Goal: Download file/media

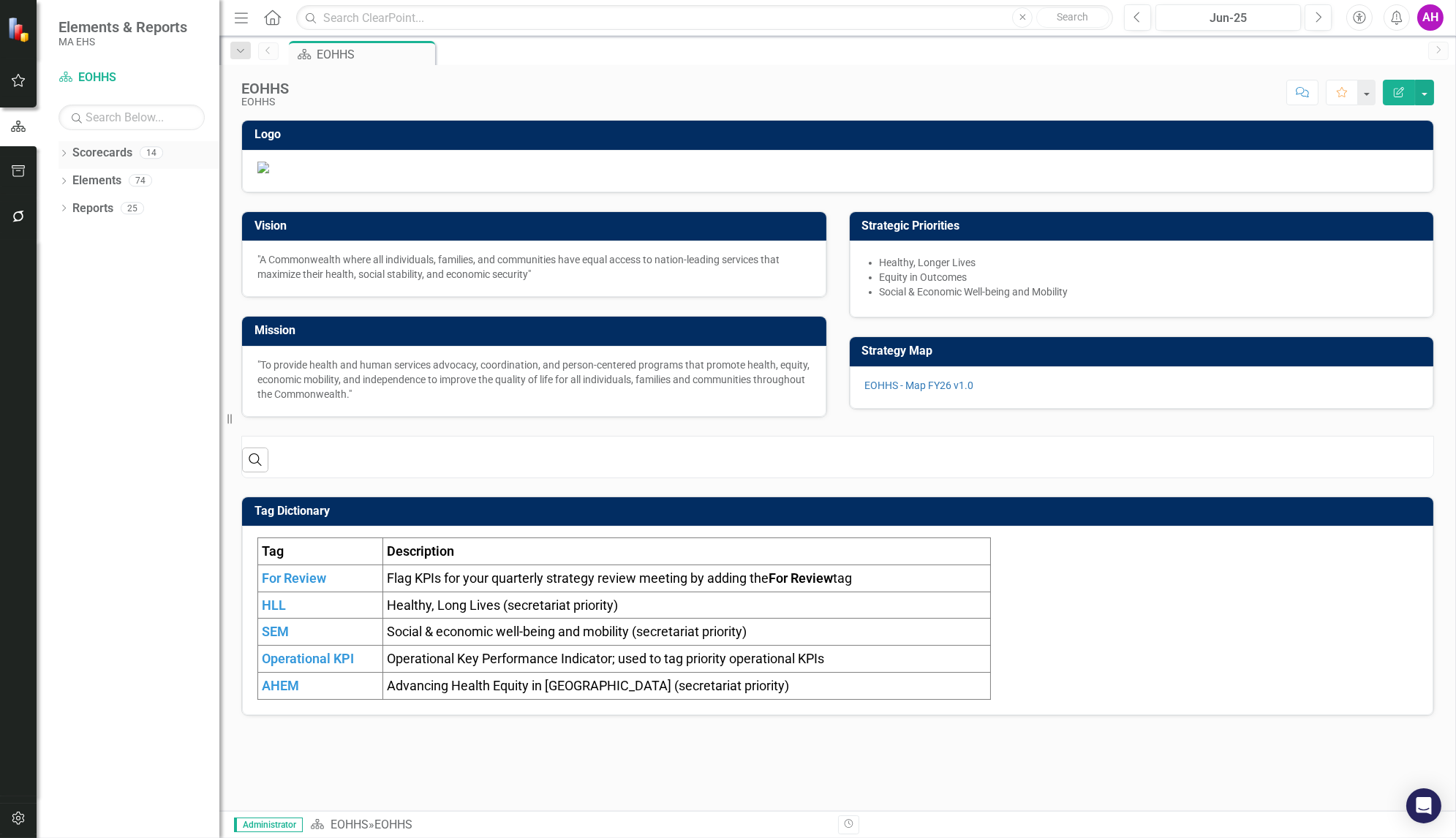
click at [61, 148] on div "Dropdown" at bounding box center [64, 154] width 10 height 13
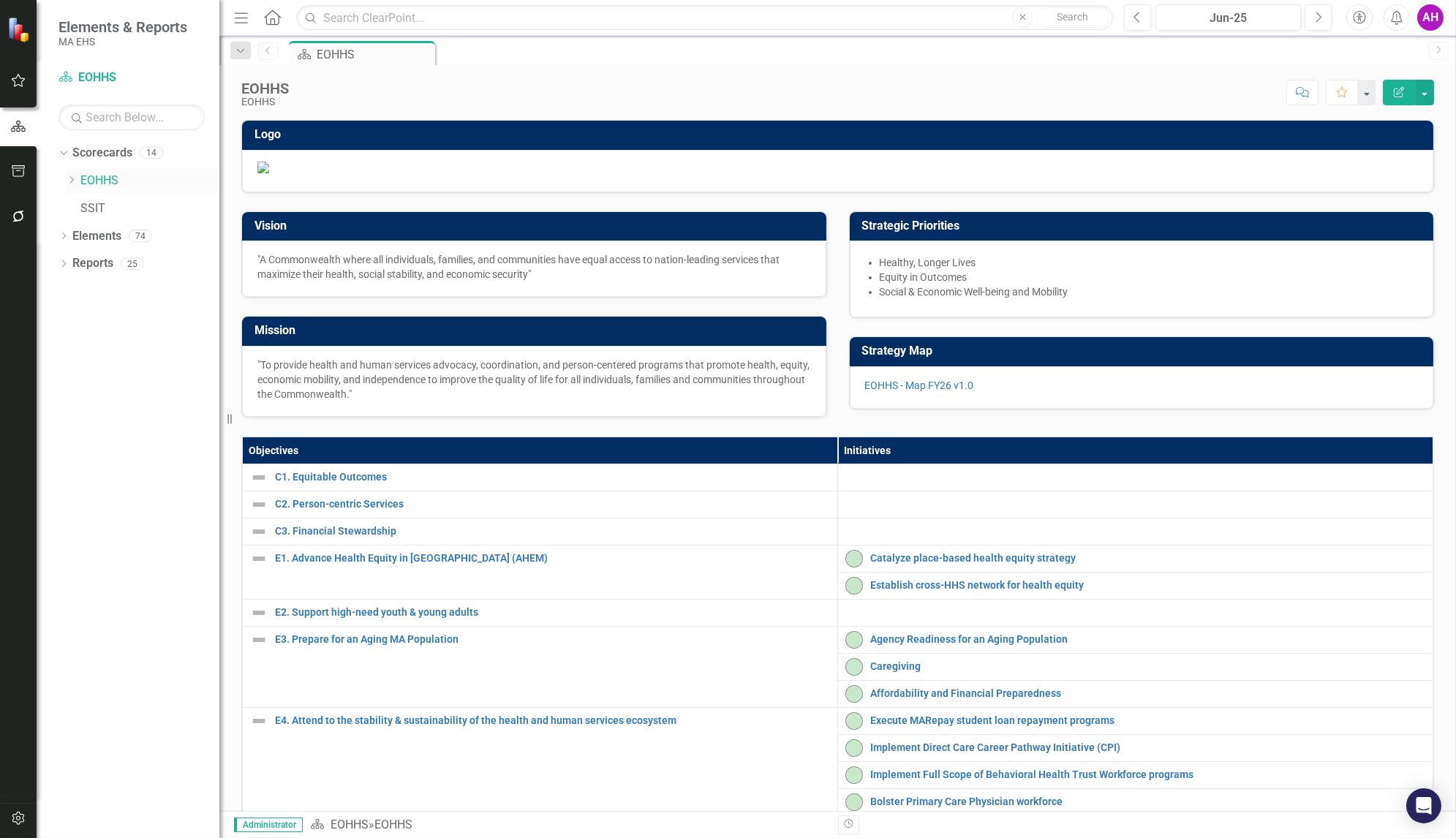
click at [69, 177] on icon "Dropdown" at bounding box center [71, 180] width 11 height 9
click at [95, 178] on link "EOHHS" at bounding box center [149, 181] width 139 height 16
click at [66, 564] on div "Dropdown" at bounding box center [64, 570] width 10 height 13
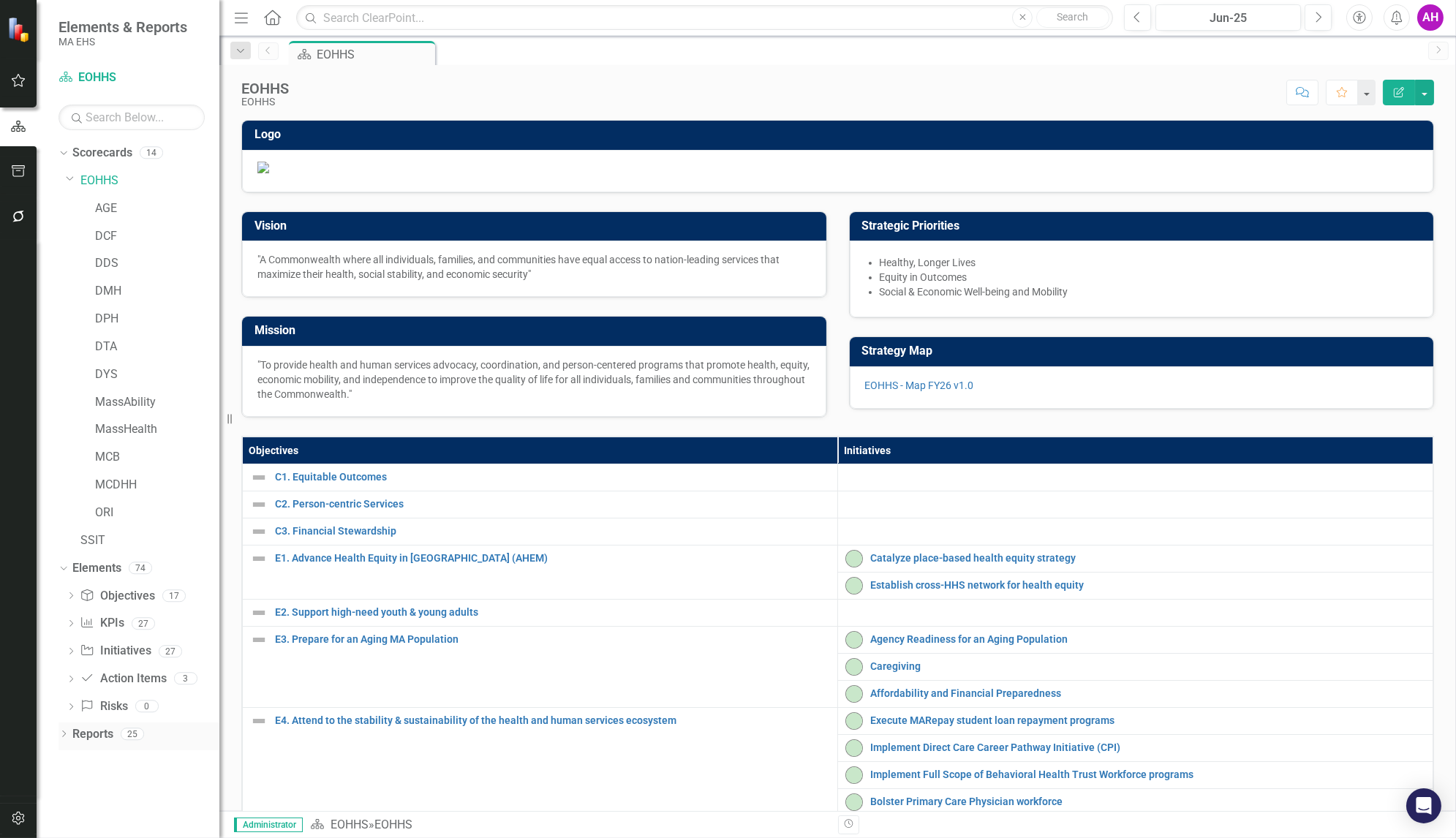
click at [64, 731] on icon "Dropdown" at bounding box center [64, 735] width 10 height 8
click at [103, 151] on link "Scorecards" at bounding box center [103, 153] width 60 height 16
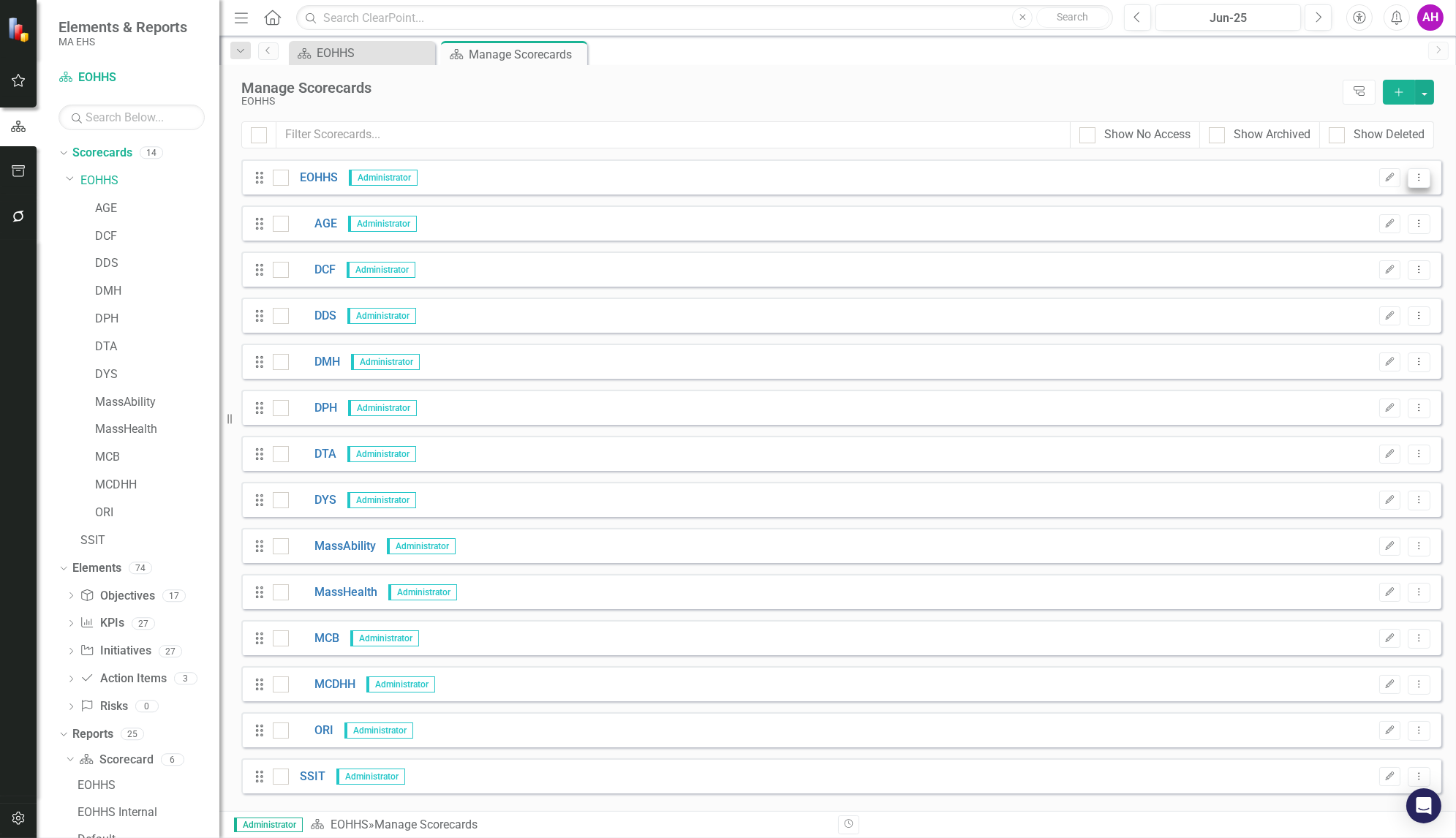
click at [1421, 184] on button "Dropdown Menu" at bounding box center [1419, 178] width 22 height 19
click at [1377, 223] on link "Copy Duplicate Scorecard" at bounding box center [1349, 229] width 162 height 27
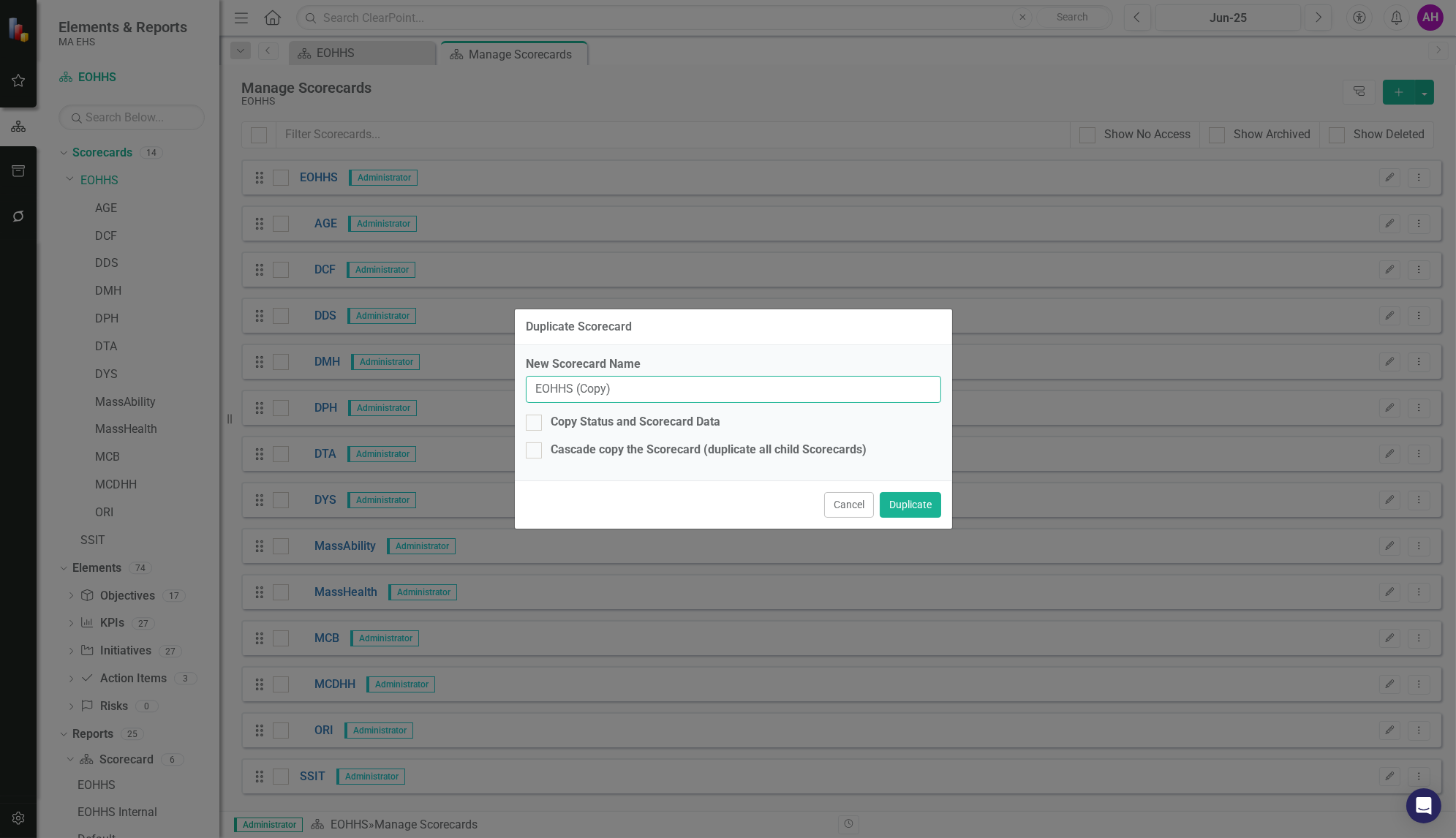
click at [616, 394] on input "EOHHS (Copy)" at bounding box center [733, 389] width 415 height 27
type input "EOHHS Intern"
click at [838, 505] on button "Cancel" at bounding box center [849, 504] width 49 height 25
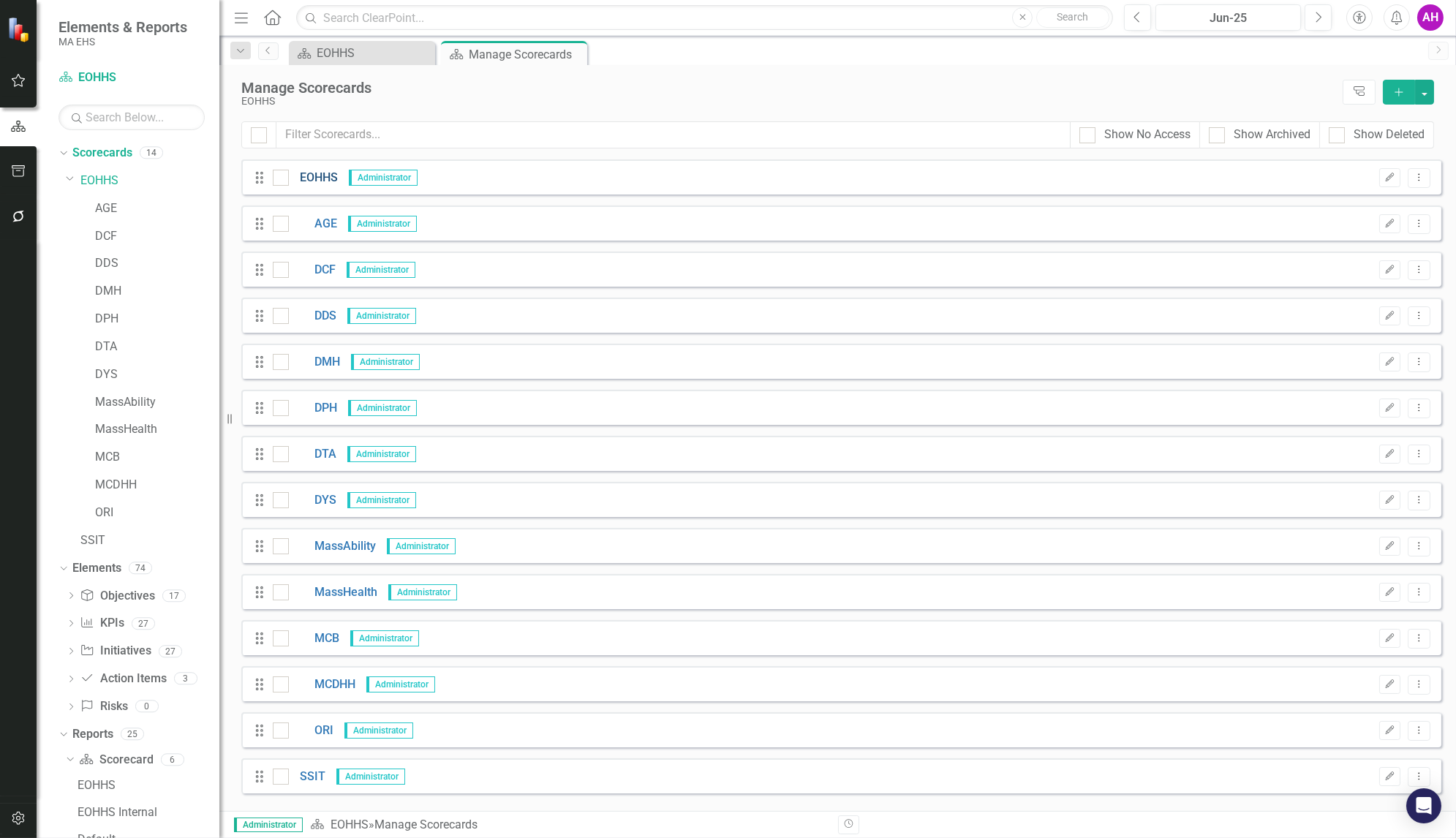
click at [313, 177] on link "EOHHS" at bounding box center [313, 178] width 49 height 16
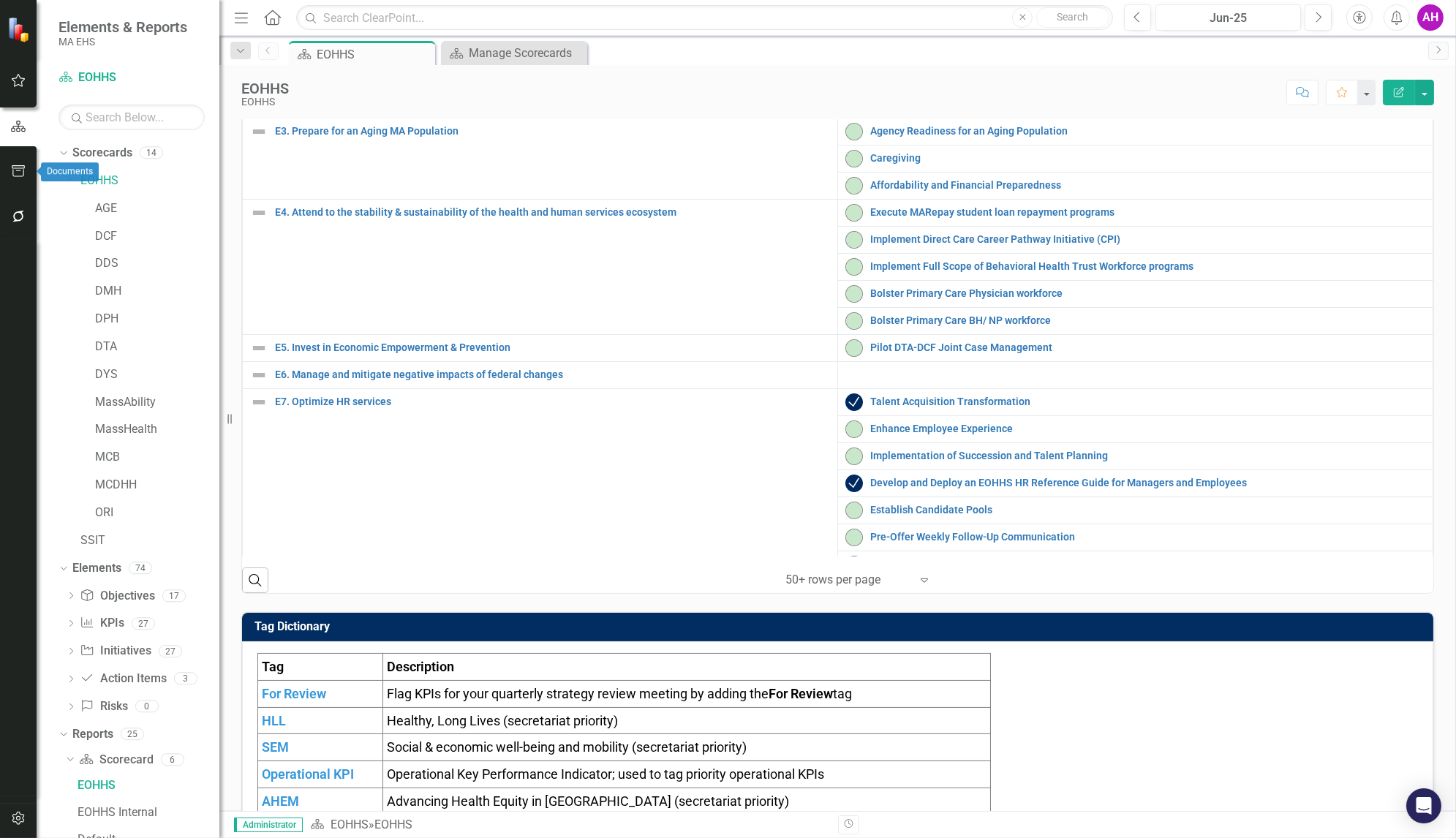
click at [18, 170] on icon "button" at bounding box center [19, 171] width 13 height 12
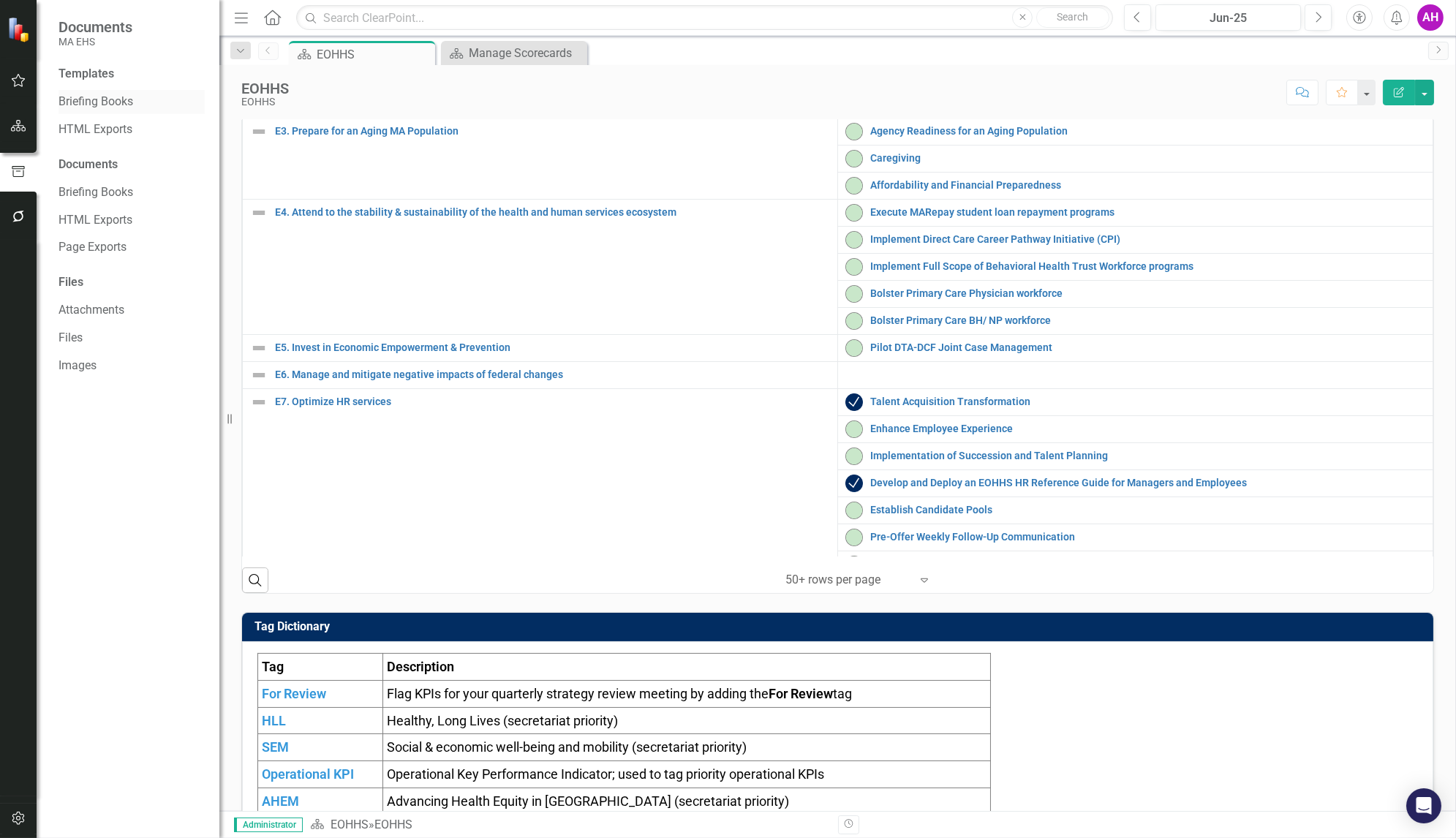
click at [96, 103] on link "Briefing Books" at bounding box center [131, 102] width 146 height 16
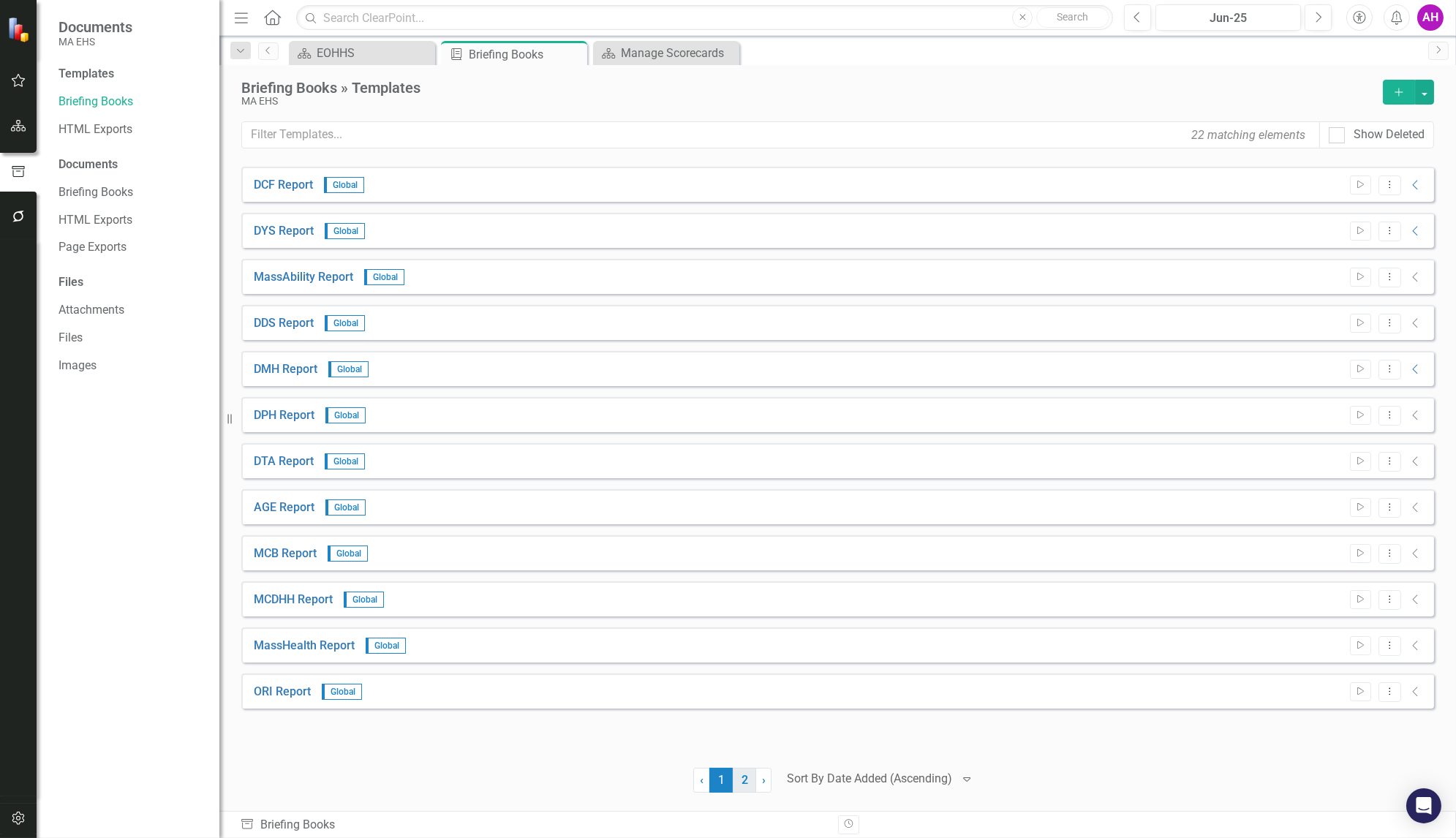
click at [738, 780] on link "2" at bounding box center [744, 780] width 23 height 25
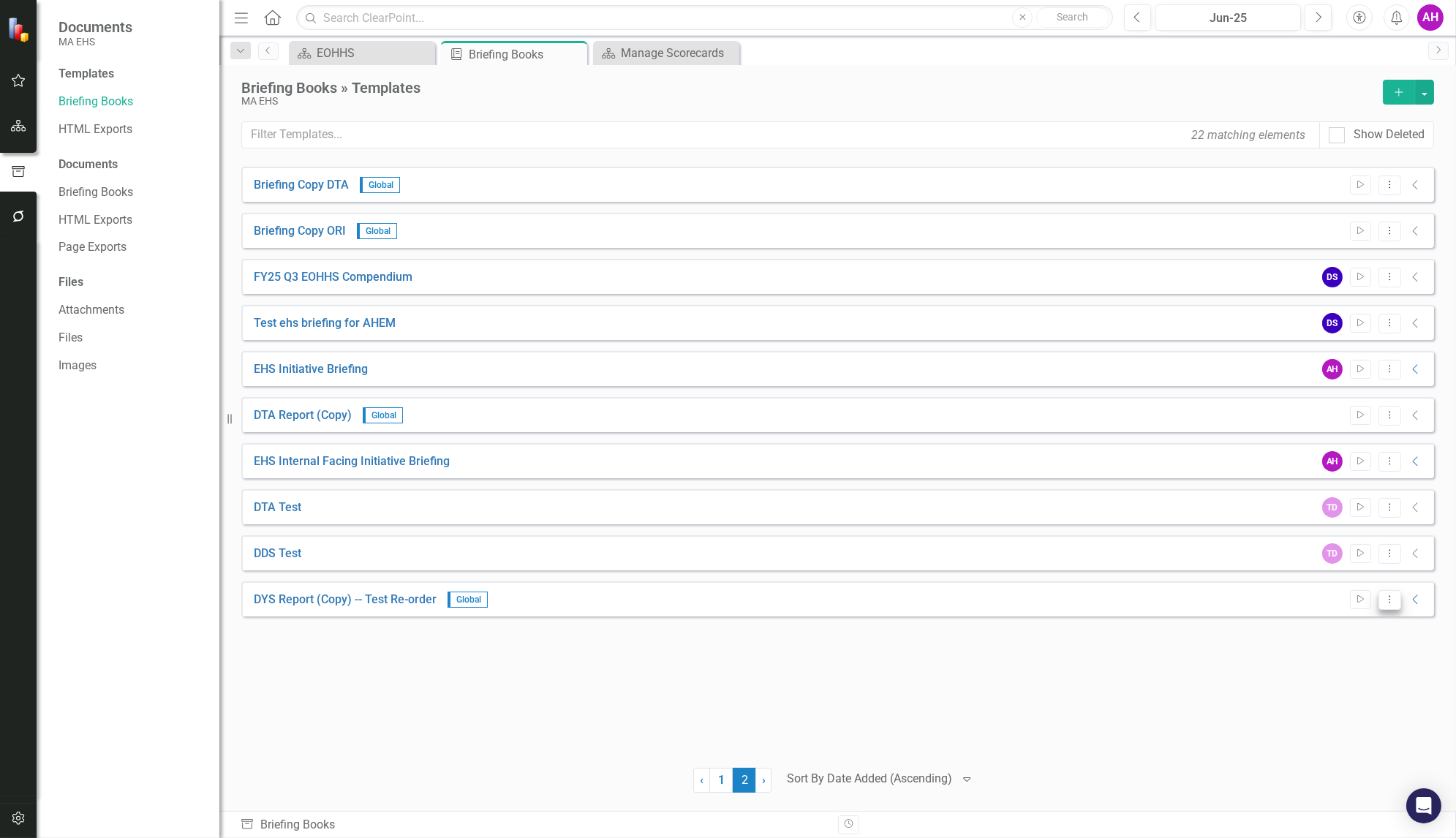
click at [1392, 600] on icon "Dropdown Menu" at bounding box center [1389, 599] width 13 height 10
click at [1342, 675] on link "Edit Edit Template" at bounding box center [1332, 677] width 135 height 27
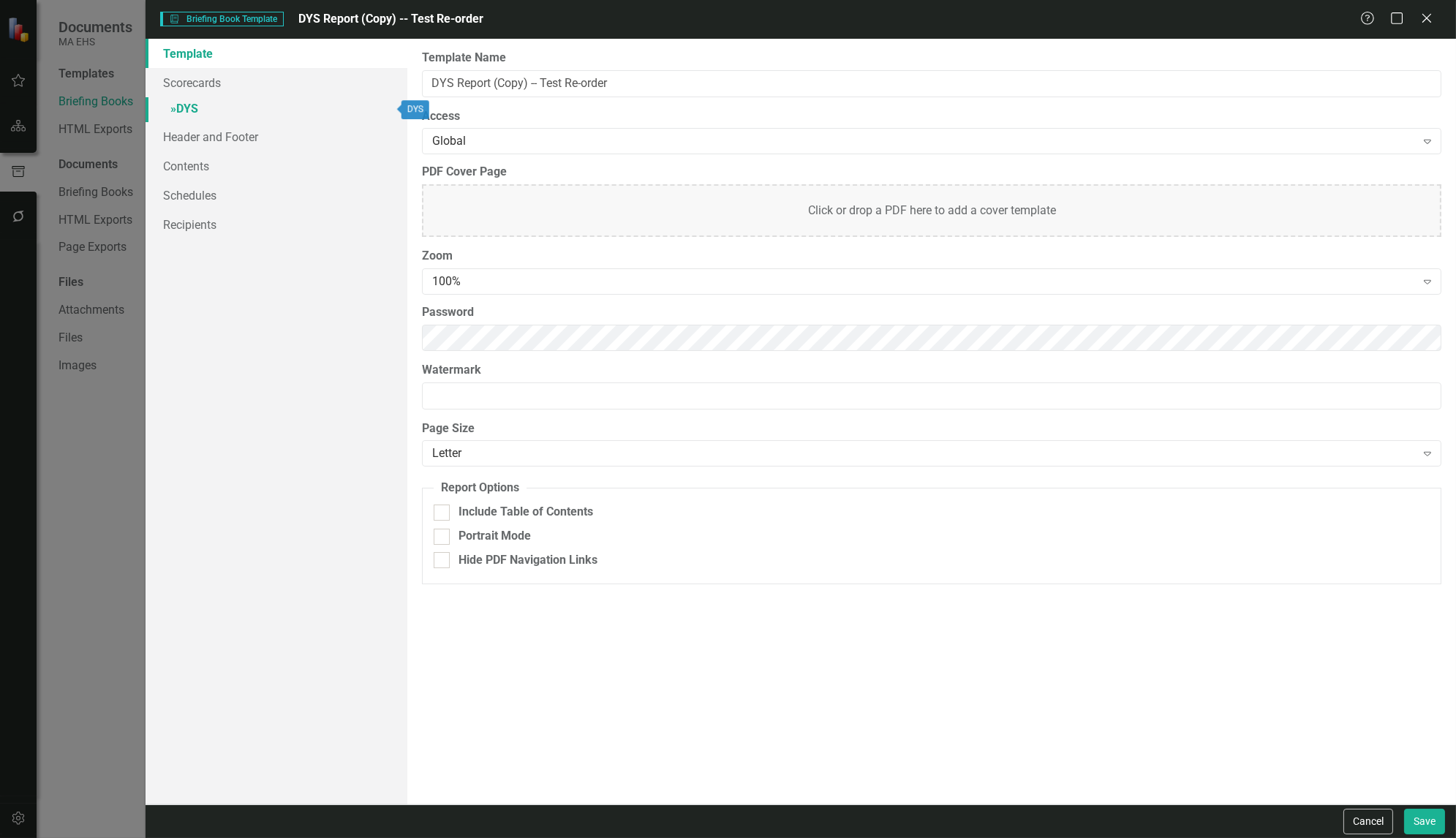
click at [171, 107] on span "»" at bounding box center [173, 109] width 6 height 14
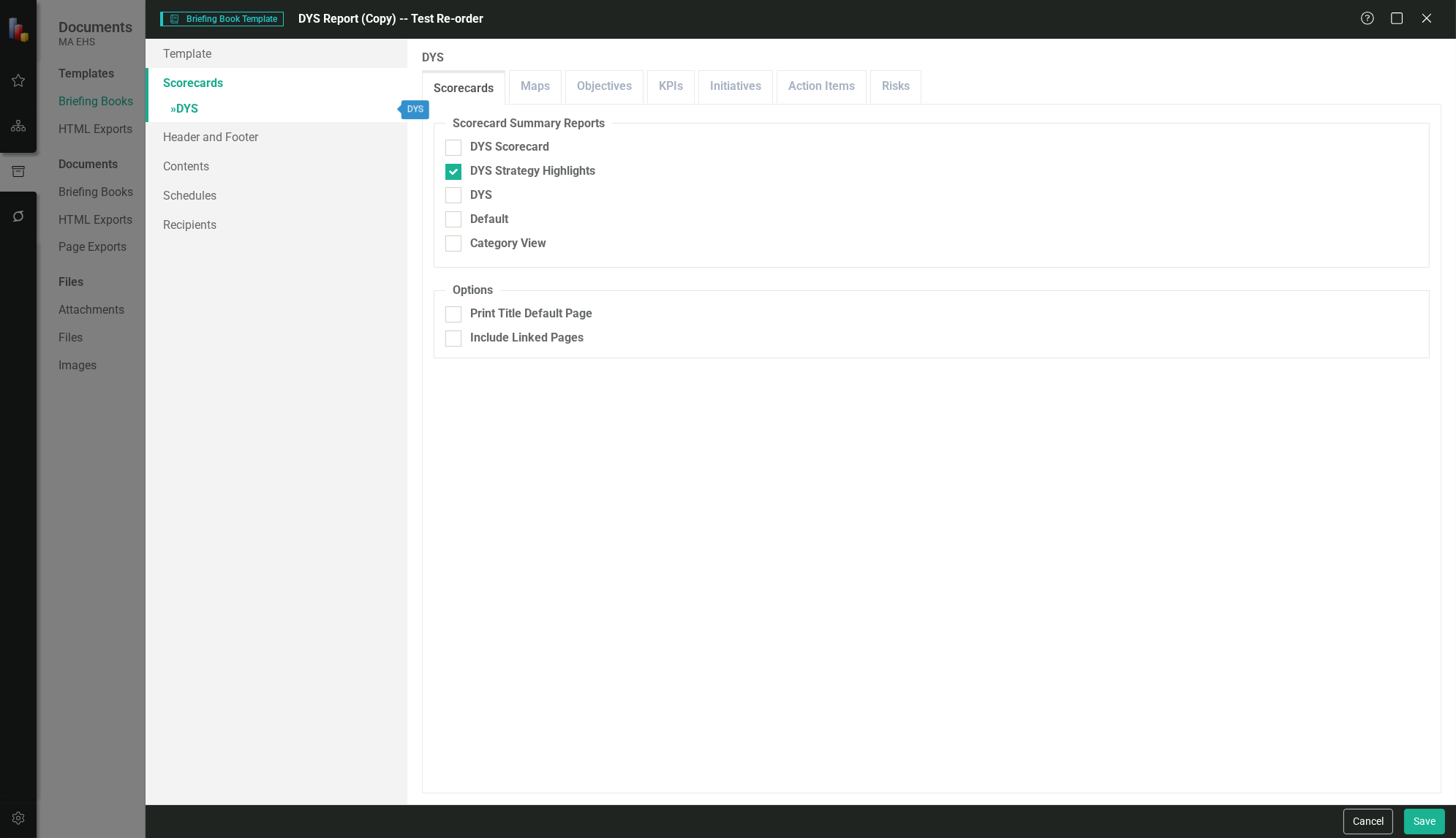
click at [172, 109] on span "»" at bounding box center [173, 109] width 6 height 14
click at [1425, 824] on button "Save" at bounding box center [1425, 822] width 41 height 25
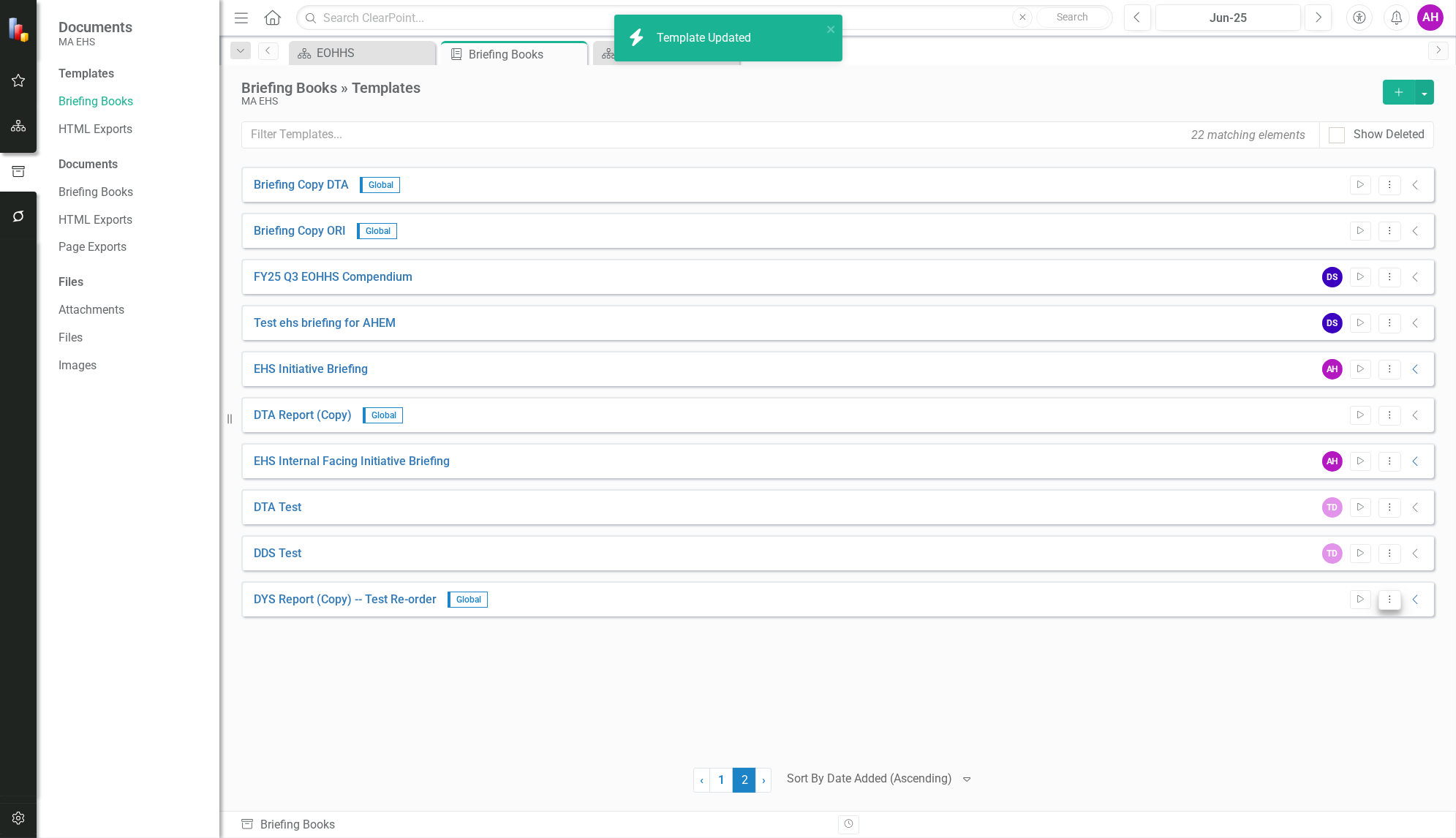
click at [1389, 602] on icon "Dropdown Menu" at bounding box center [1389, 599] width 13 height 10
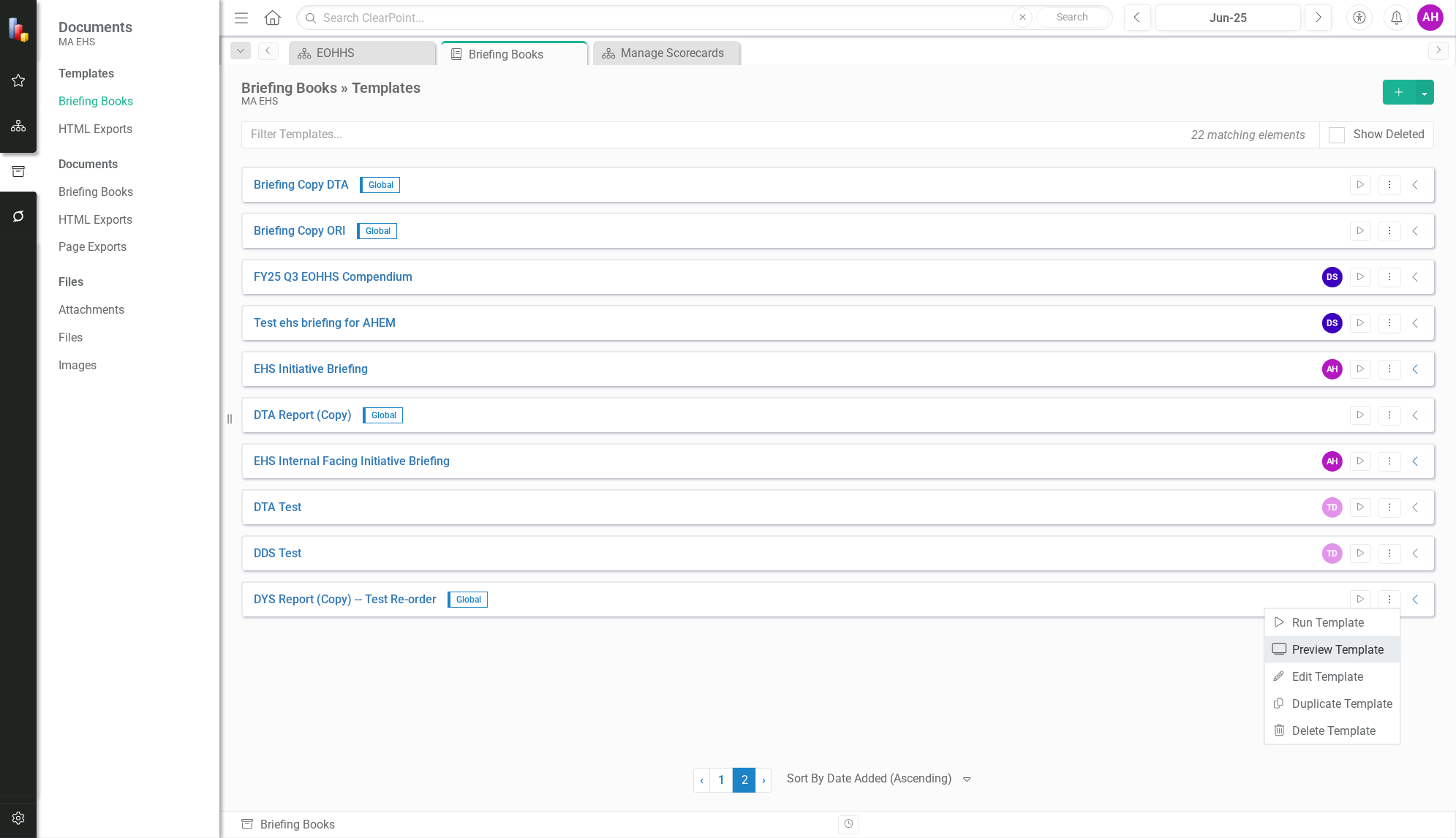
click at [1319, 643] on link "Preview Preview Template" at bounding box center [1332, 650] width 135 height 27
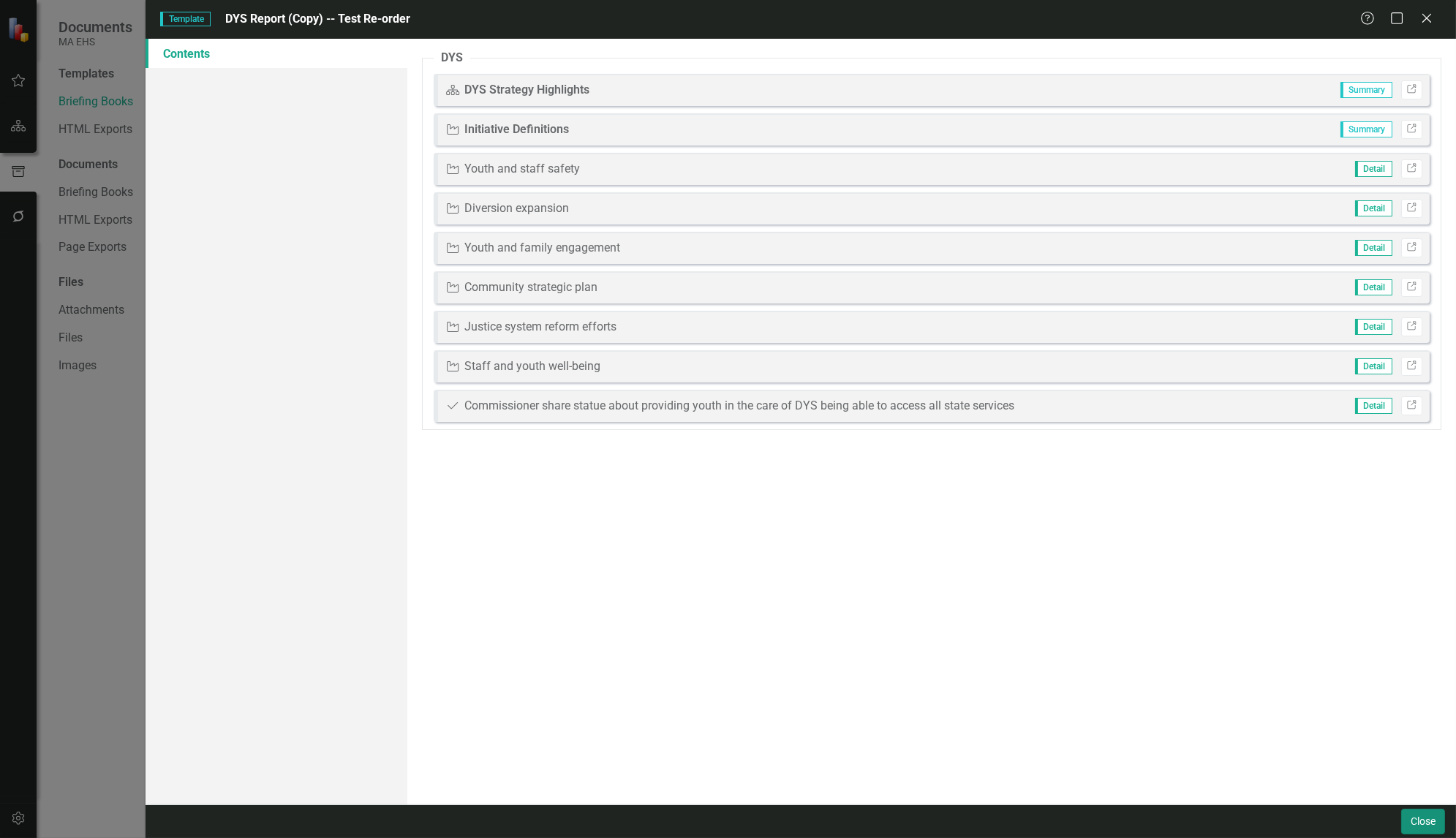
click at [1420, 822] on button "Close" at bounding box center [1423, 822] width 44 height 25
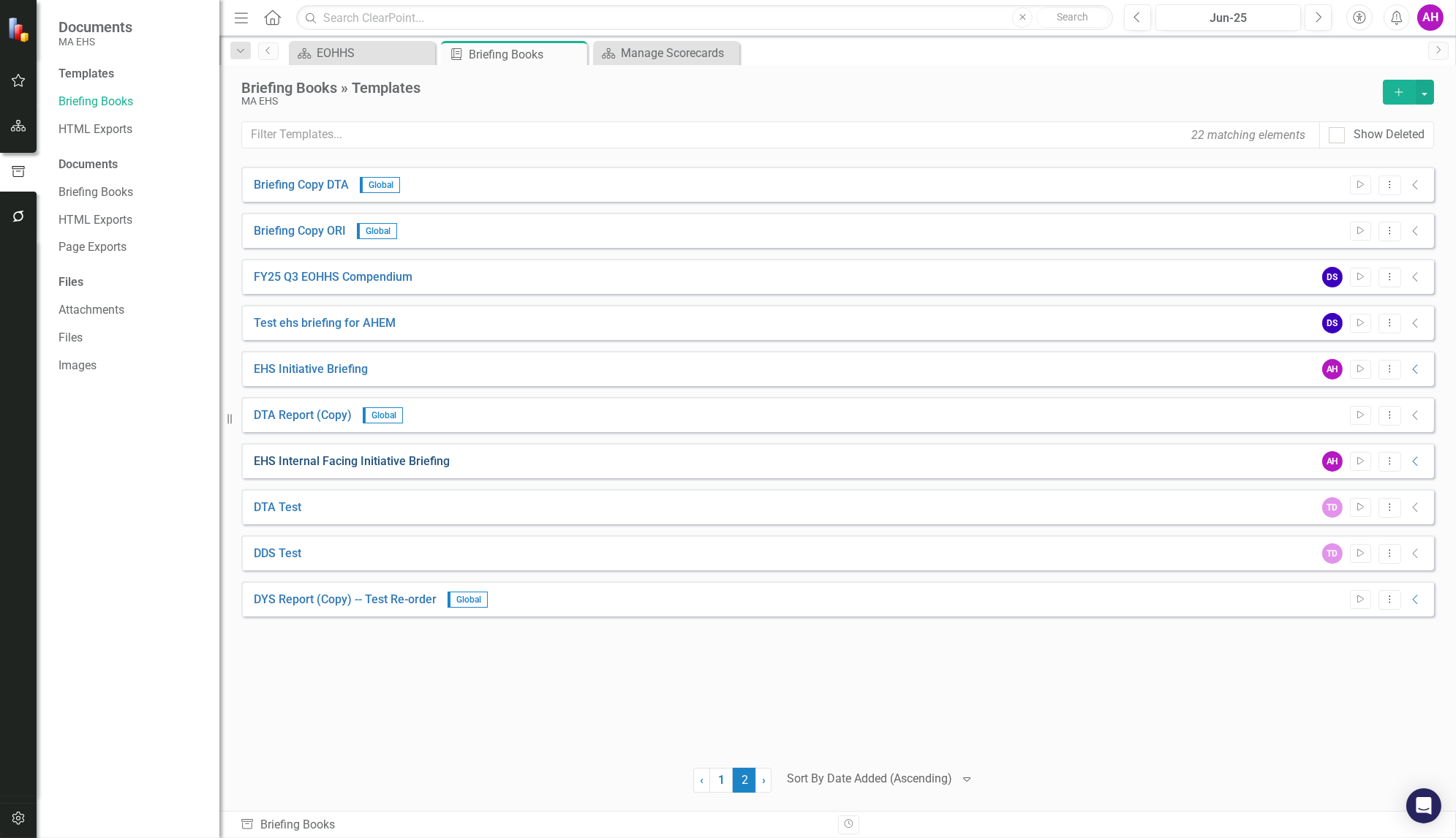
click at [299, 459] on link "EHS Internal Facing Initiative Briefing" at bounding box center [351, 462] width 196 height 16
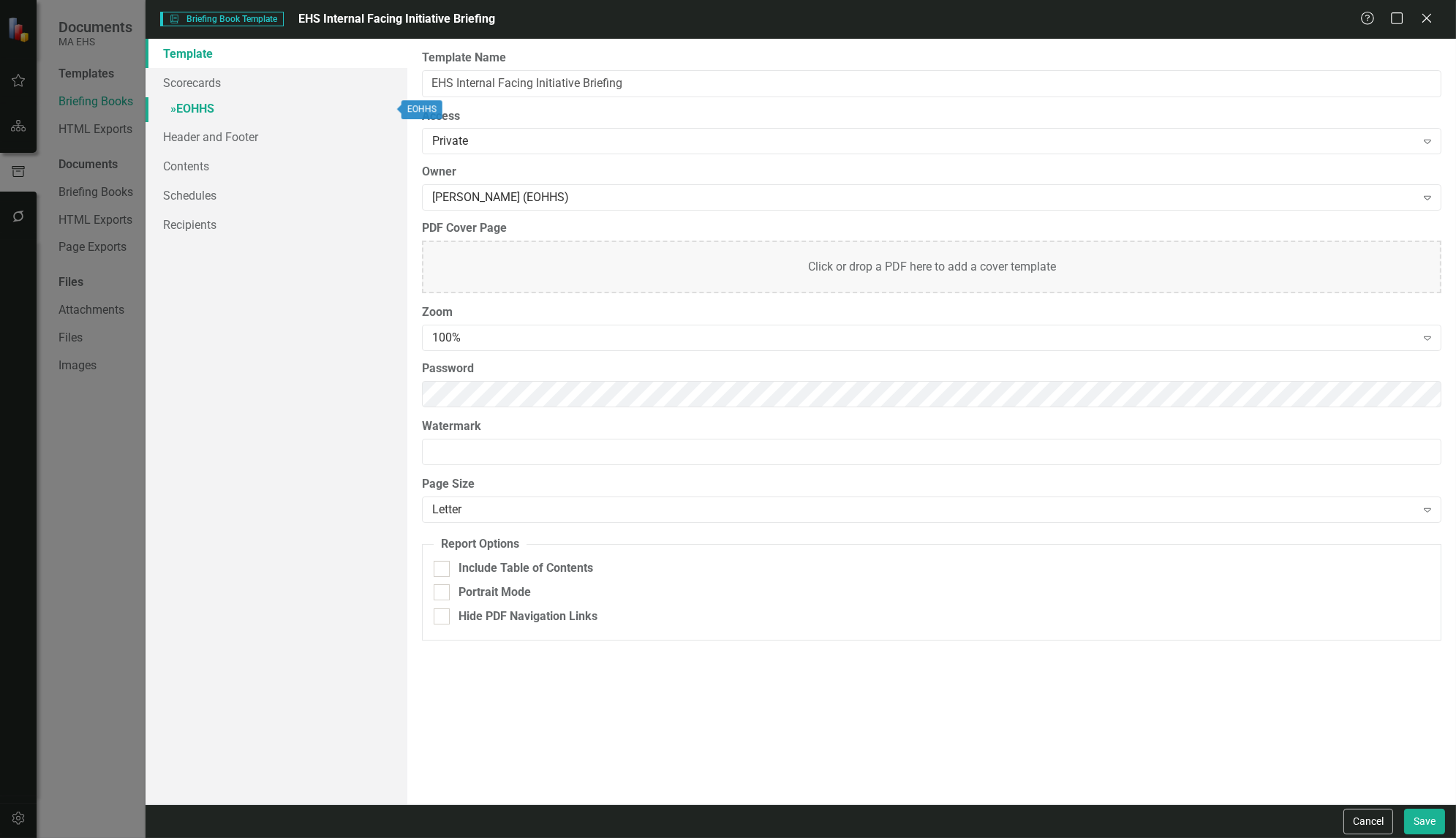
click at [172, 109] on span "»" at bounding box center [173, 109] width 6 height 14
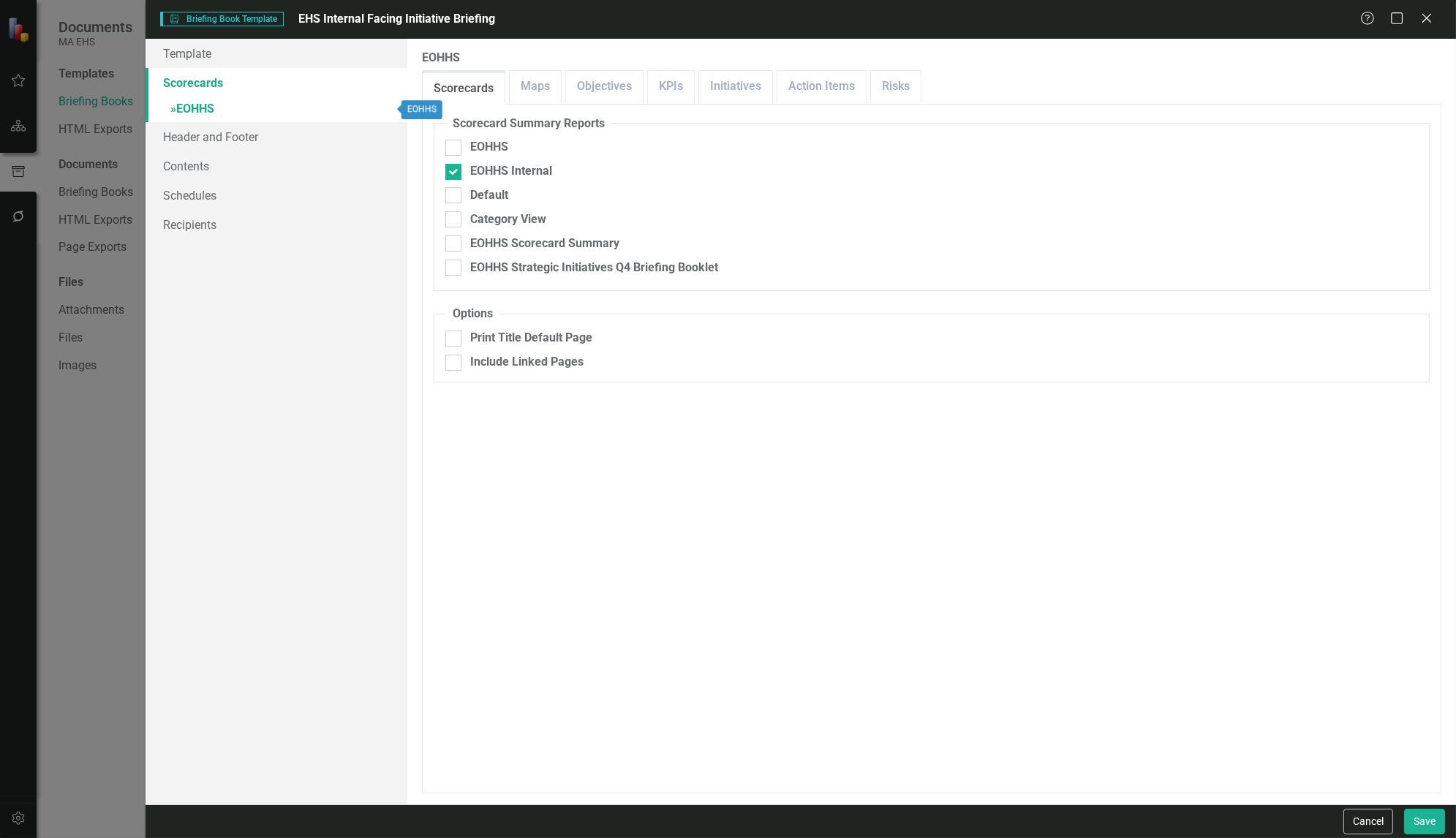
click at [172, 108] on span "»" at bounding box center [173, 109] width 6 height 14
click at [1368, 821] on button "Cancel" at bounding box center [1368, 822] width 49 height 25
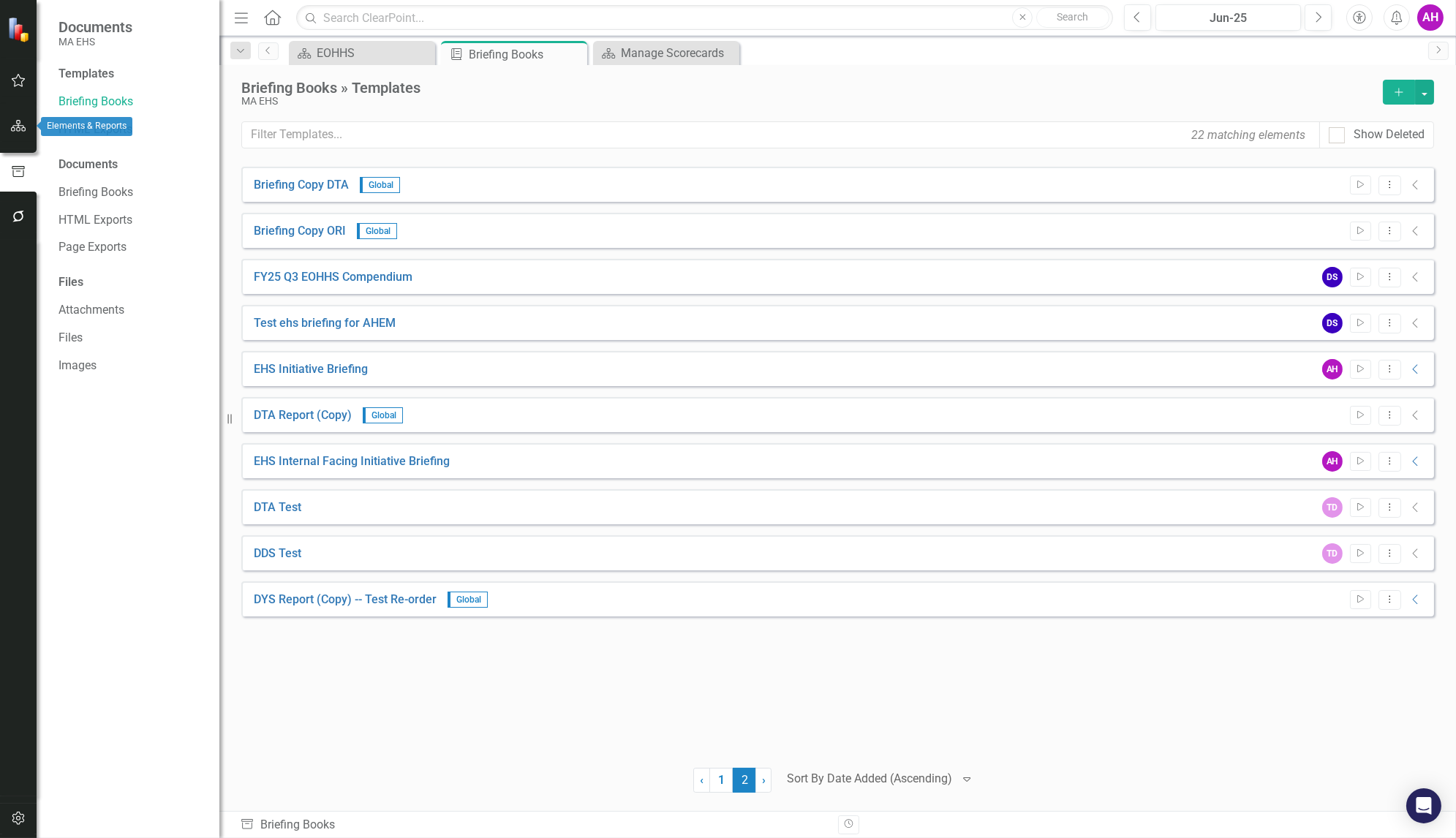
click at [24, 127] on icon "button" at bounding box center [19, 126] width 15 height 12
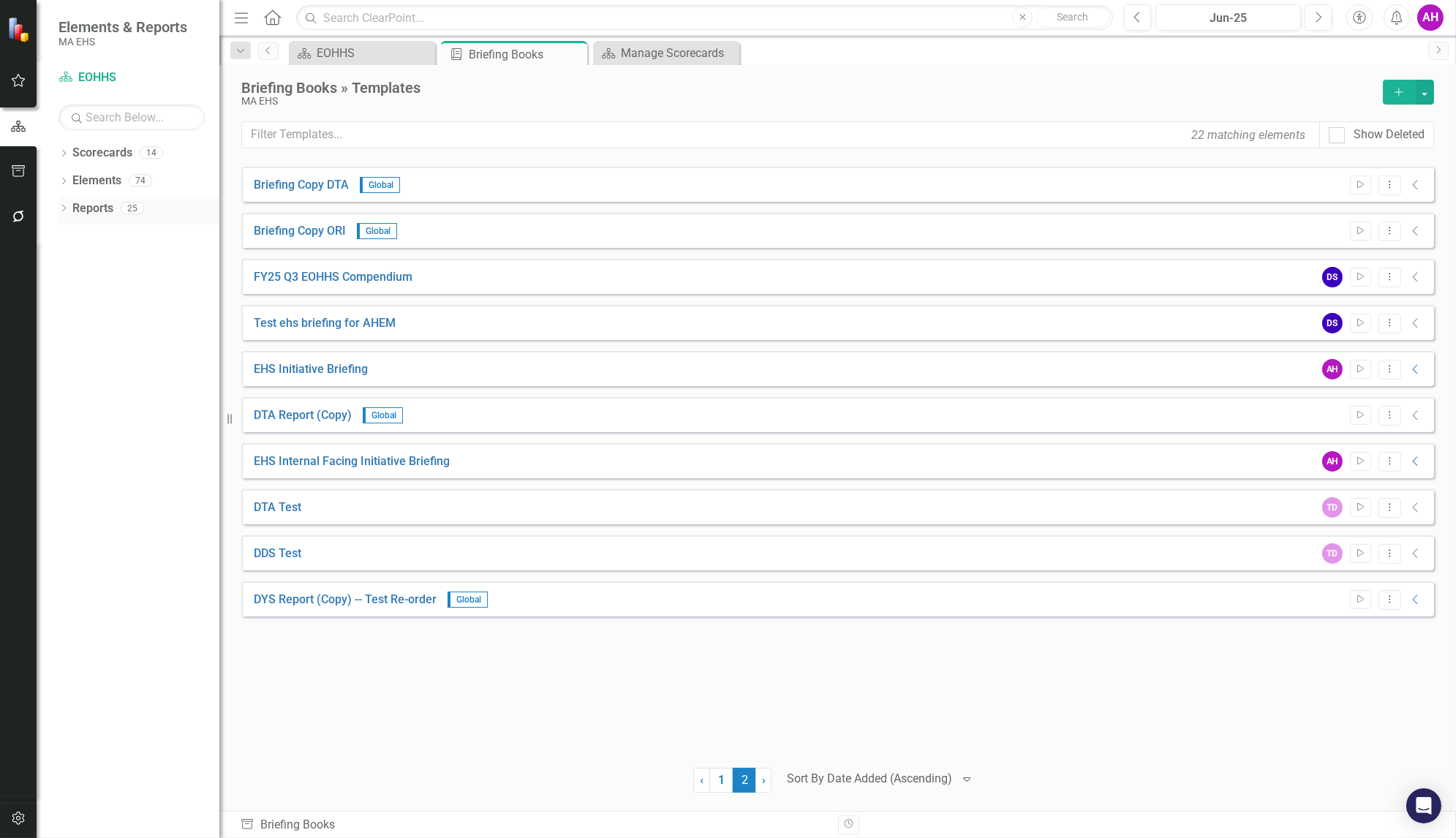
click at [62, 205] on icon "Dropdown" at bounding box center [64, 209] width 10 height 8
click at [82, 207] on link "Reports" at bounding box center [93, 208] width 41 height 16
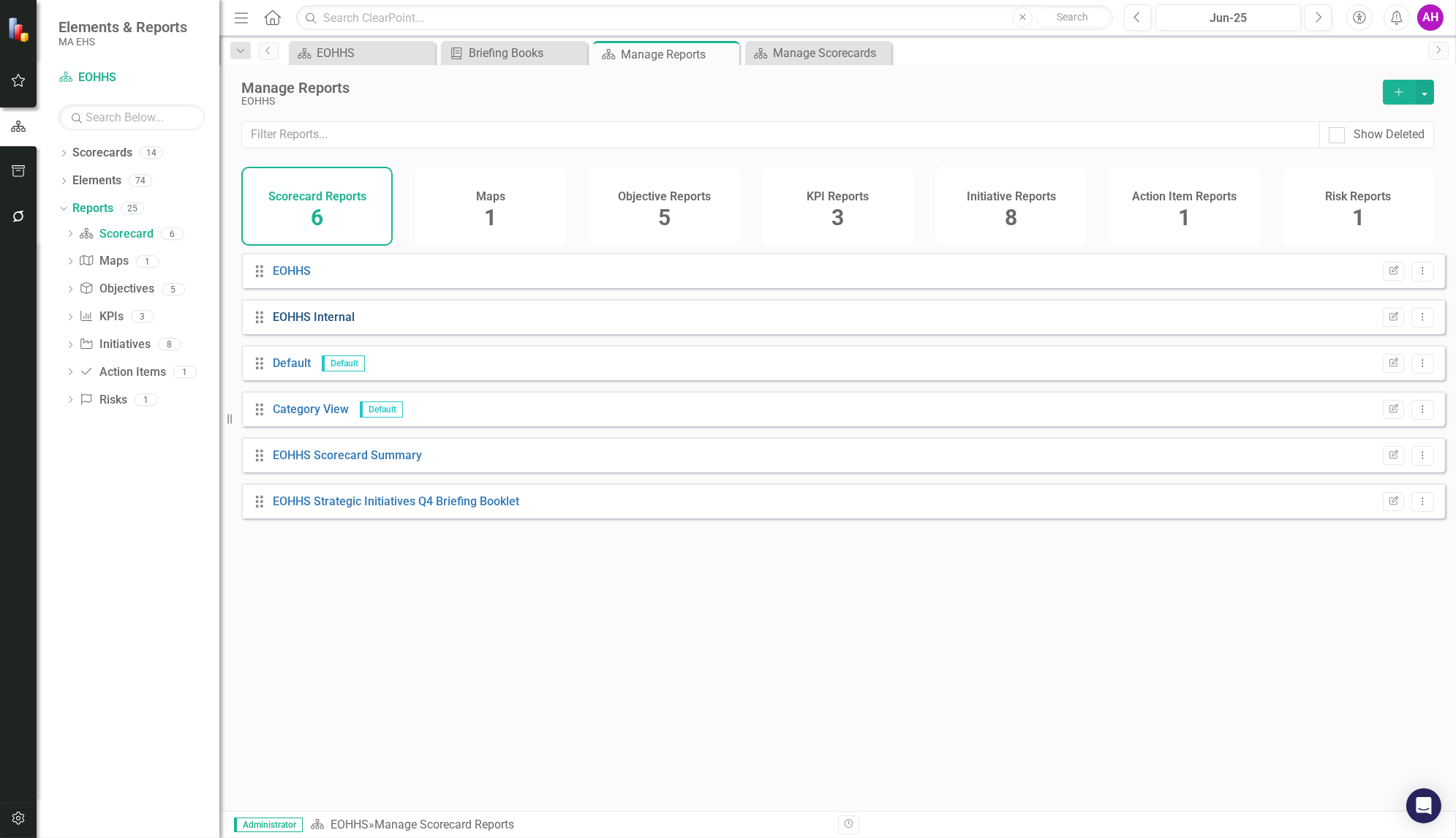
click at [289, 323] on link "EOHHS Internal" at bounding box center [313, 317] width 82 height 14
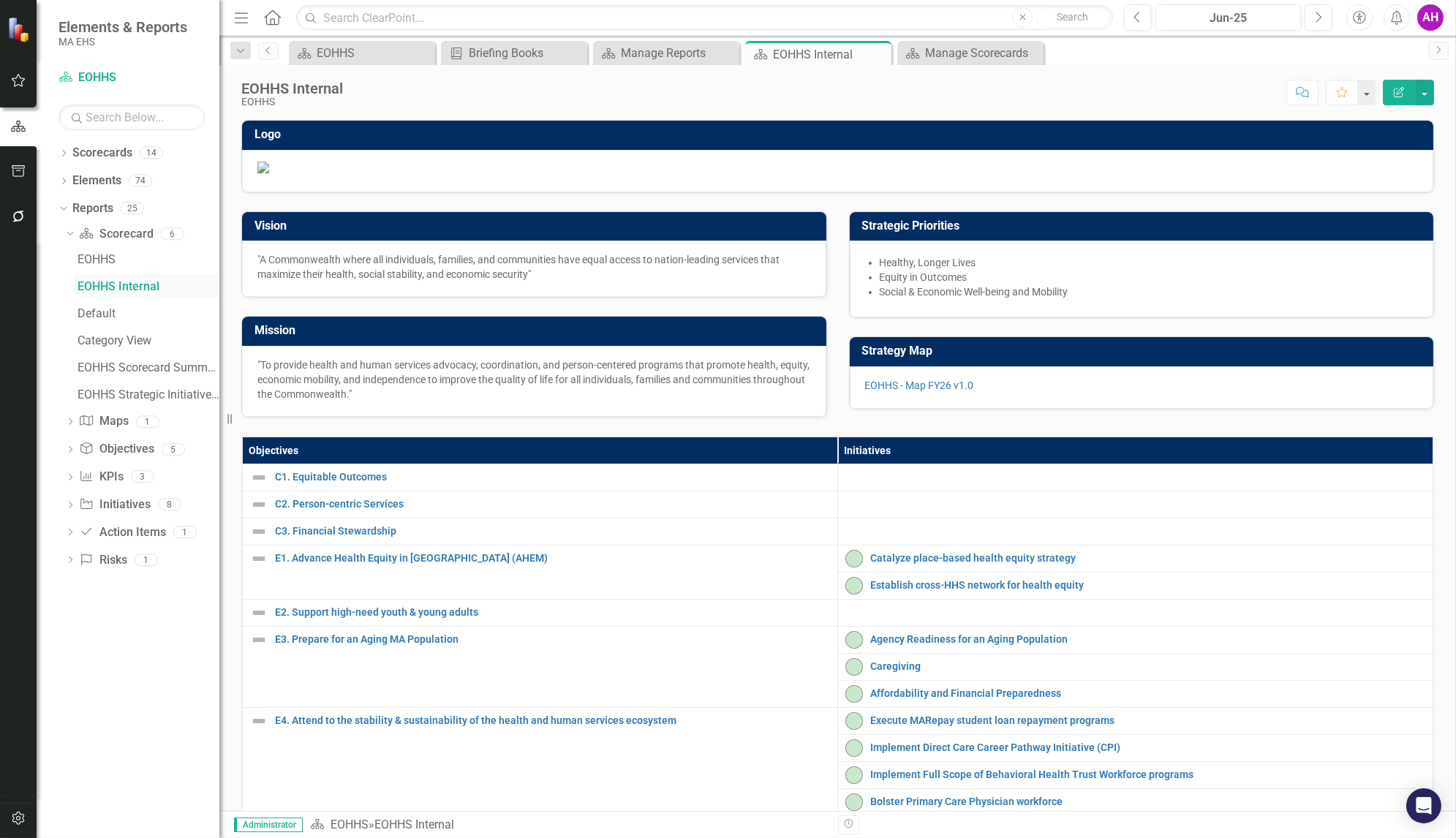
click at [97, 284] on div "EOHHS Internal" at bounding box center [148, 287] width 142 height 13
click at [99, 201] on link "Reports" at bounding box center [93, 208] width 41 height 16
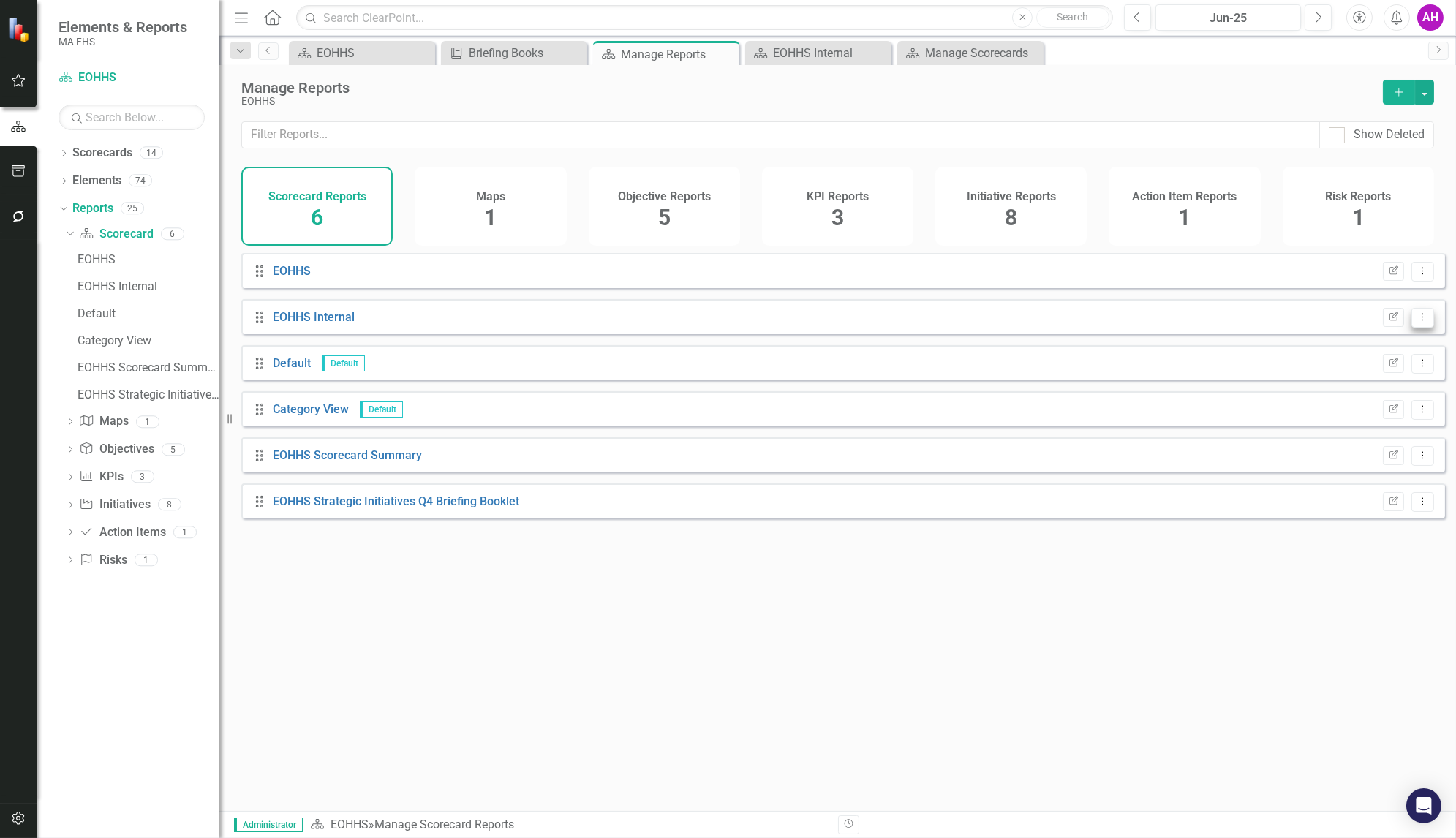
click at [1417, 322] on icon "Dropdown Menu" at bounding box center [1422, 316] width 13 height 10
click at [1365, 356] on link "Edit Report Edit Report" at bounding box center [1362, 352] width 121 height 27
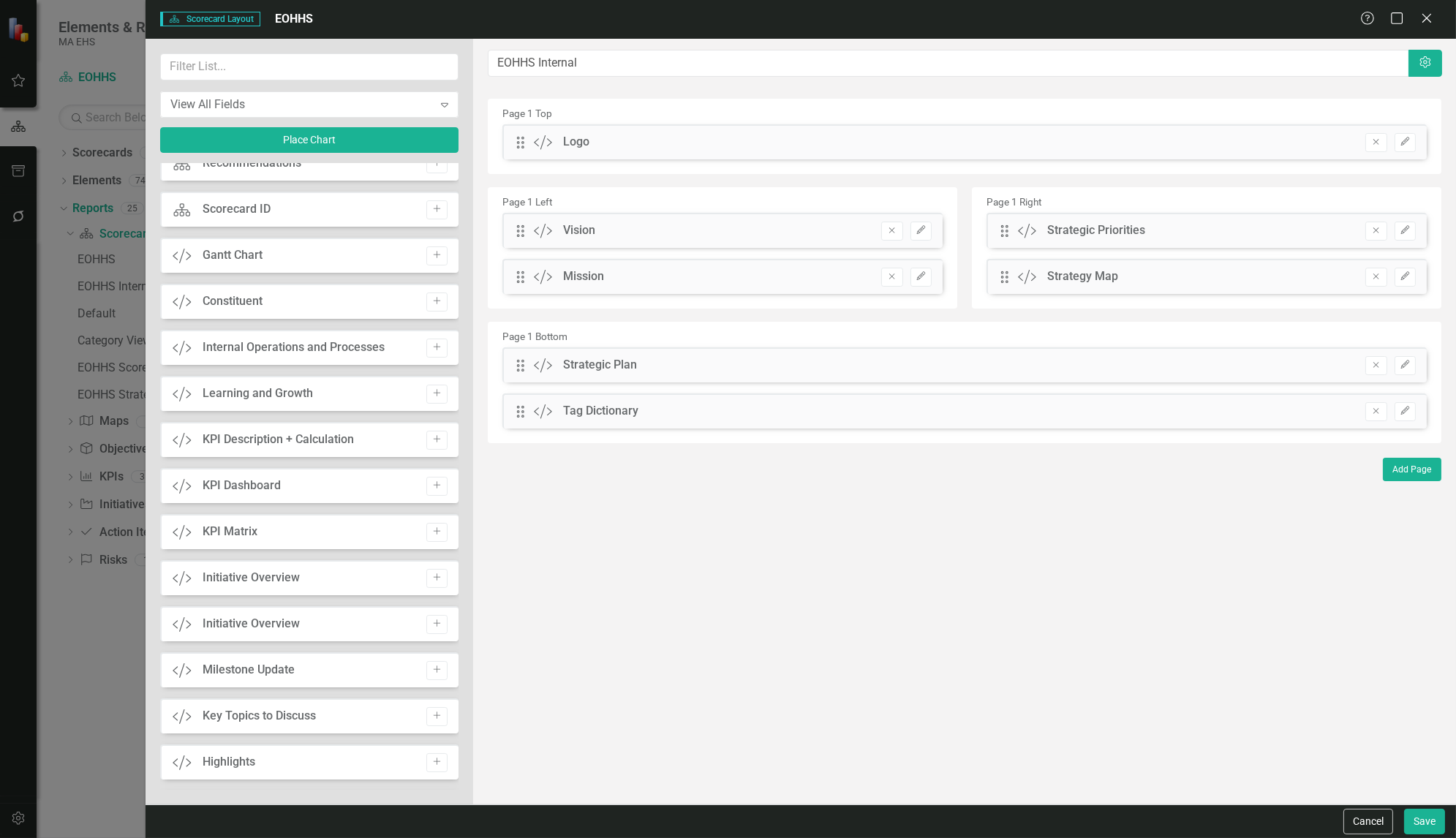
scroll to position [247, 0]
click at [1377, 367] on icon "Remove" at bounding box center [1376, 365] width 11 height 9
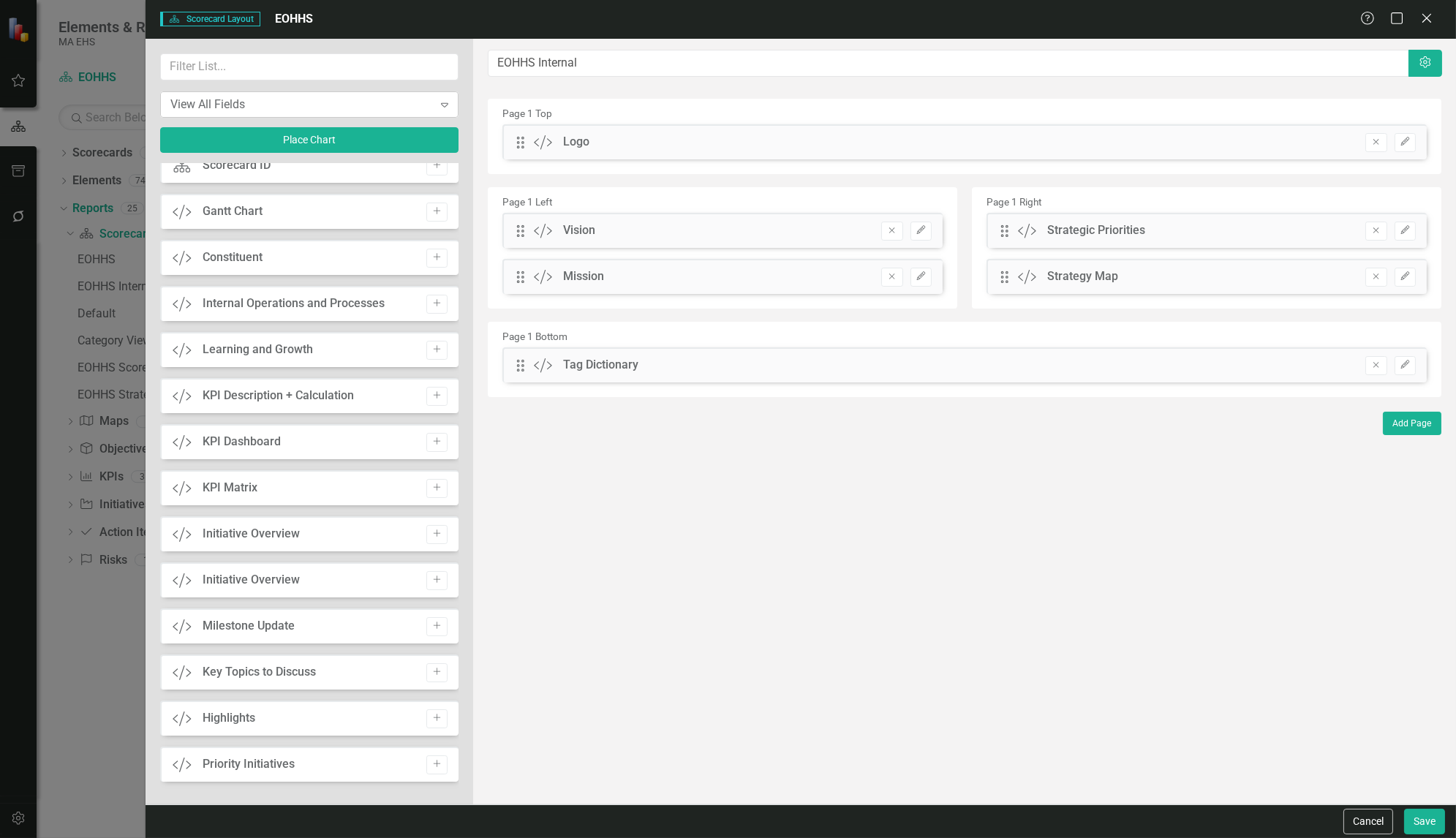
click at [355, 96] on div "View All Fields" at bounding box center [301, 104] width 262 height 16
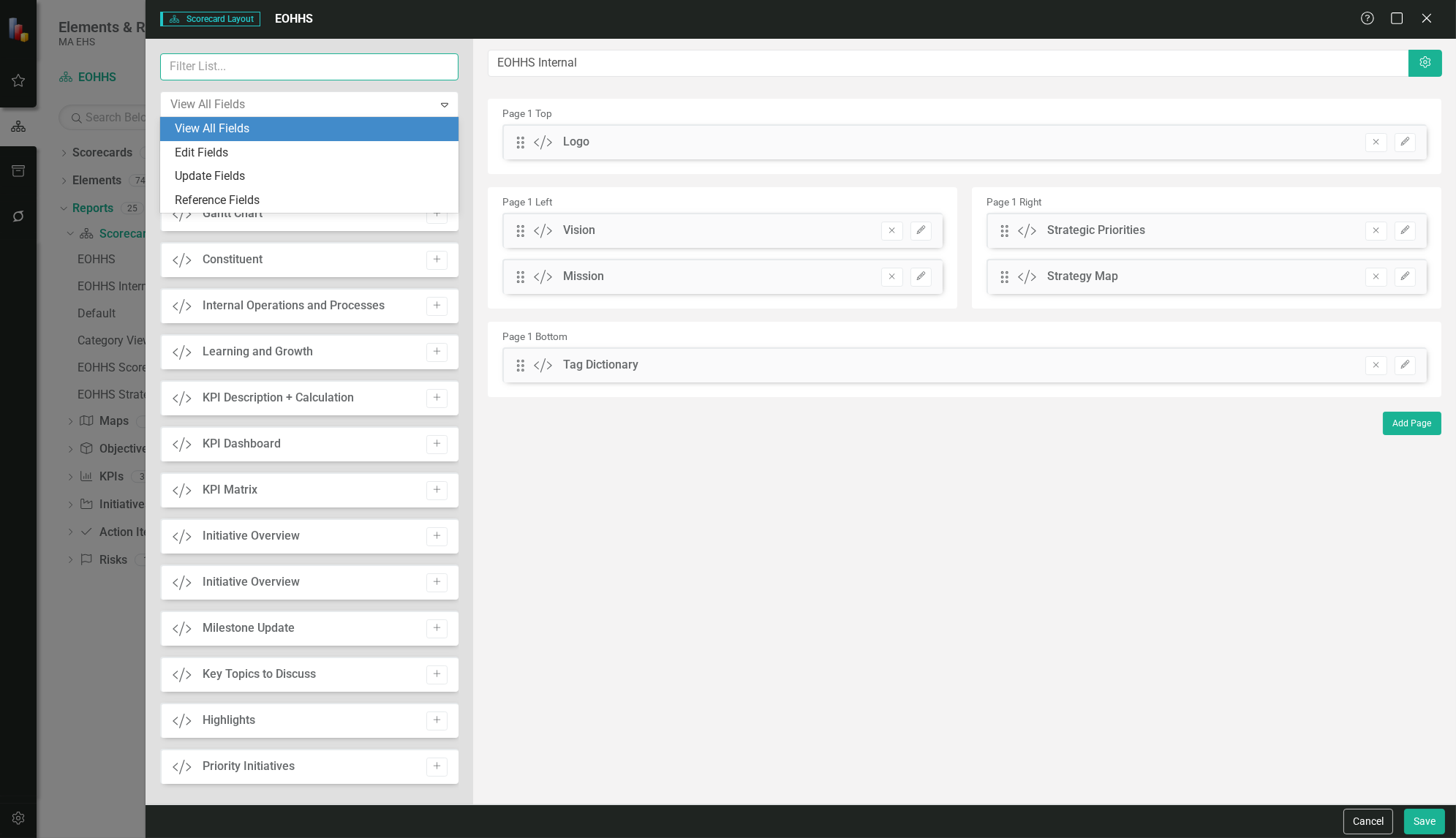
click at [241, 61] on input "text" at bounding box center [310, 67] width 298 height 27
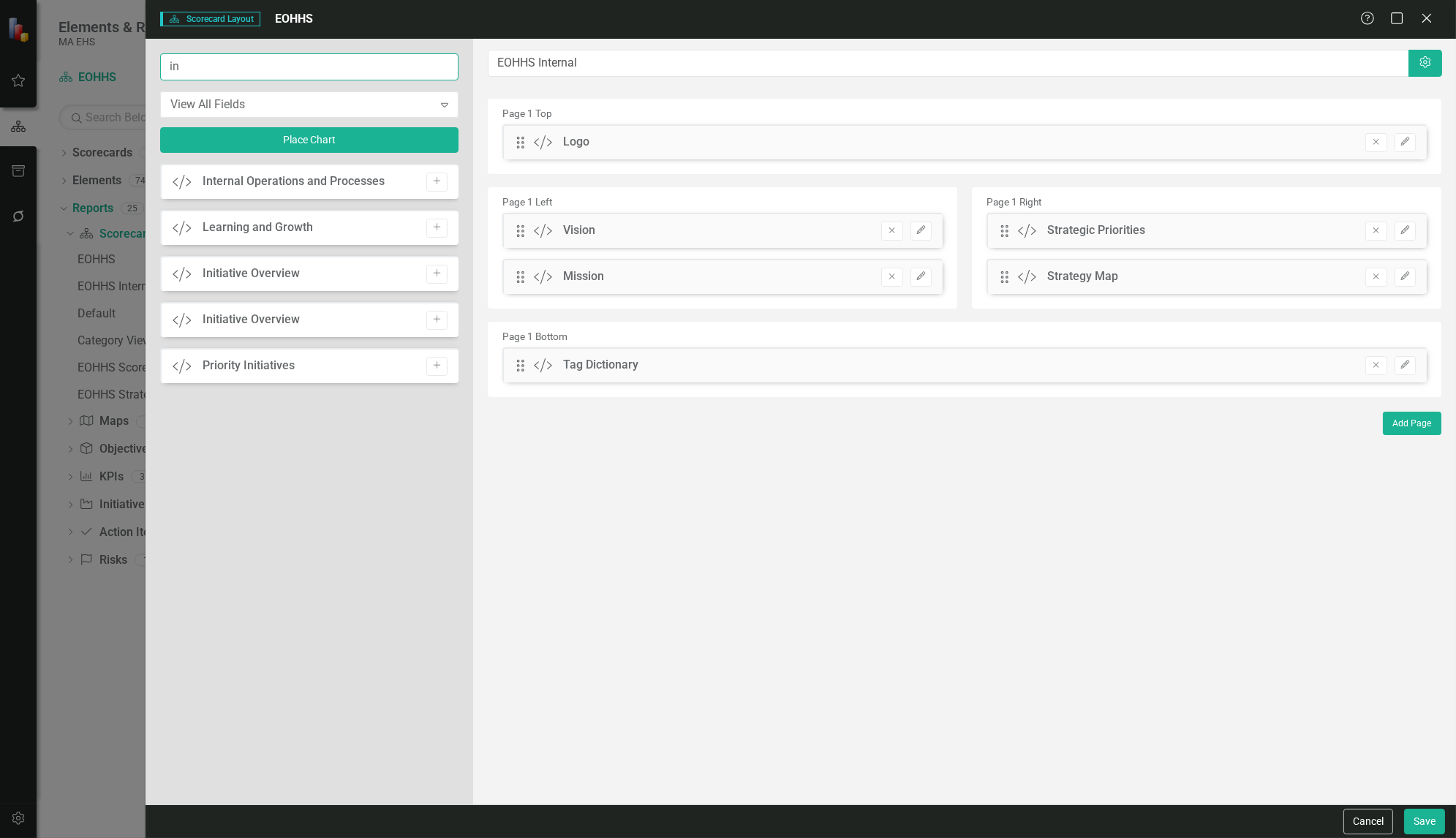
scroll to position [0, 0]
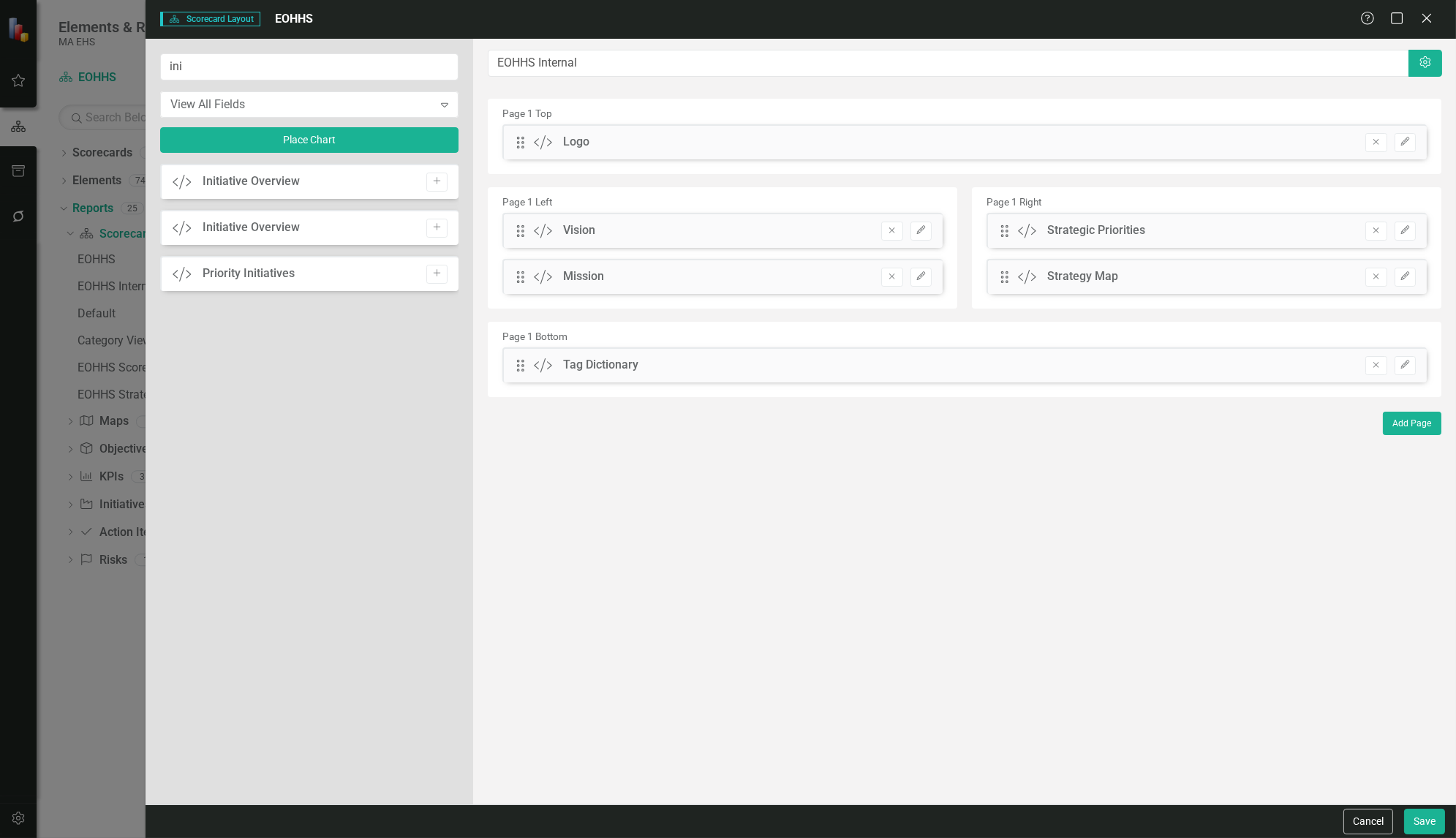
click at [225, 184] on div "Initiative Overview" at bounding box center [251, 181] width 97 height 16
drag, startPoint x: 213, startPoint y: 180, endPoint x: 628, endPoint y: 342, distance: 445.5
click at [628, 342] on div "ini View All Fields Expand Place Chart Custom Initiative Overview Add Custom In…" at bounding box center [801, 421] width 1311 height 765
click at [438, 180] on icon "Add" at bounding box center [436, 181] width 11 height 9
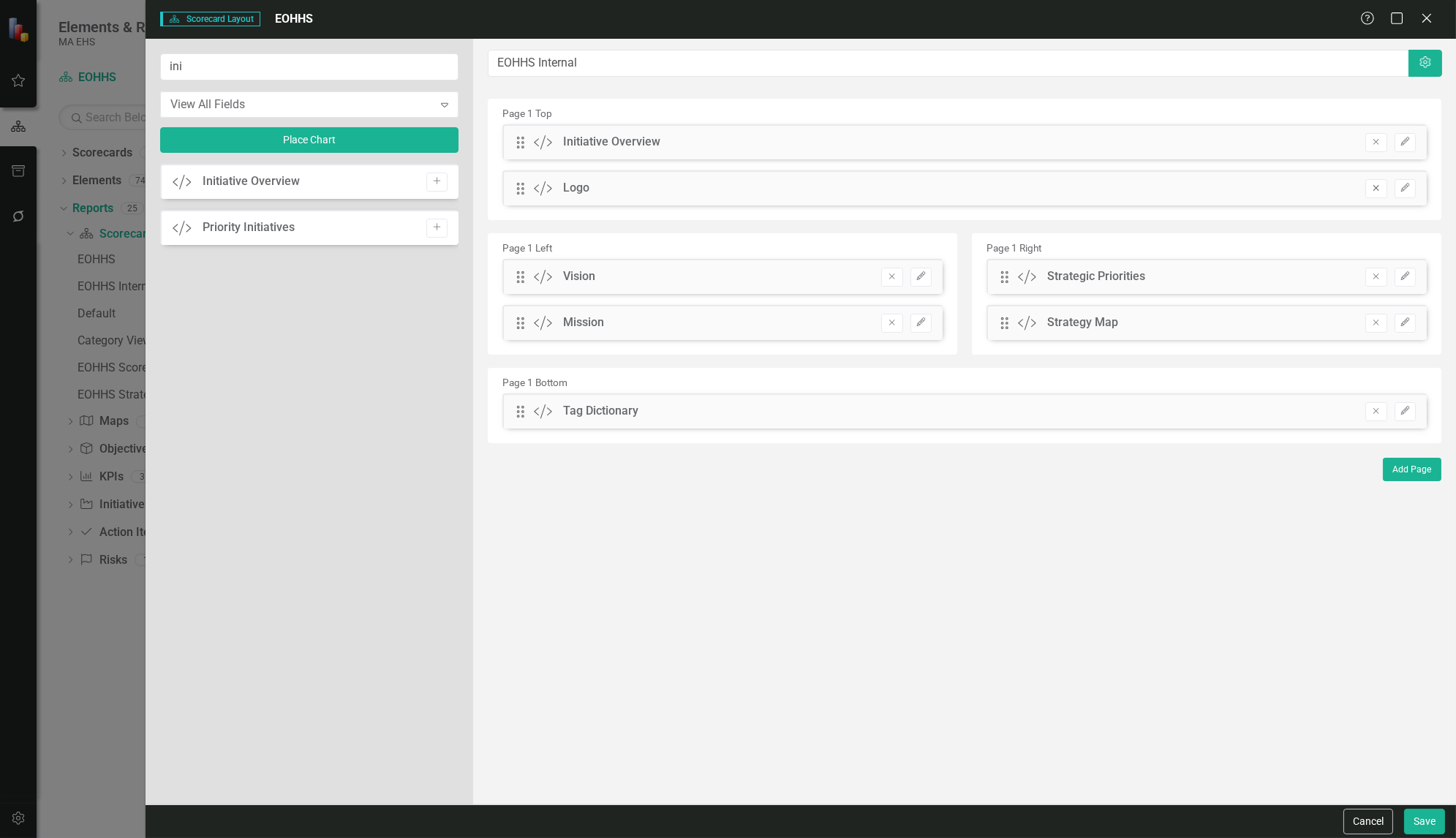
click at [1377, 189] on icon "Remove" at bounding box center [1376, 188] width 11 height 9
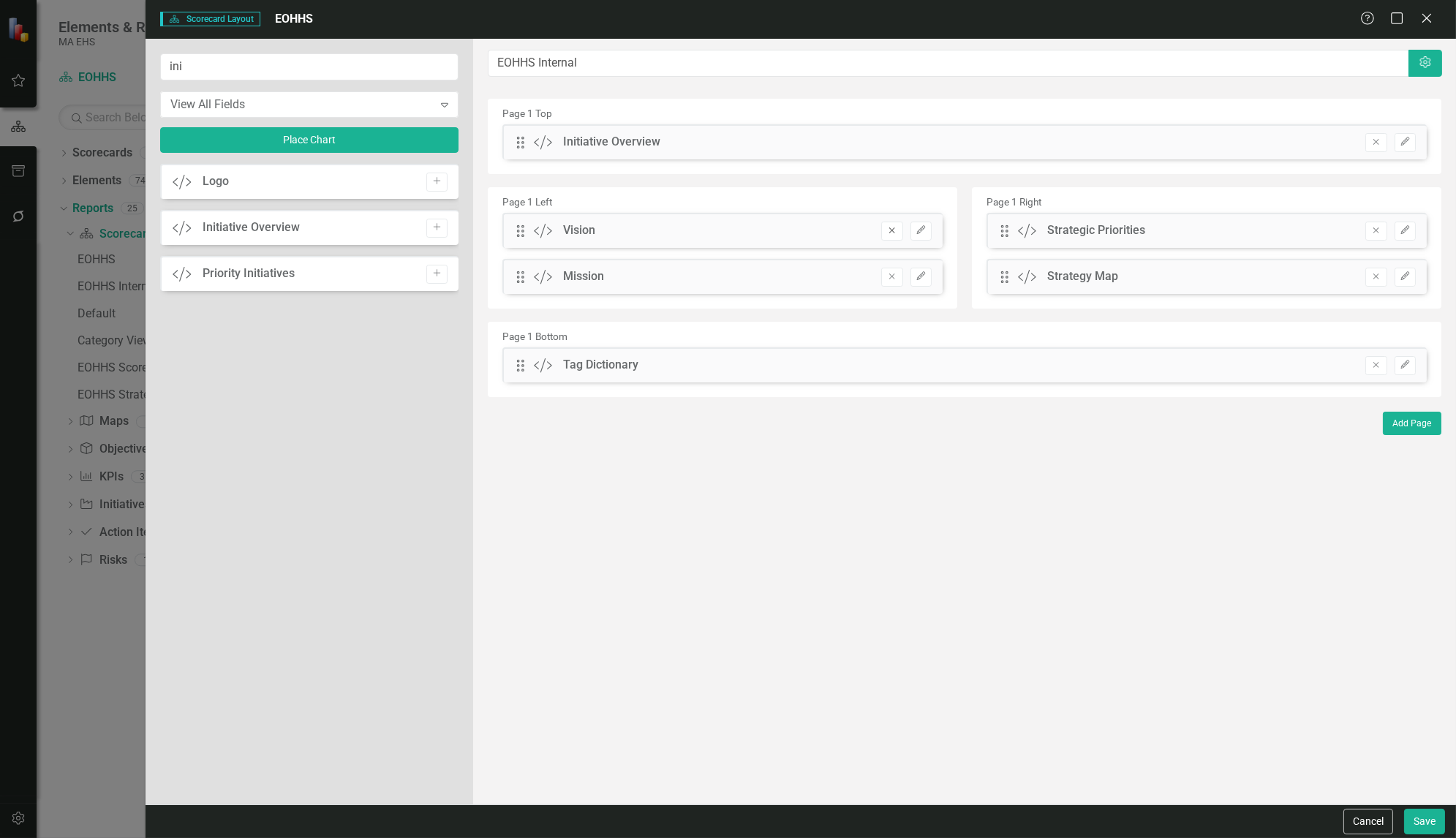
click at [896, 227] on icon "Remove" at bounding box center [891, 230] width 11 height 9
click at [895, 227] on icon "Remove" at bounding box center [891, 230] width 11 height 9
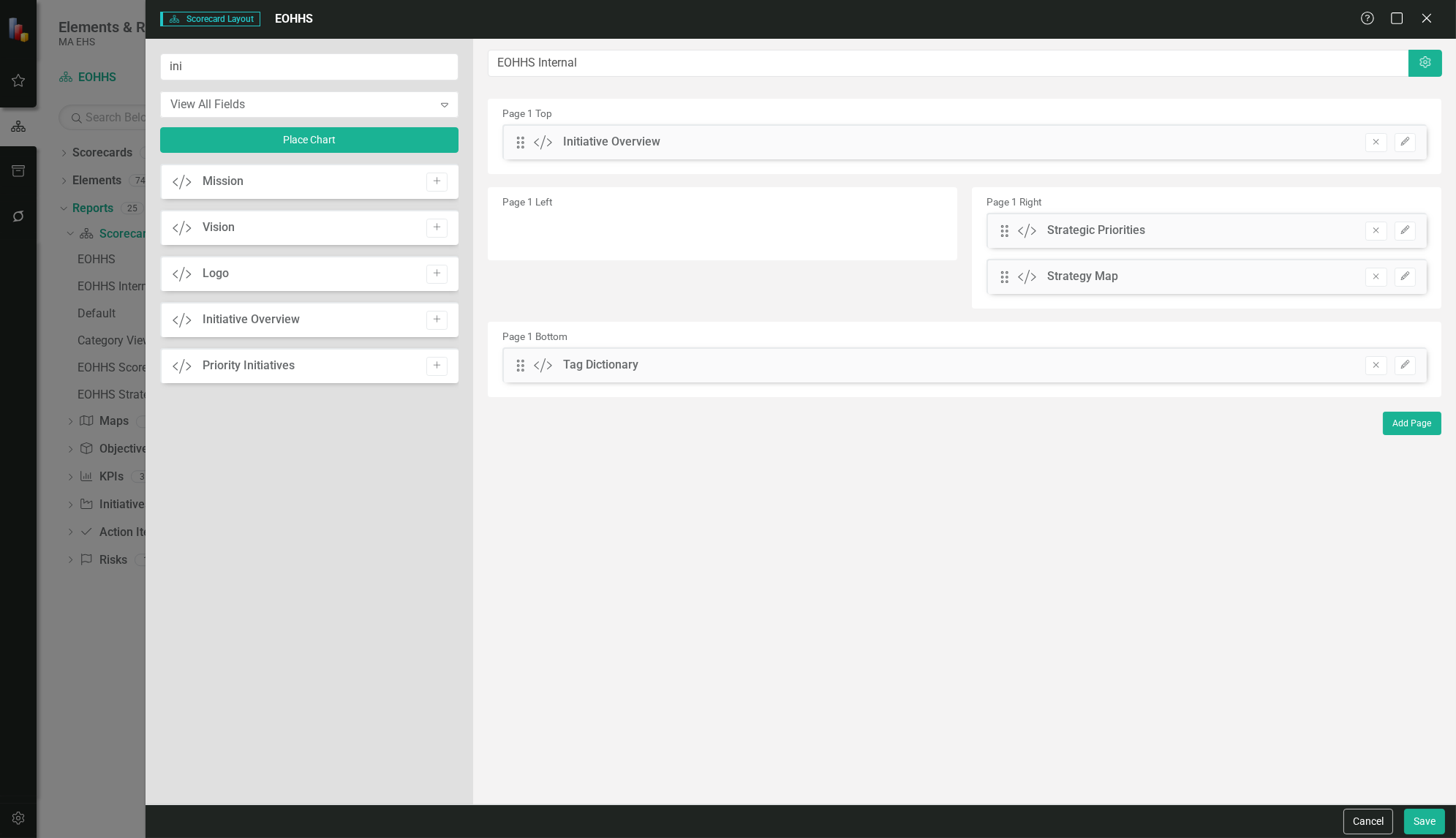
drag, startPoint x: 1298, startPoint y: 236, endPoint x: 721, endPoint y: 200, distance: 578.1
click at [721, 200] on div "Page 1 Left Page 1 Right Drag Custom Strategic Priorities Remove Edit Drag Cust…" at bounding box center [964, 250] width 975 height 134
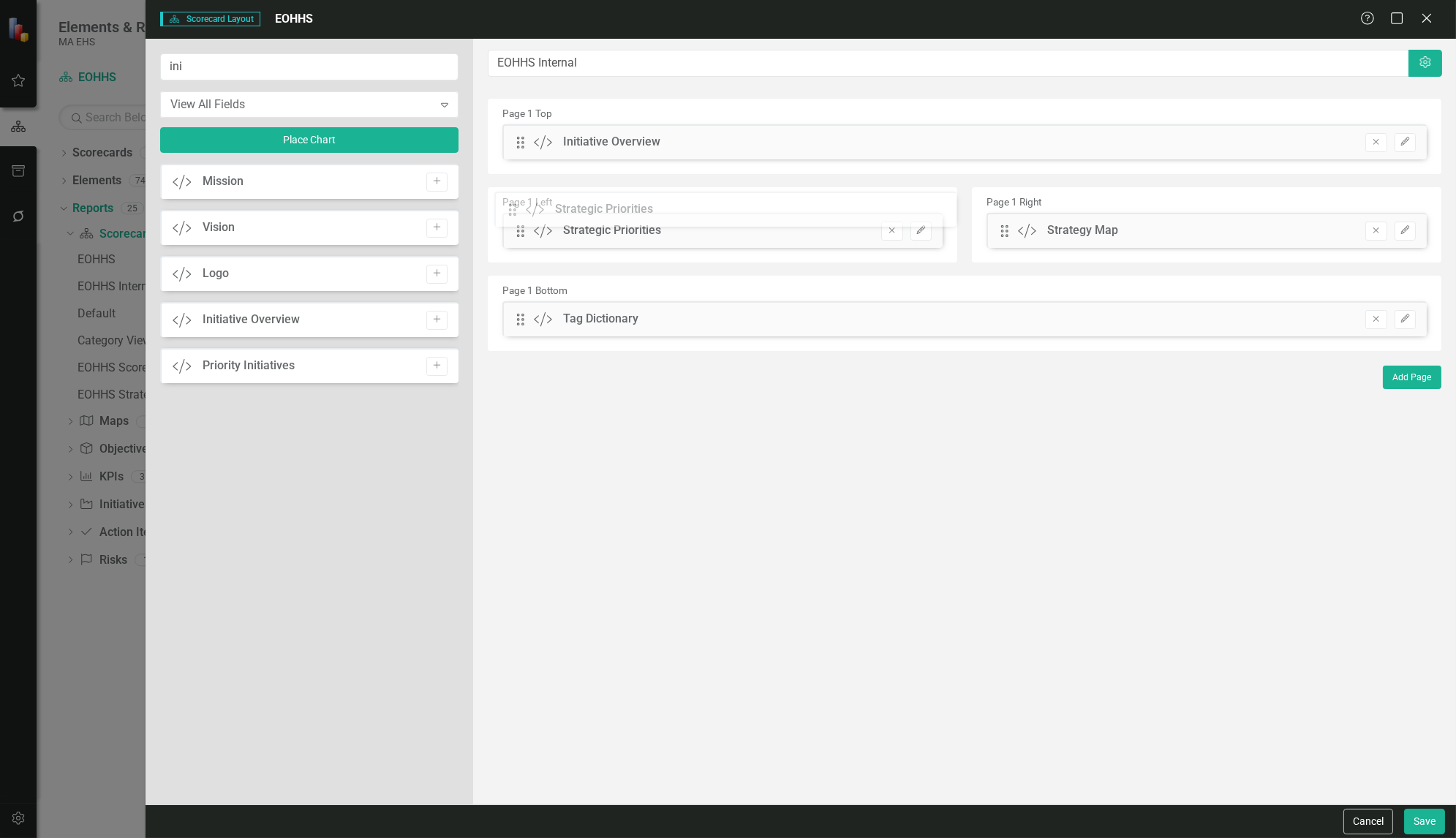
drag, startPoint x: 1004, startPoint y: 227, endPoint x: 522, endPoint y: 208, distance: 482.4
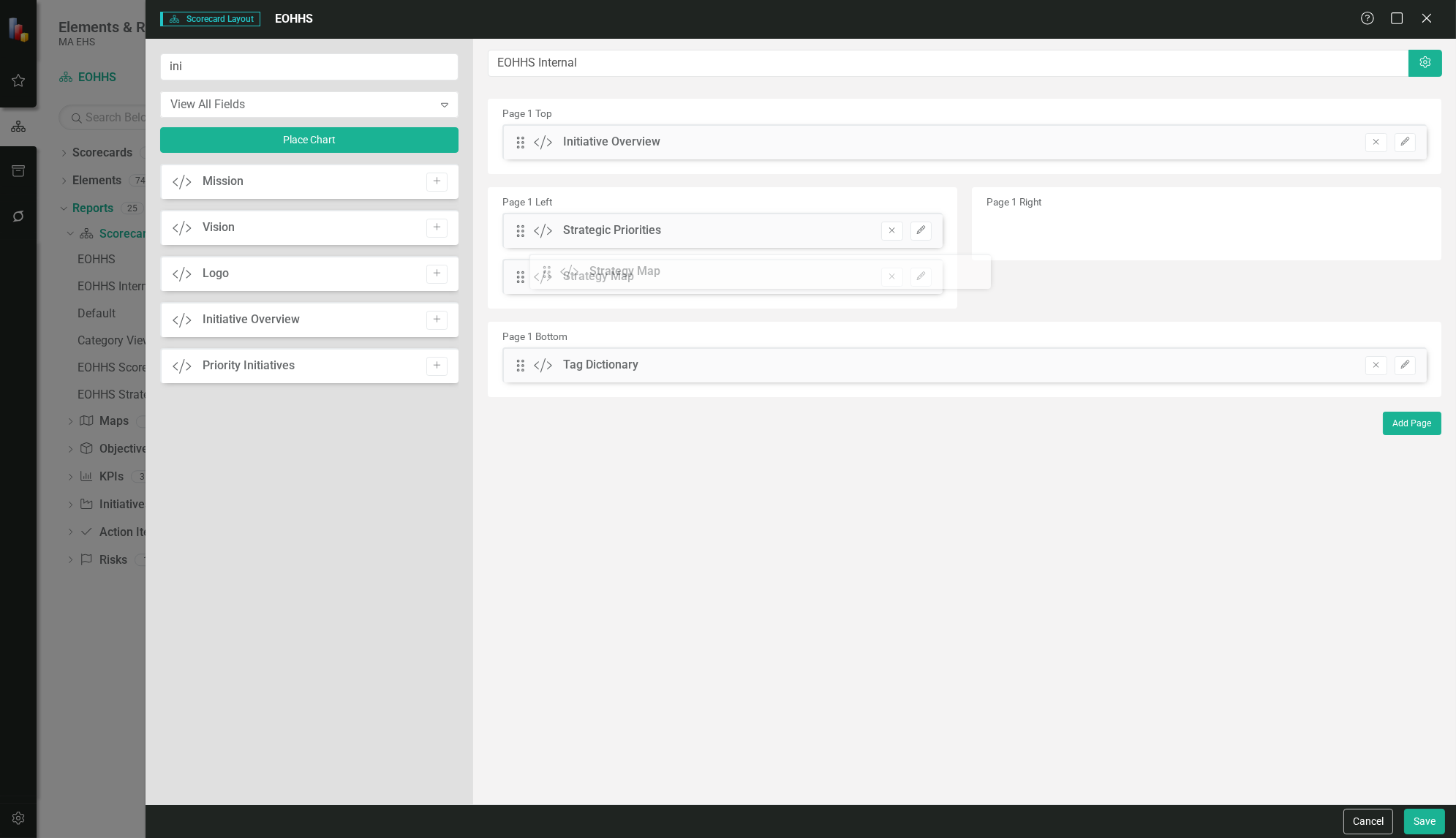
drag, startPoint x: 1005, startPoint y: 228, endPoint x: 558, endPoint y: 269, distance: 448.9
click at [439, 316] on icon "Add" at bounding box center [436, 319] width 11 height 9
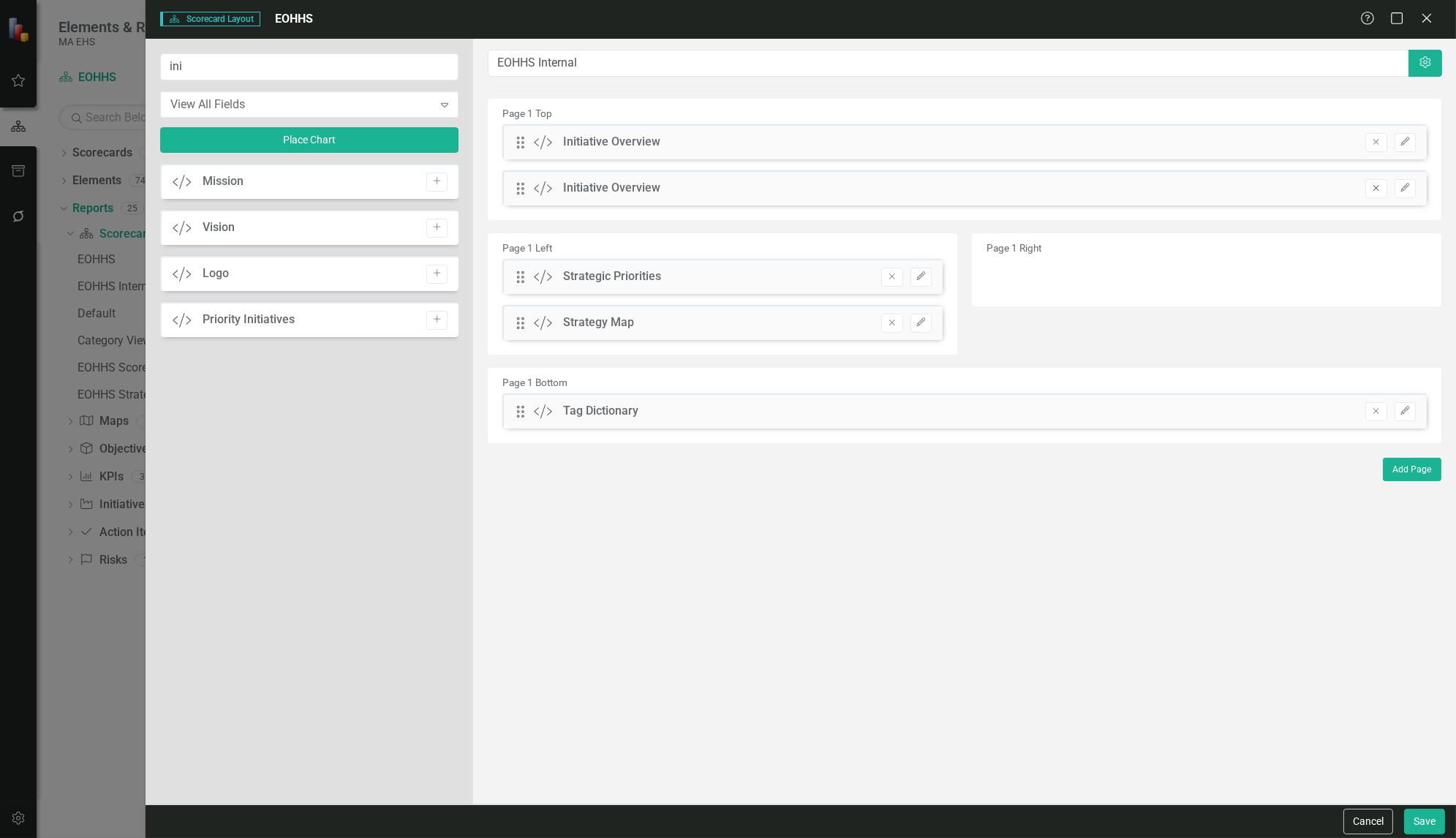
click at [1374, 184] on icon "Remove" at bounding box center [1376, 188] width 11 height 9
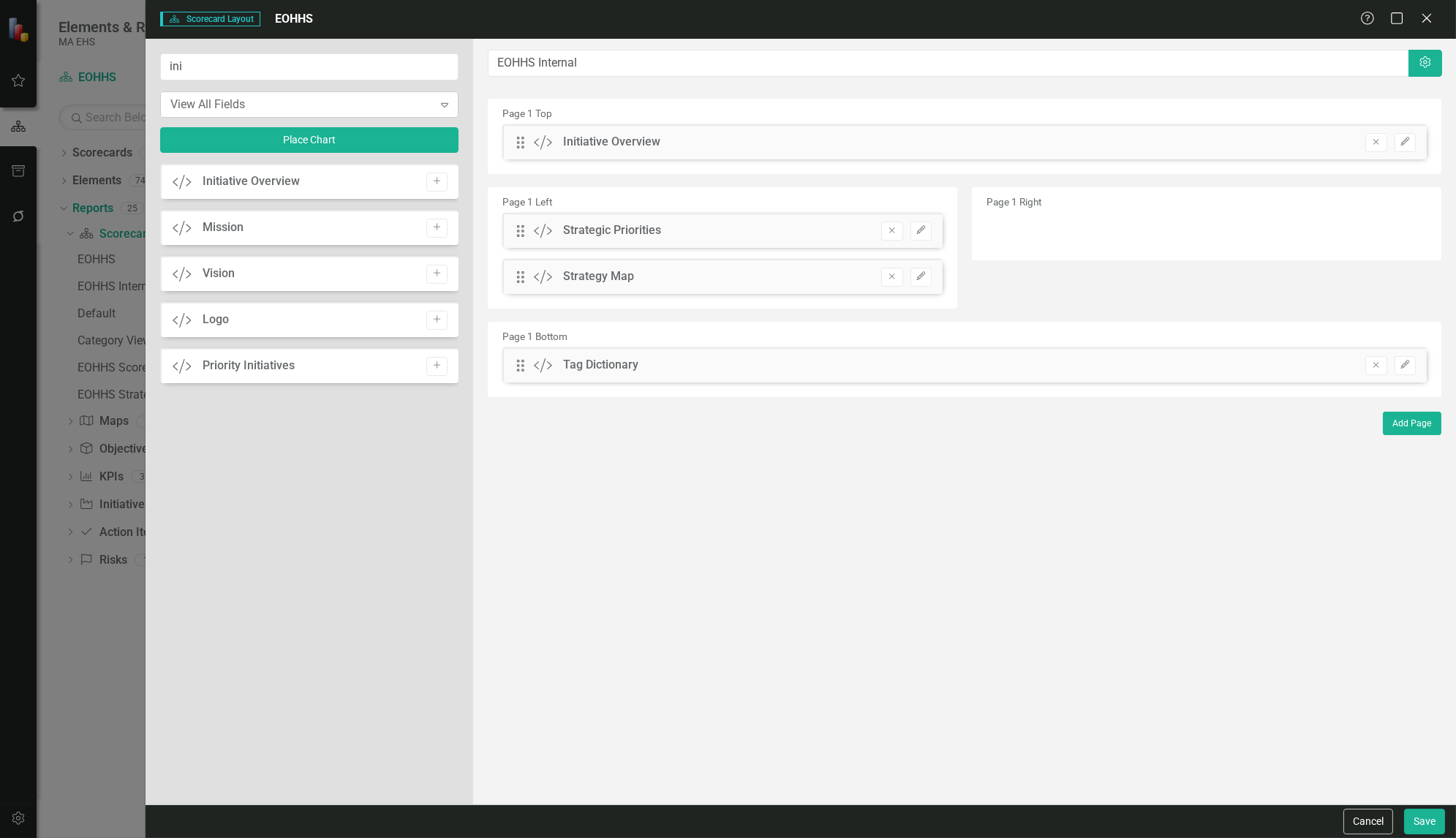
click at [442, 108] on icon "Expand" at bounding box center [445, 105] width 15 height 12
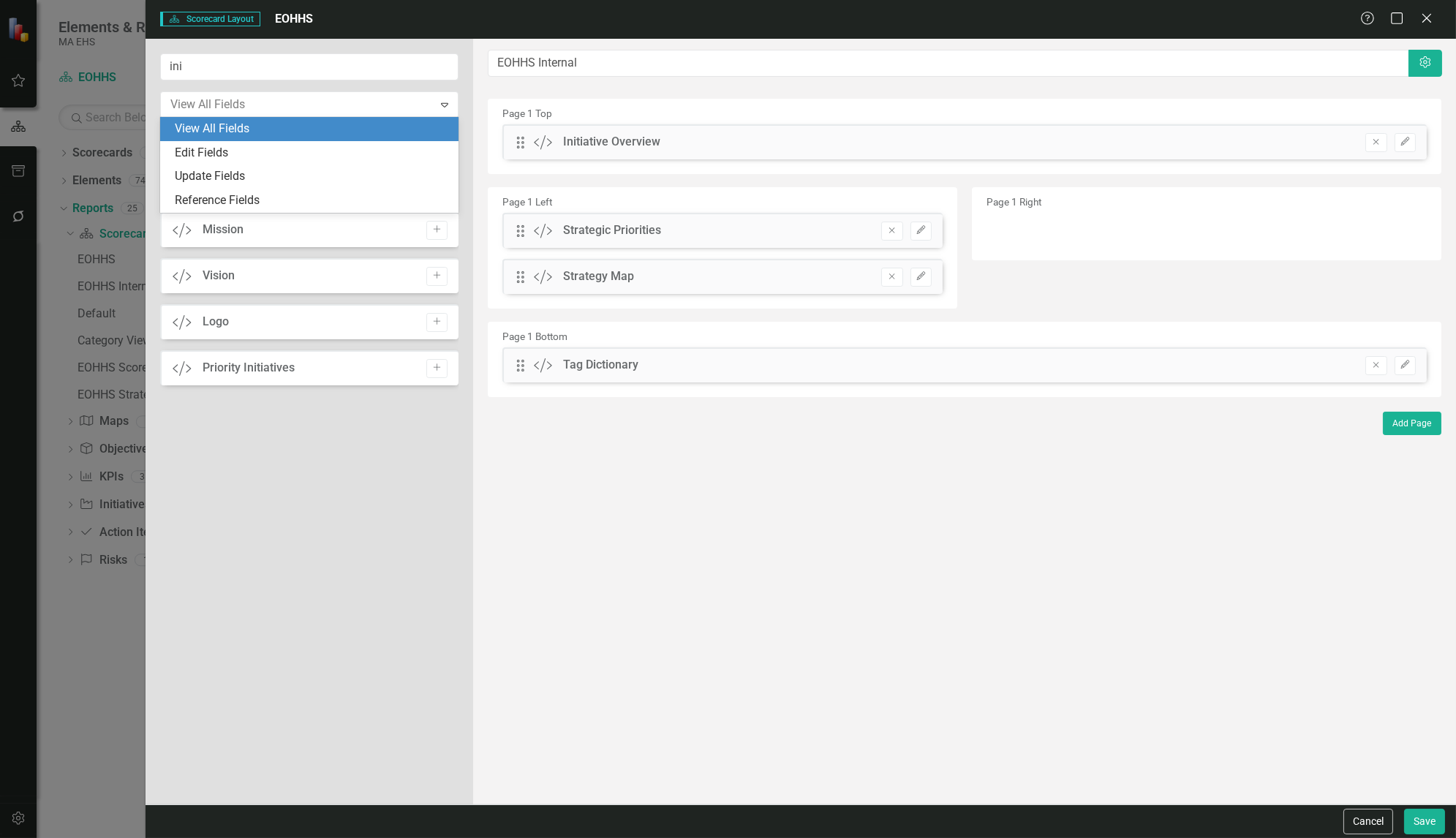
click at [205, 130] on div "View All Fields" at bounding box center [312, 129] width 275 height 16
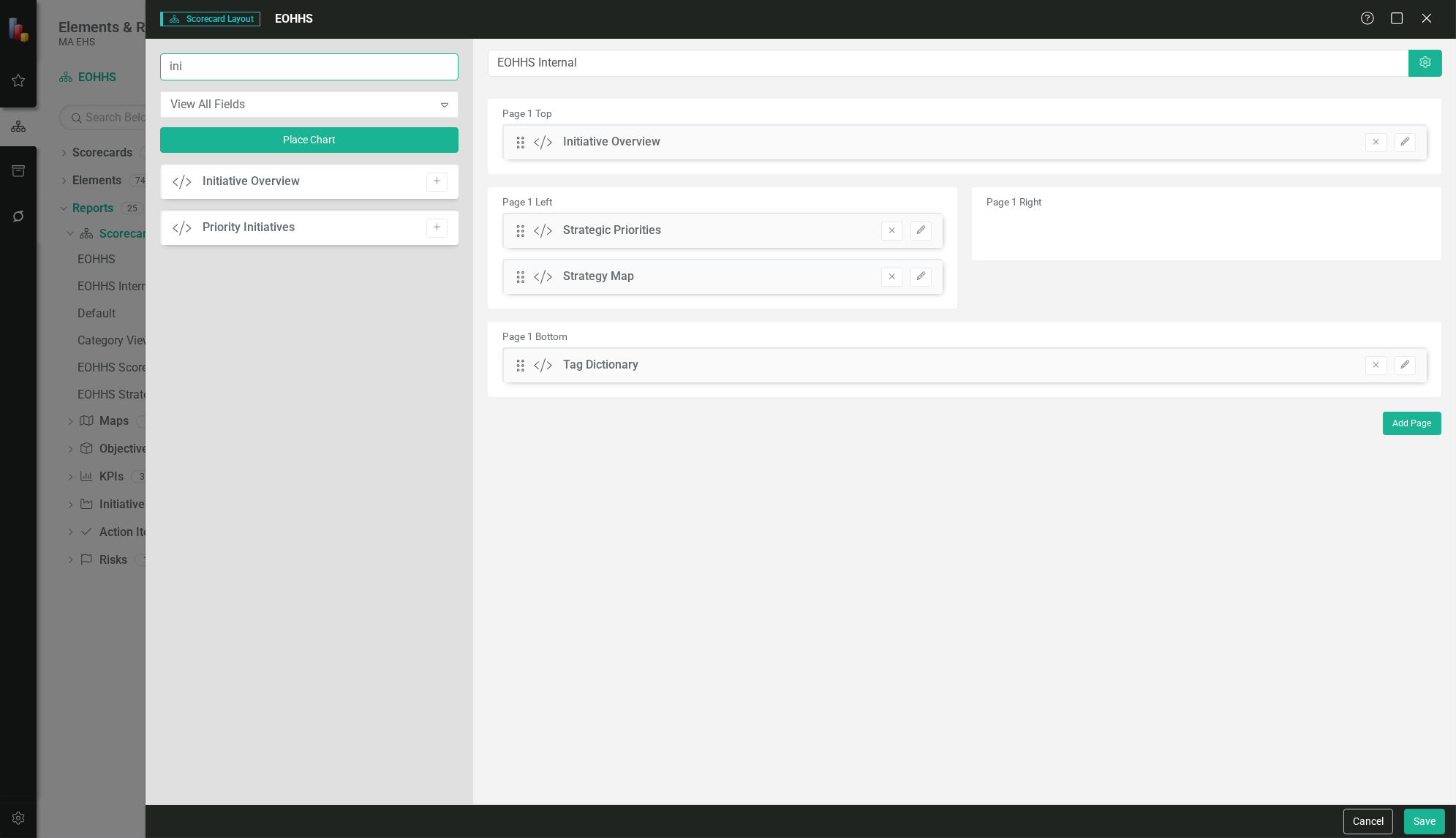
click at [202, 70] on input "ini" at bounding box center [310, 67] width 298 height 27
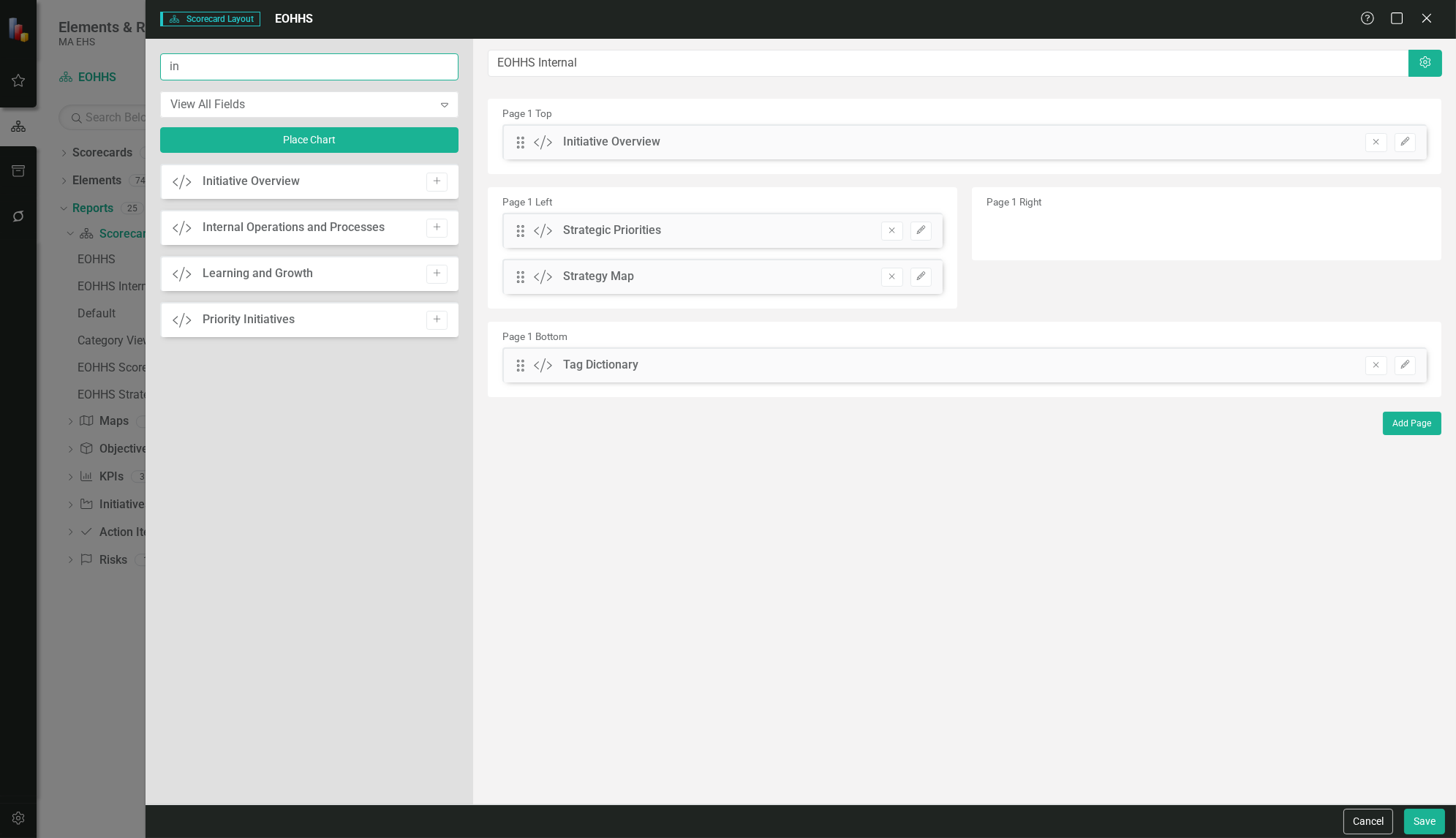
type input "i"
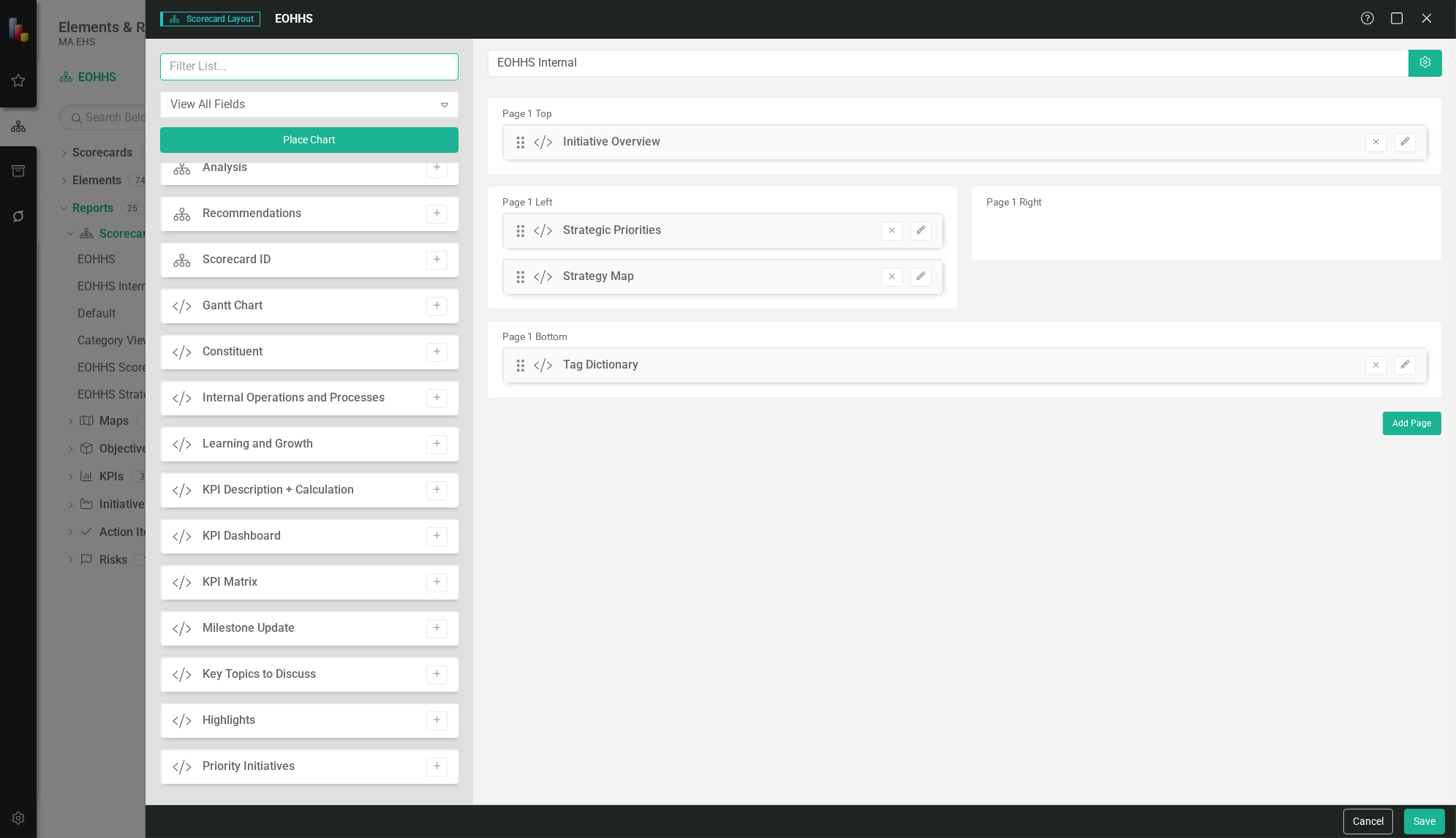
scroll to position [385, 0]
click at [435, 391] on icon "Add" at bounding box center [436, 395] width 11 height 9
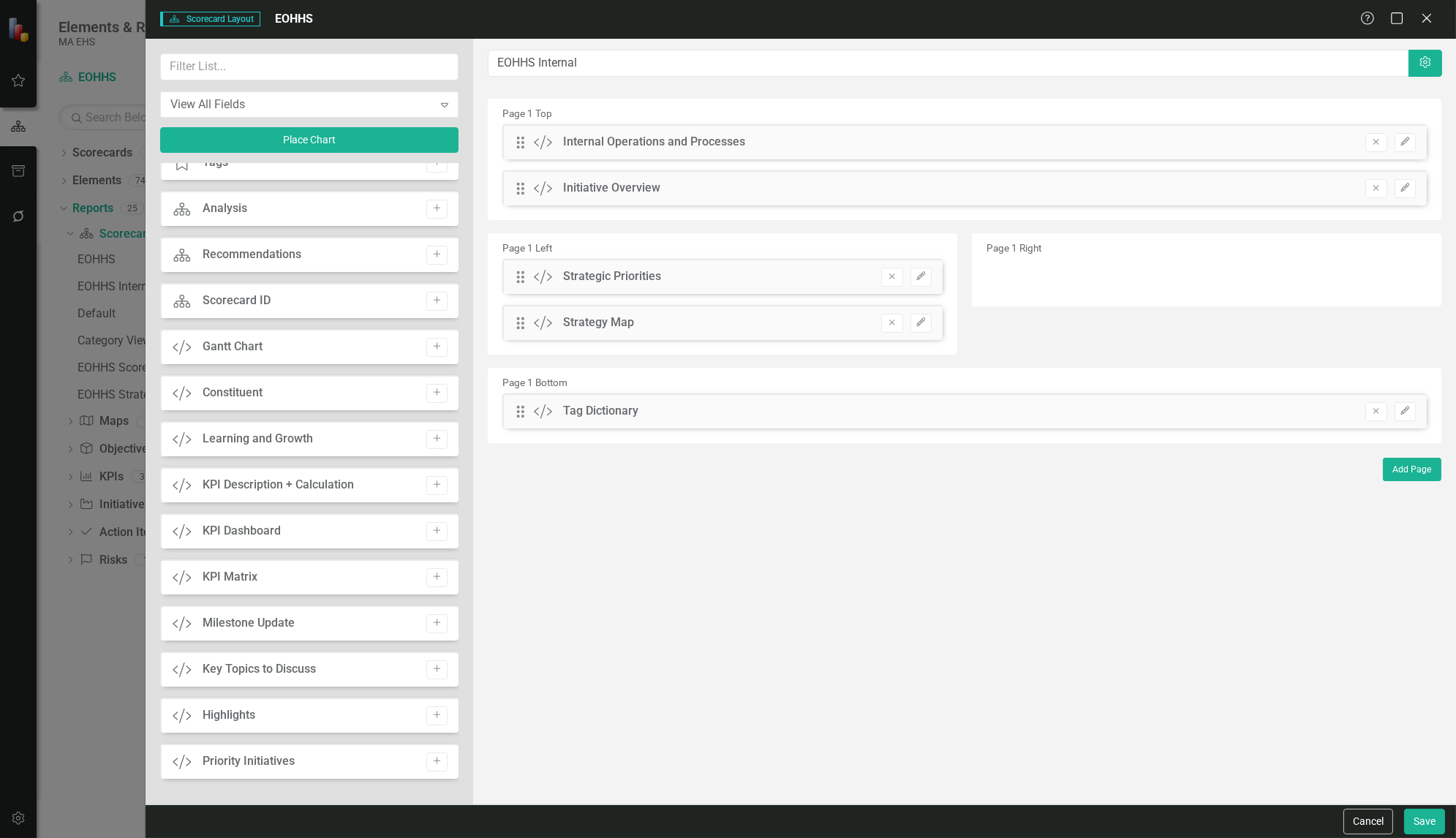
scroll to position [339, 0]
click at [1370, 408] on button "Remove" at bounding box center [1376, 411] width 21 height 19
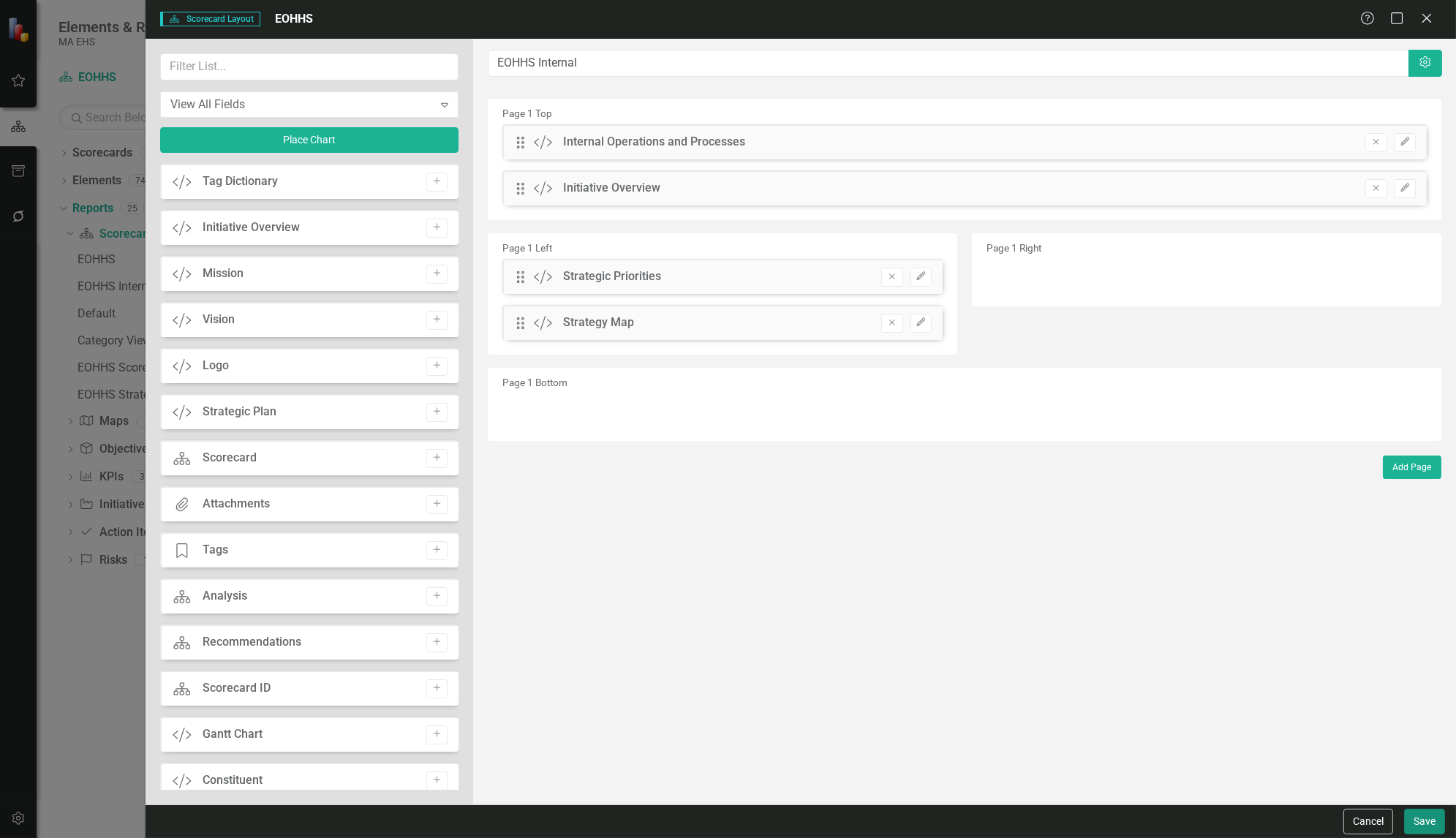
click at [1421, 813] on button "Save" at bounding box center [1425, 822] width 41 height 25
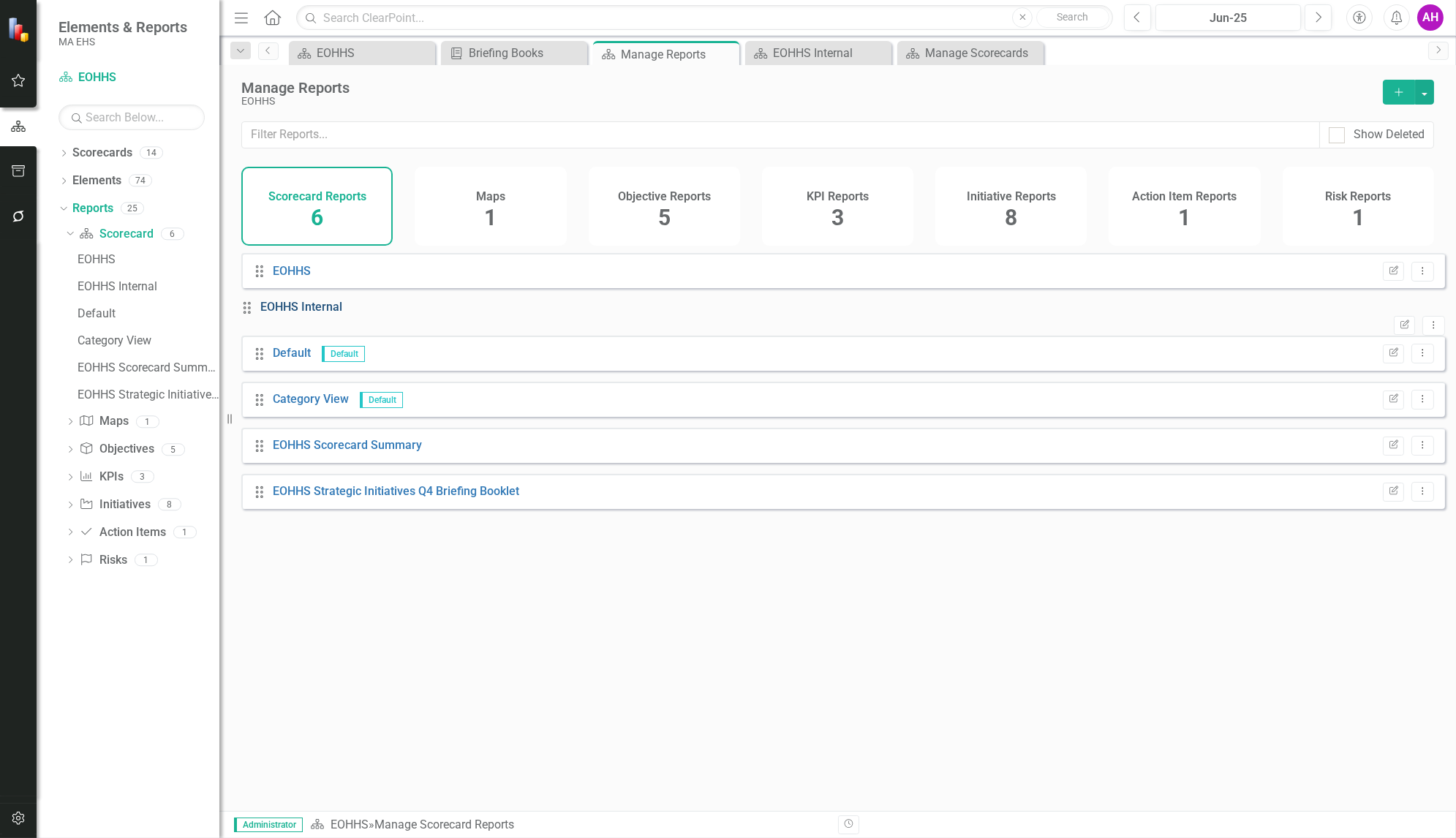
click at [306, 313] on link "EOHHS Internal" at bounding box center [301, 307] width 82 height 14
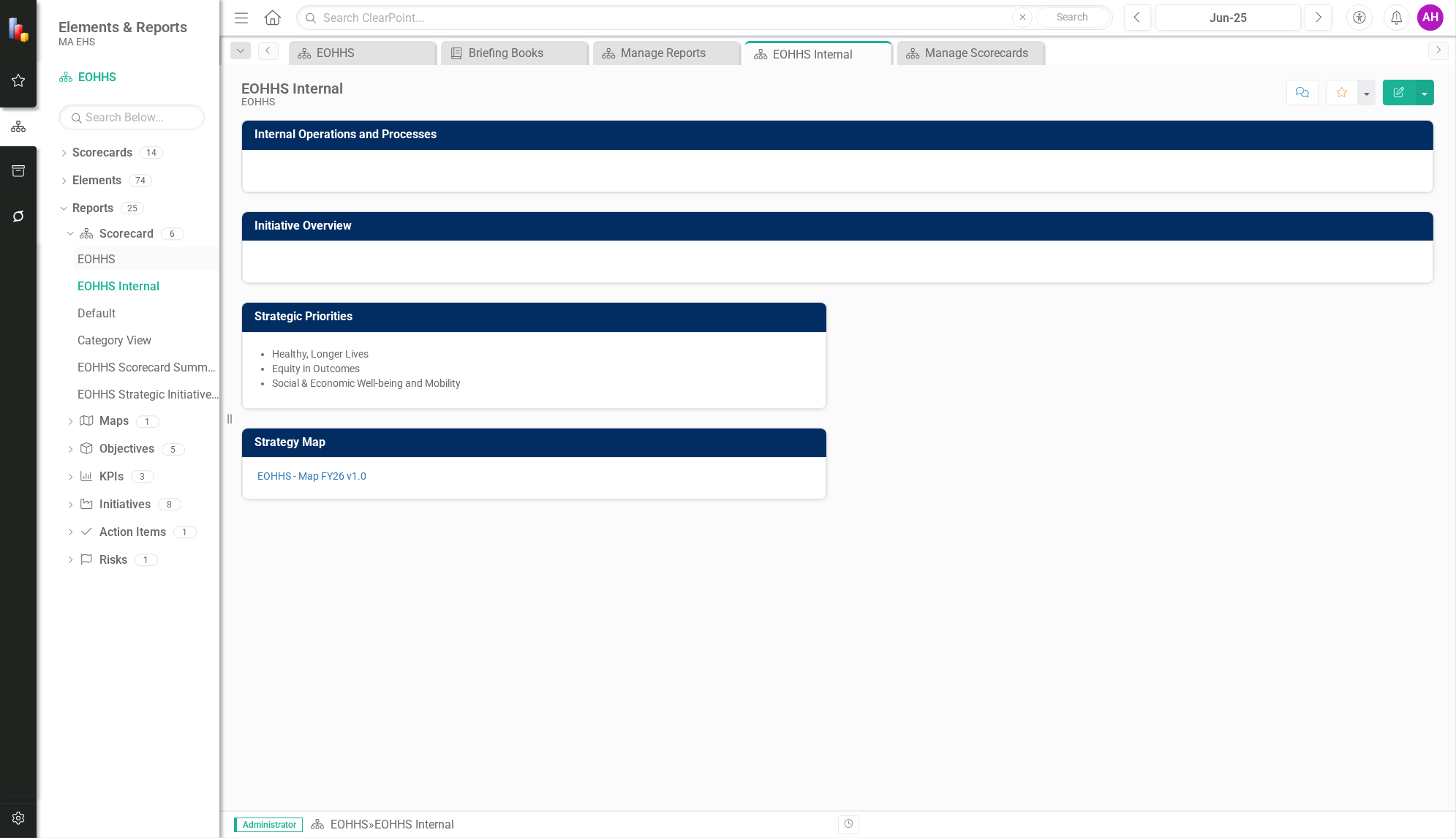
click at [99, 259] on div "EOHHS" at bounding box center [148, 259] width 142 height 13
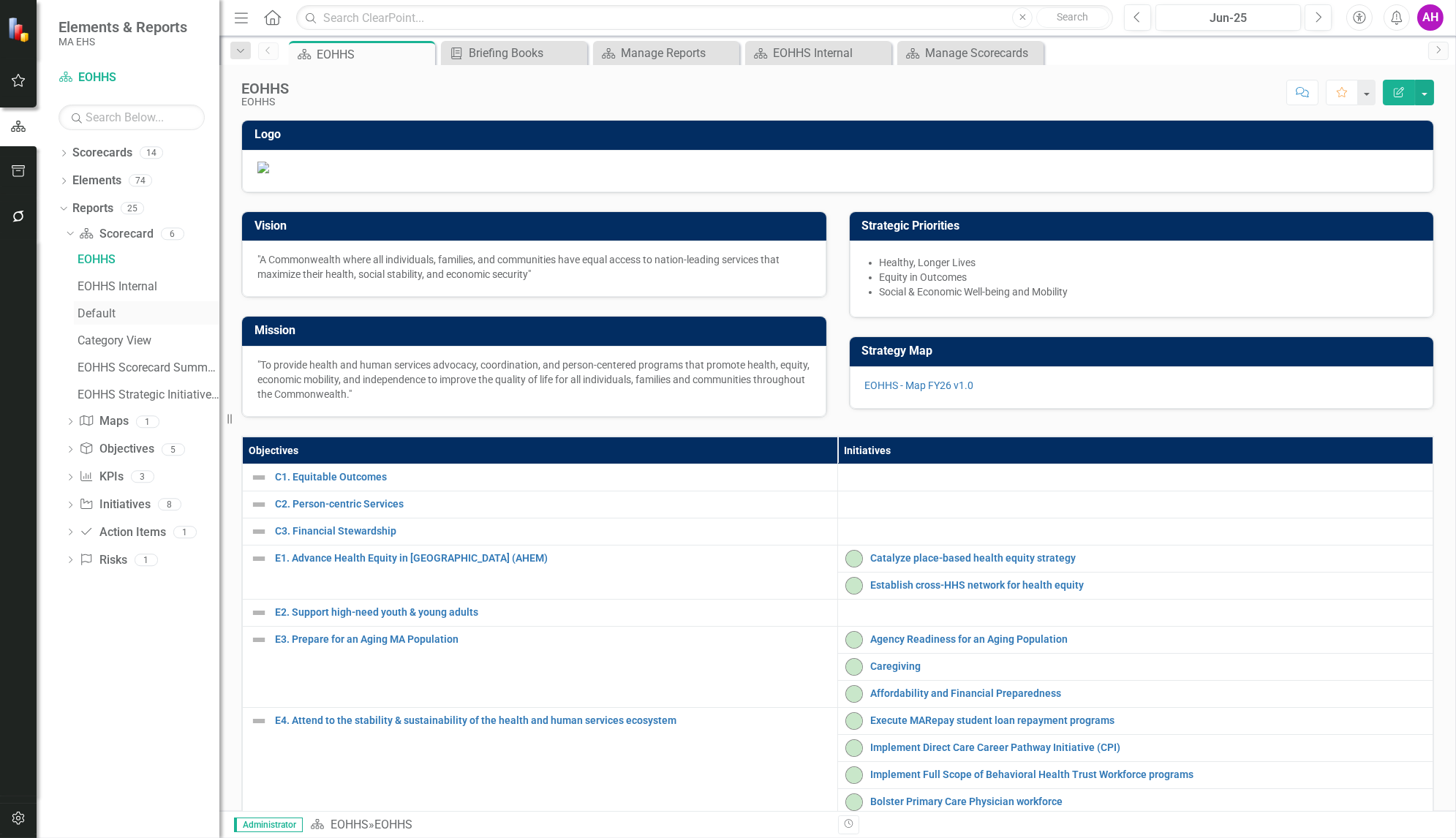
click at [102, 313] on div "Default" at bounding box center [148, 314] width 142 height 13
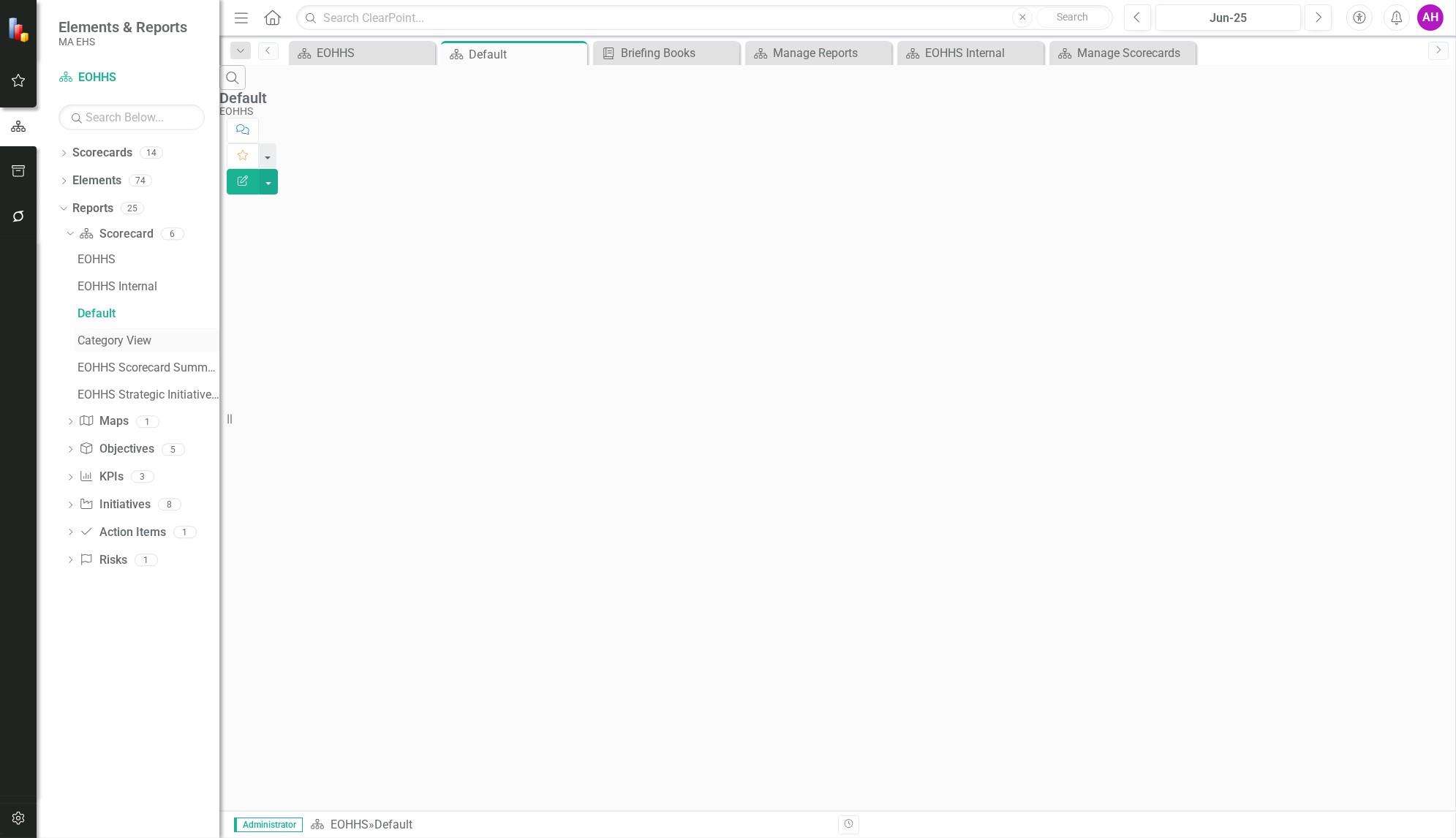
click at [133, 340] on div "Category View" at bounding box center [148, 341] width 142 height 13
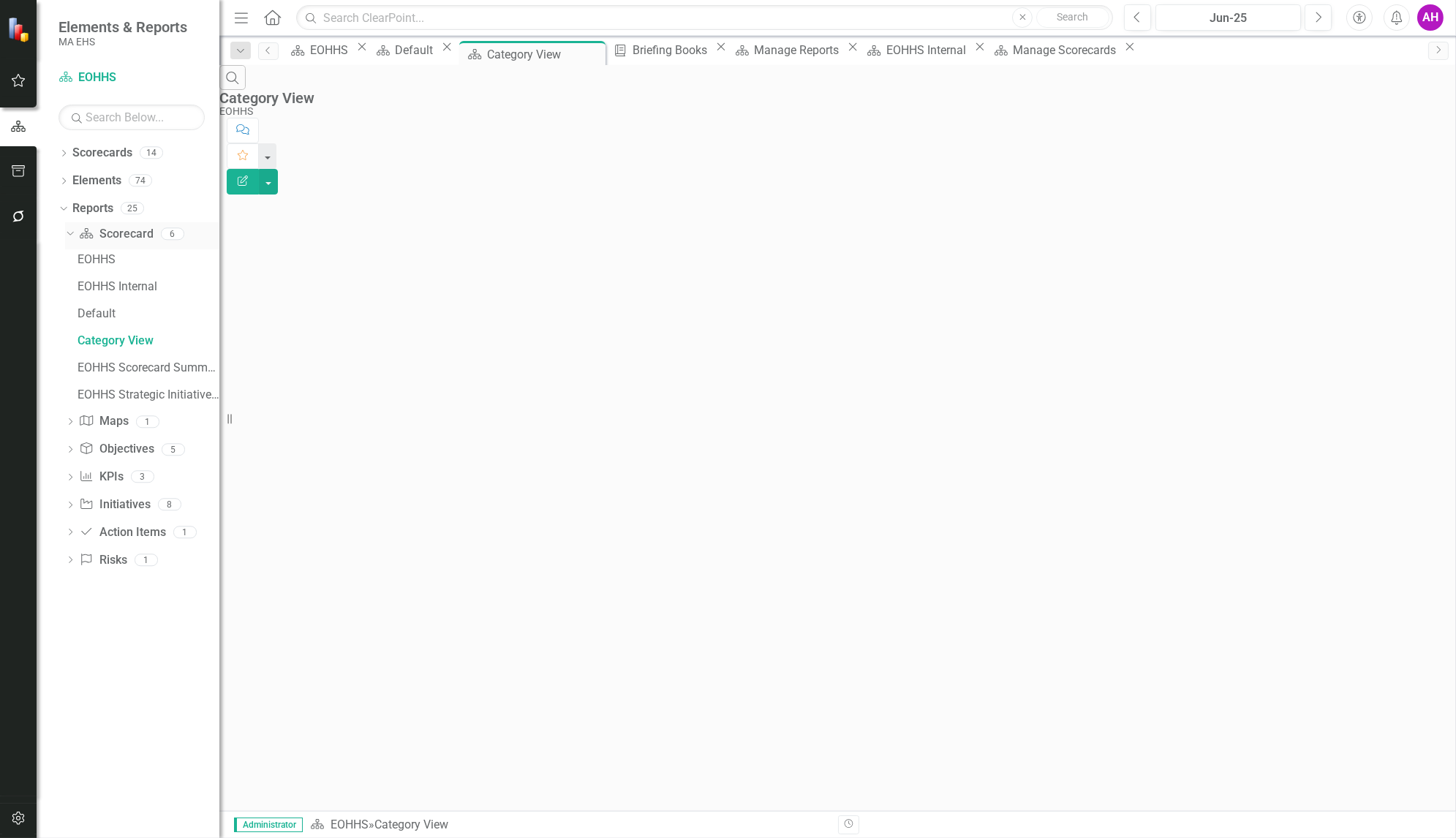
click at [104, 227] on link "Scorecard Scorecard" at bounding box center [115, 234] width 74 height 16
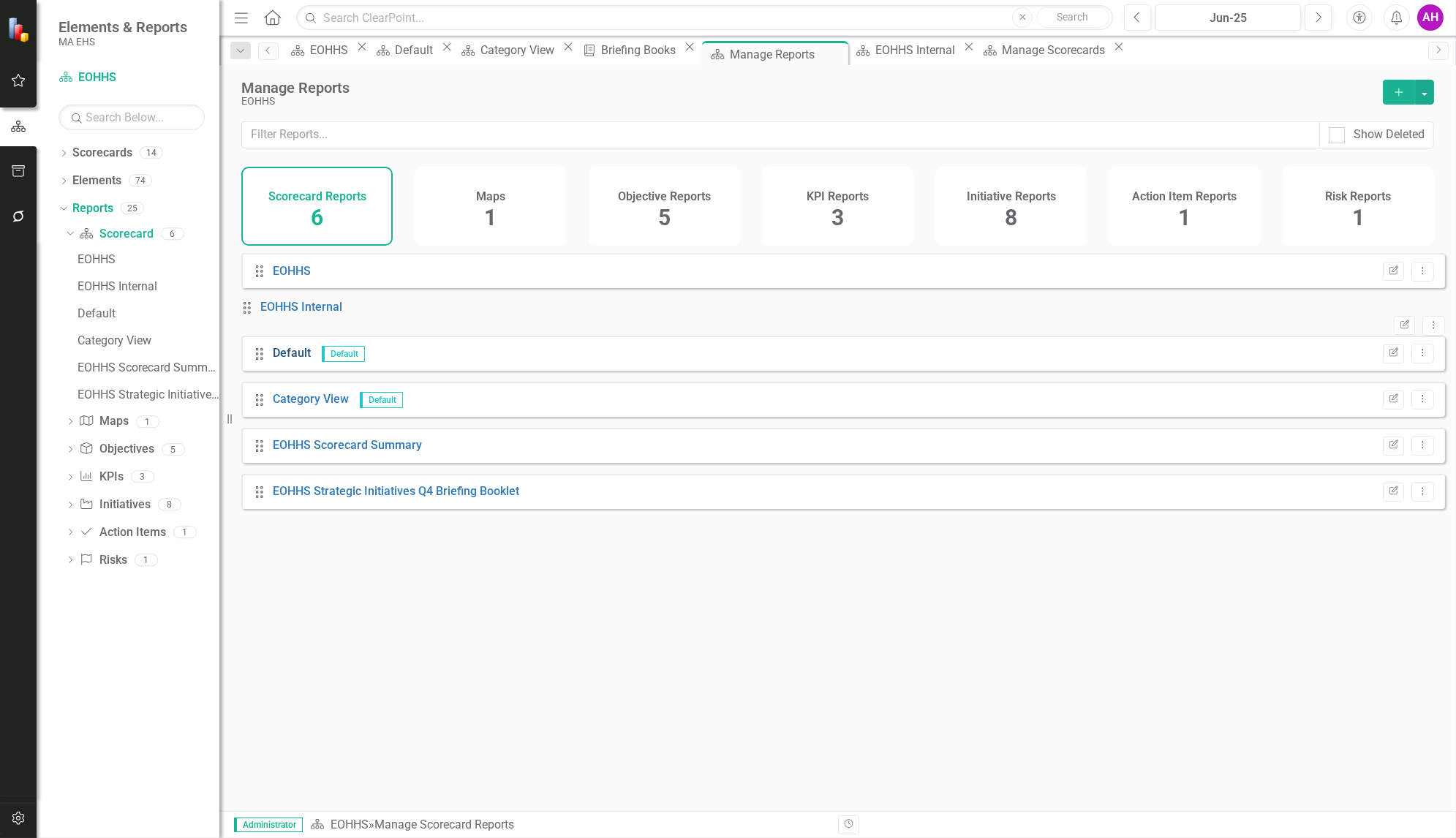
click at [289, 360] on link "Default" at bounding box center [292, 352] width 38 height 14
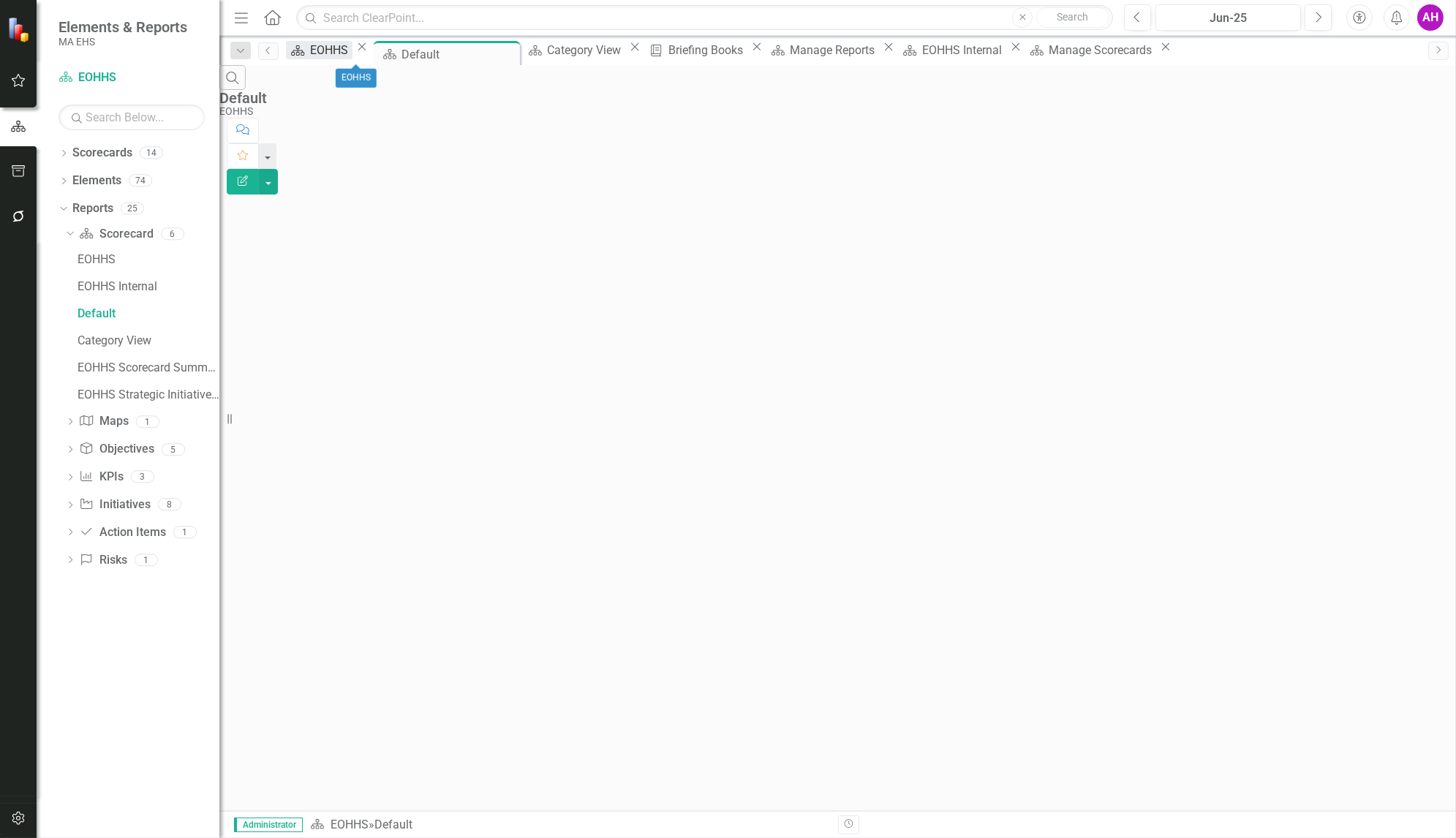
click at [347, 55] on div "EOHHS" at bounding box center [331, 50] width 43 height 18
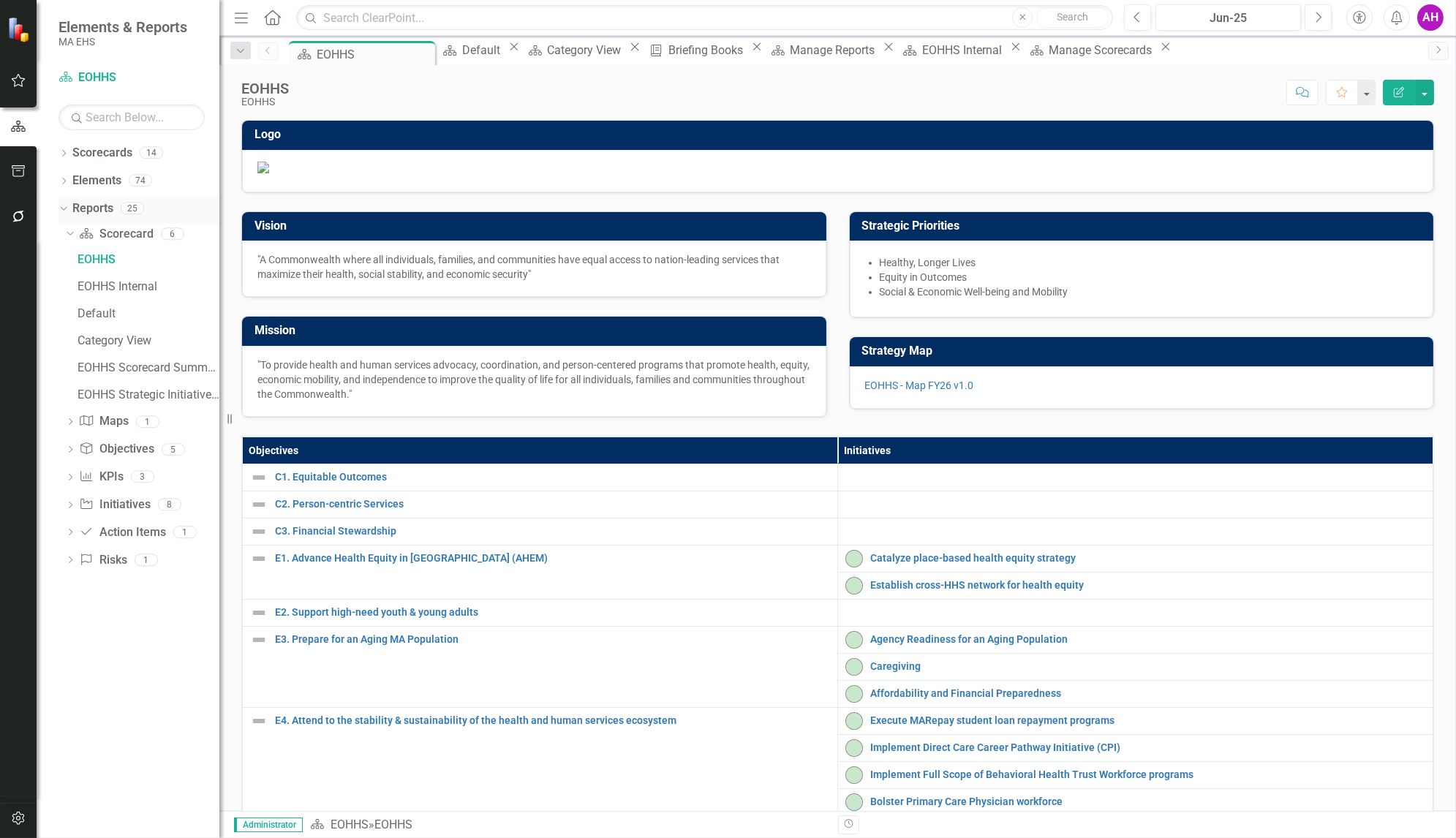
click at [103, 202] on link "Reports" at bounding box center [93, 208] width 41 height 16
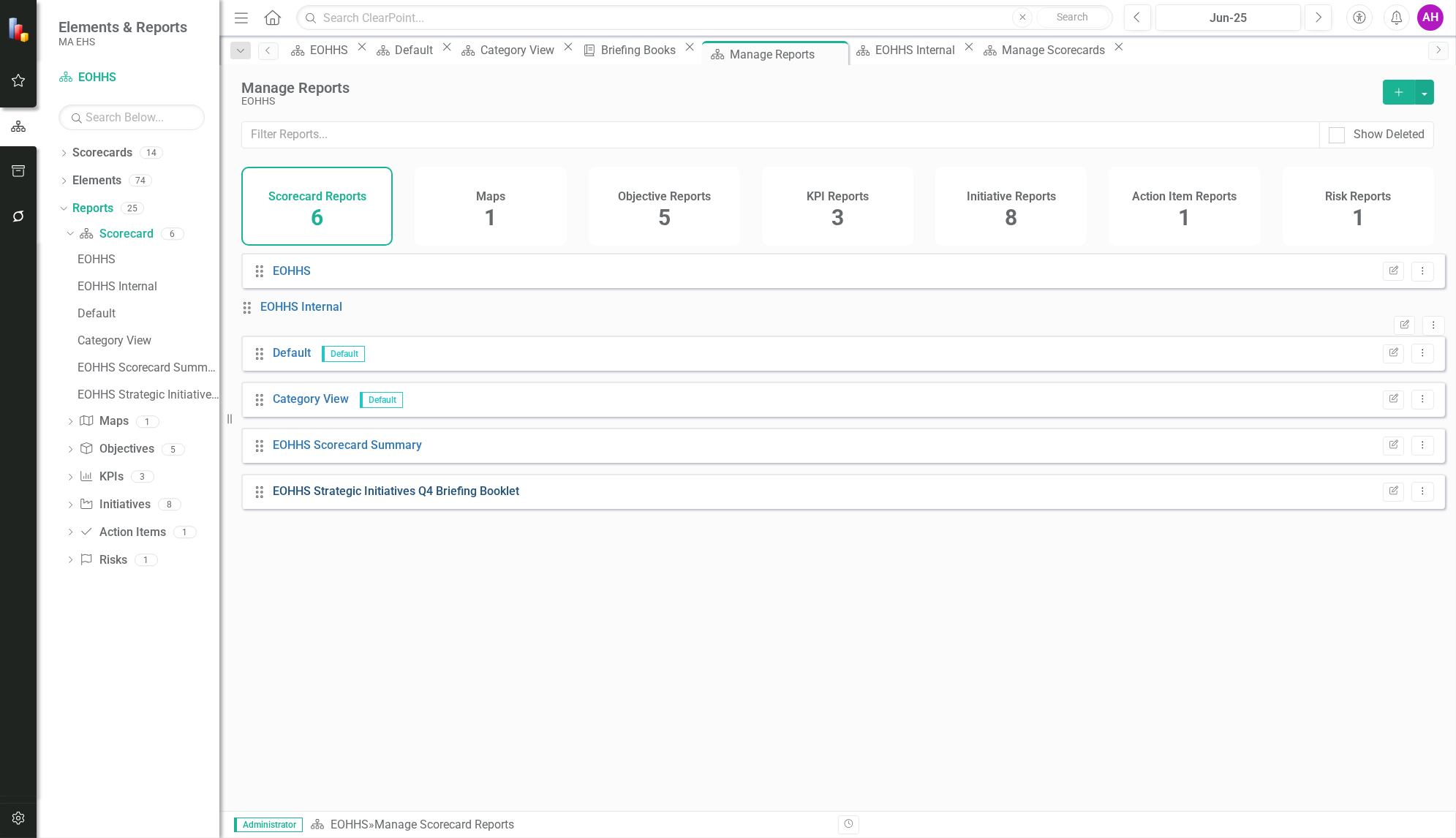
click at [313, 498] on link "EOHHS Strategic Initiatives Q4 Briefing Booklet" at bounding box center [396, 491] width 247 height 14
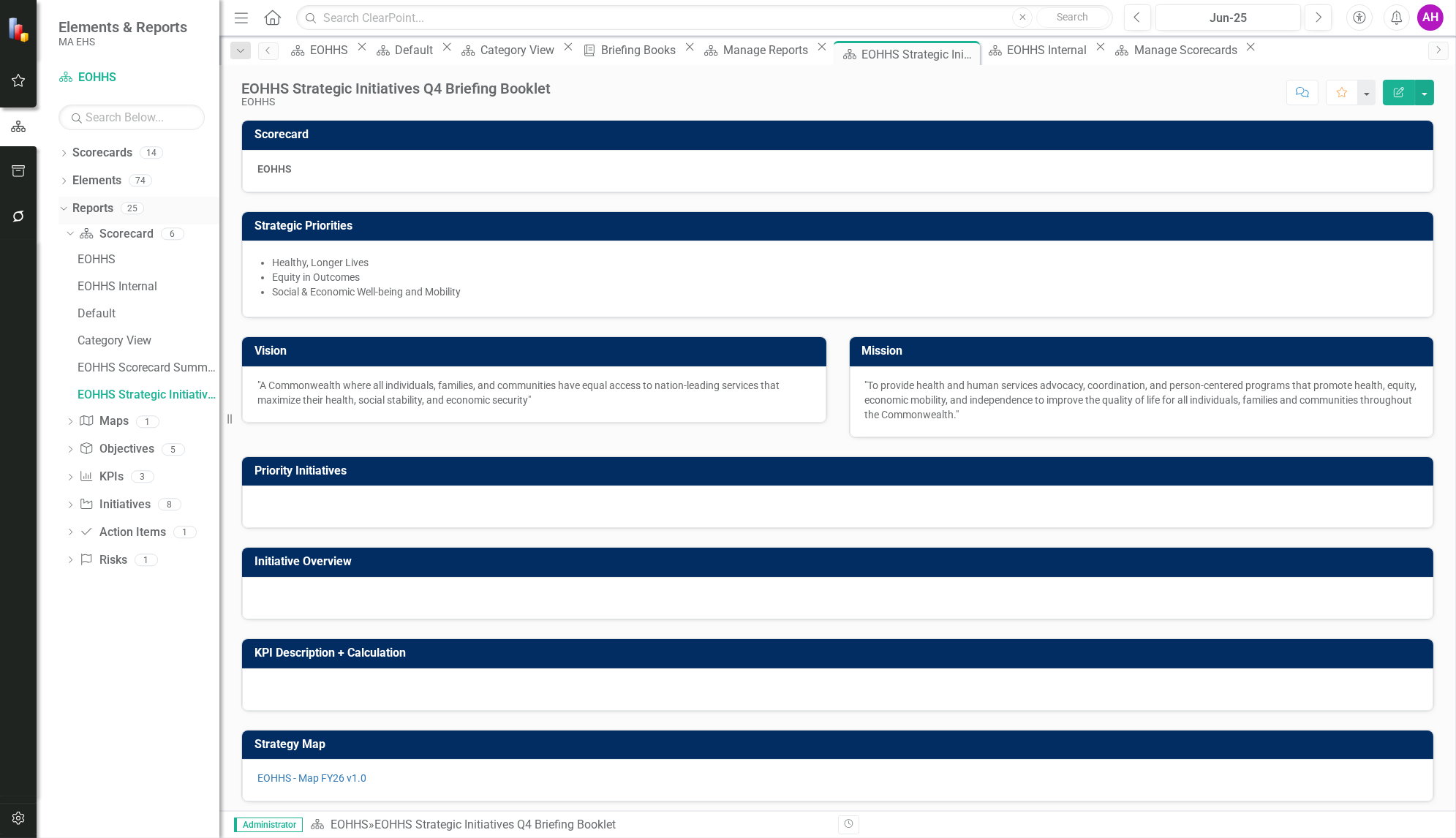
click at [103, 210] on link "Reports" at bounding box center [93, 208] width 41 height 16
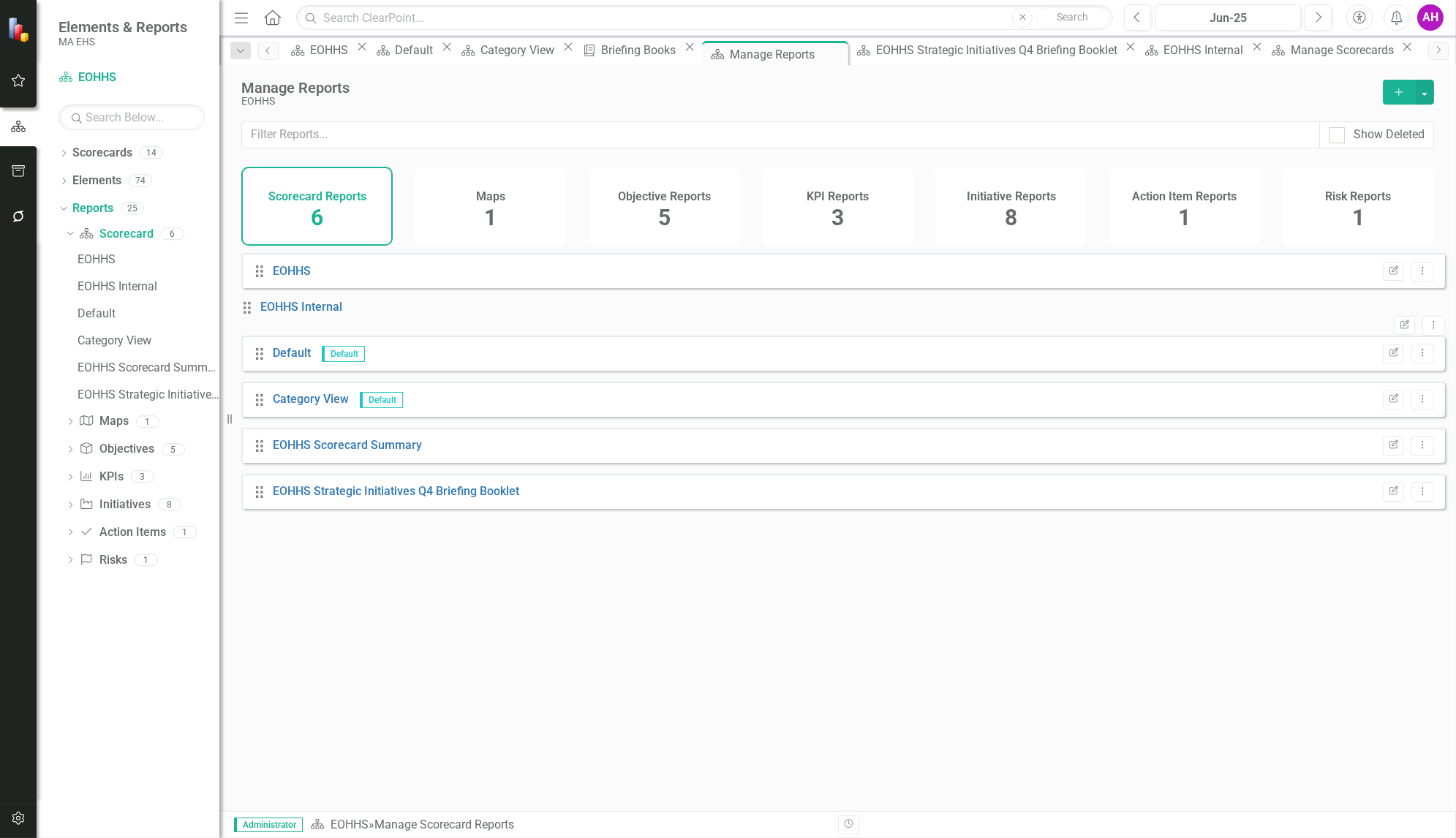
click at [1014, 216] on span "8" at bounding box center [1011, 217] width 13 height 25
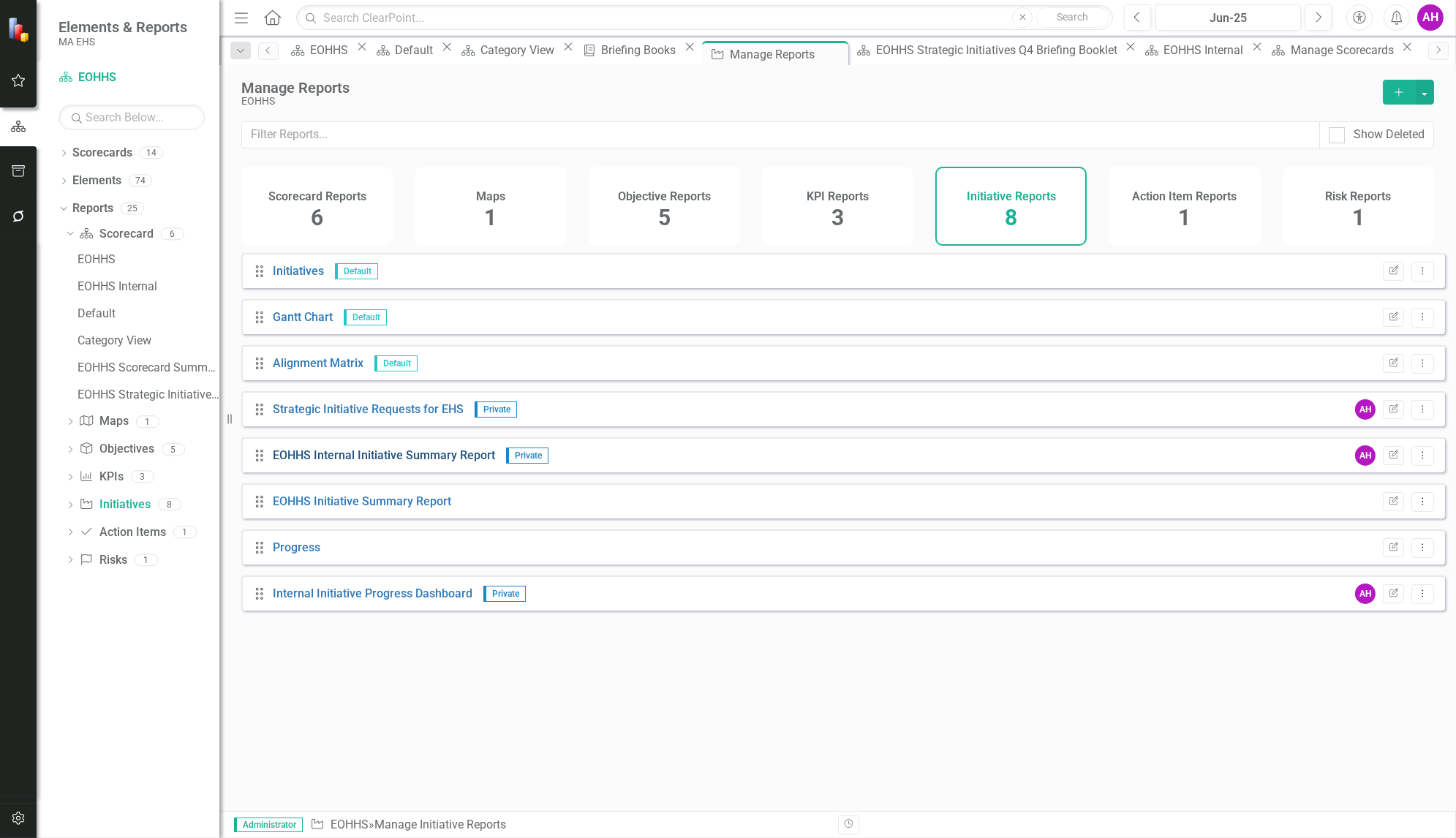
click at [400, 462] on link "EOHHS Internal Initiative Summary Report" at bounding box center [384, 455] width 222 height 14
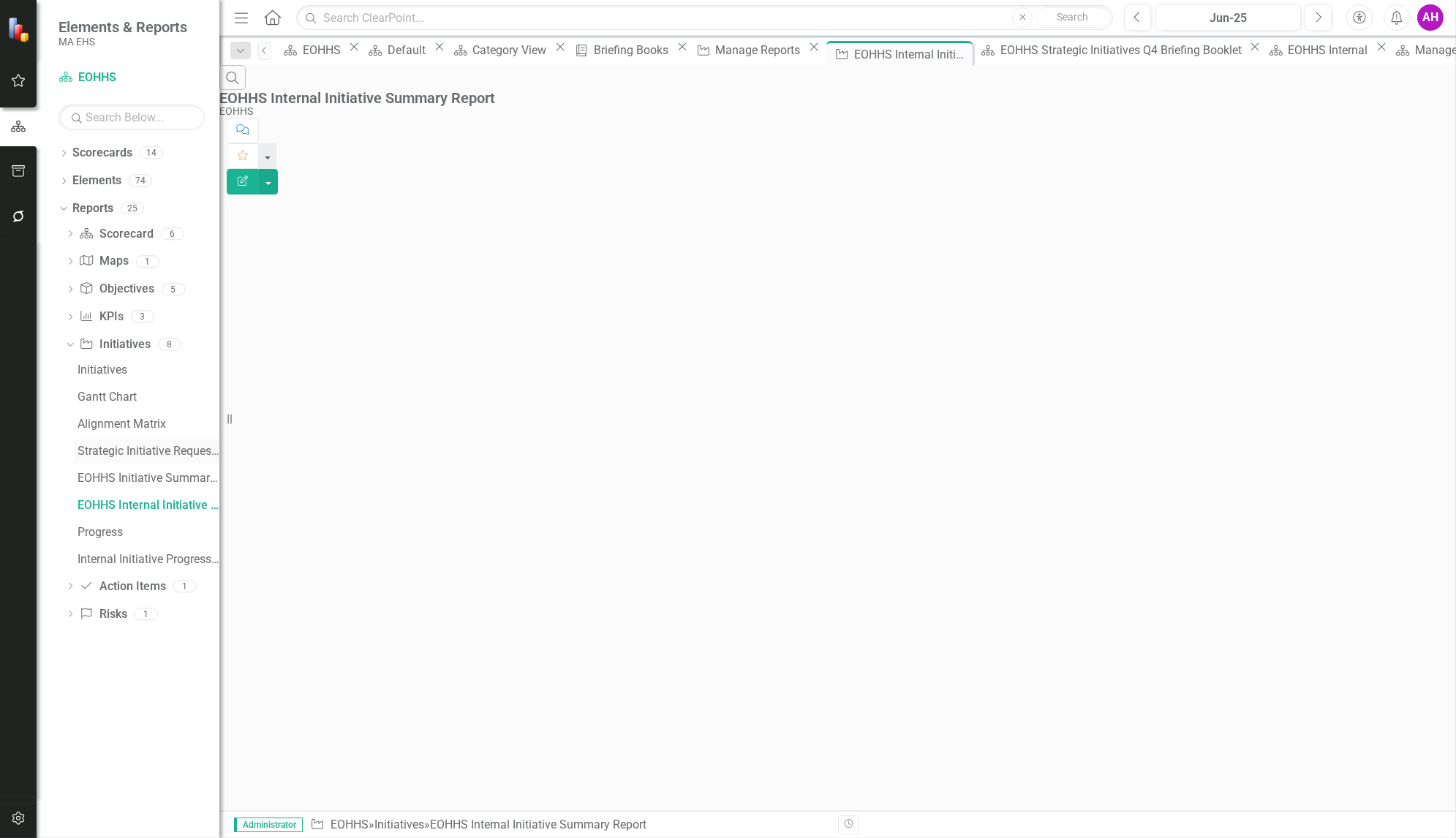
click at [109, 444] on div "Strategic Initiative Requests for EHS" at bounding box center [148, 451] width 142 height 13
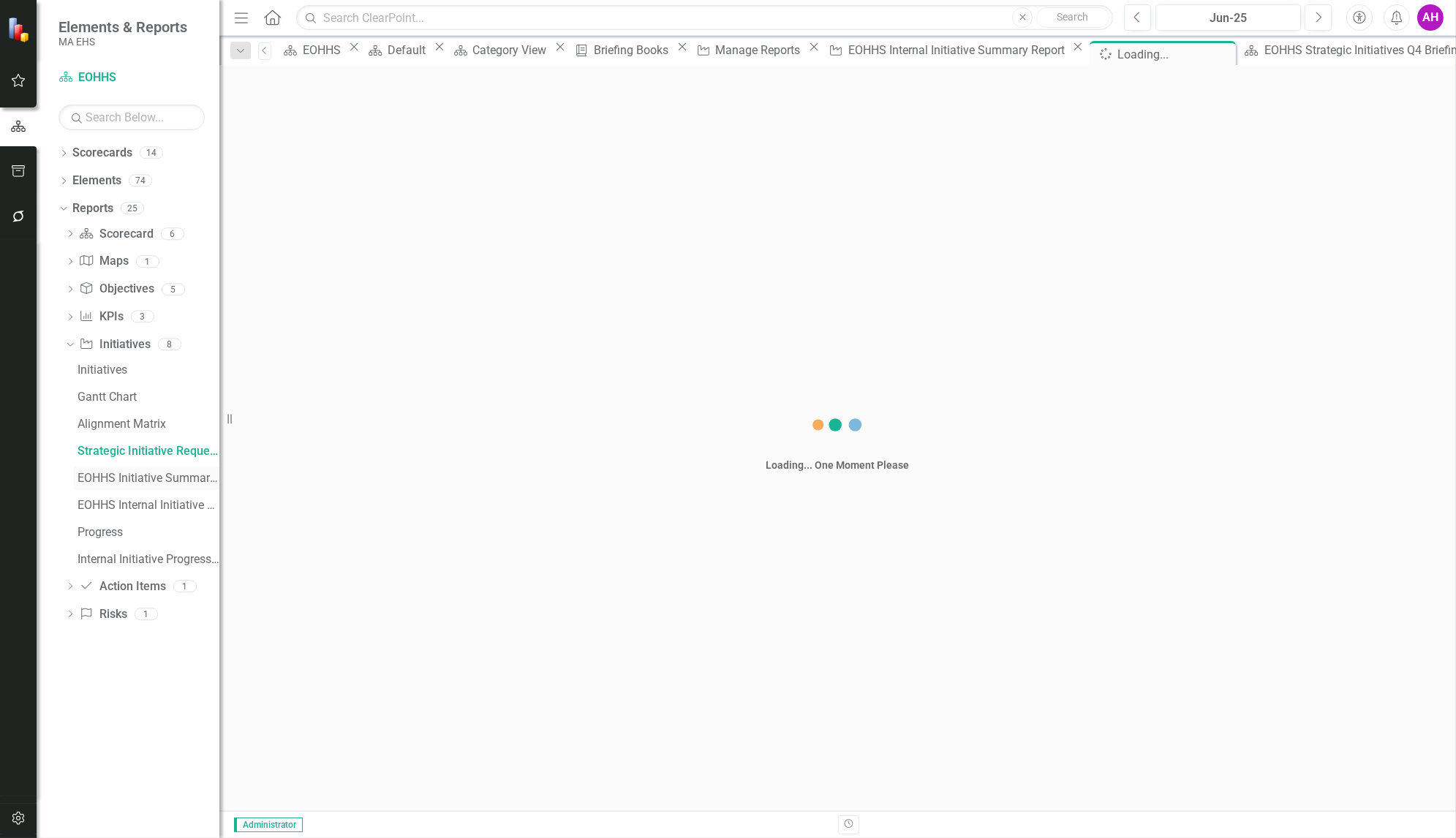
click at [112, 478] on div "EOHHS Initiative Summary Report" at bounding box center [148, 478] width 142 height 13
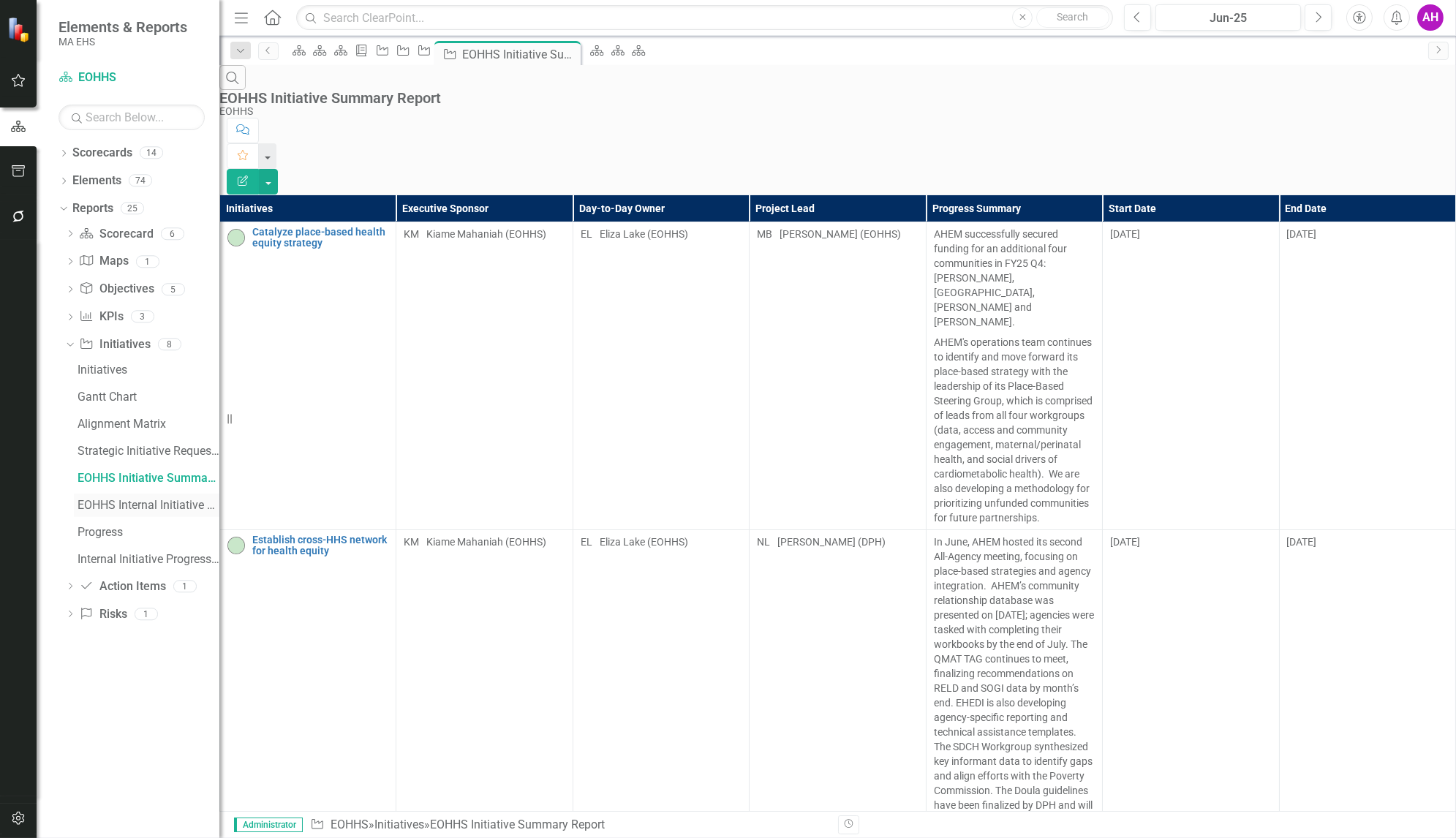
click at [112, 511] on link "EOHHS Internal Initiative Summary Report" at bounding box center [147, 504] width 145 height 23
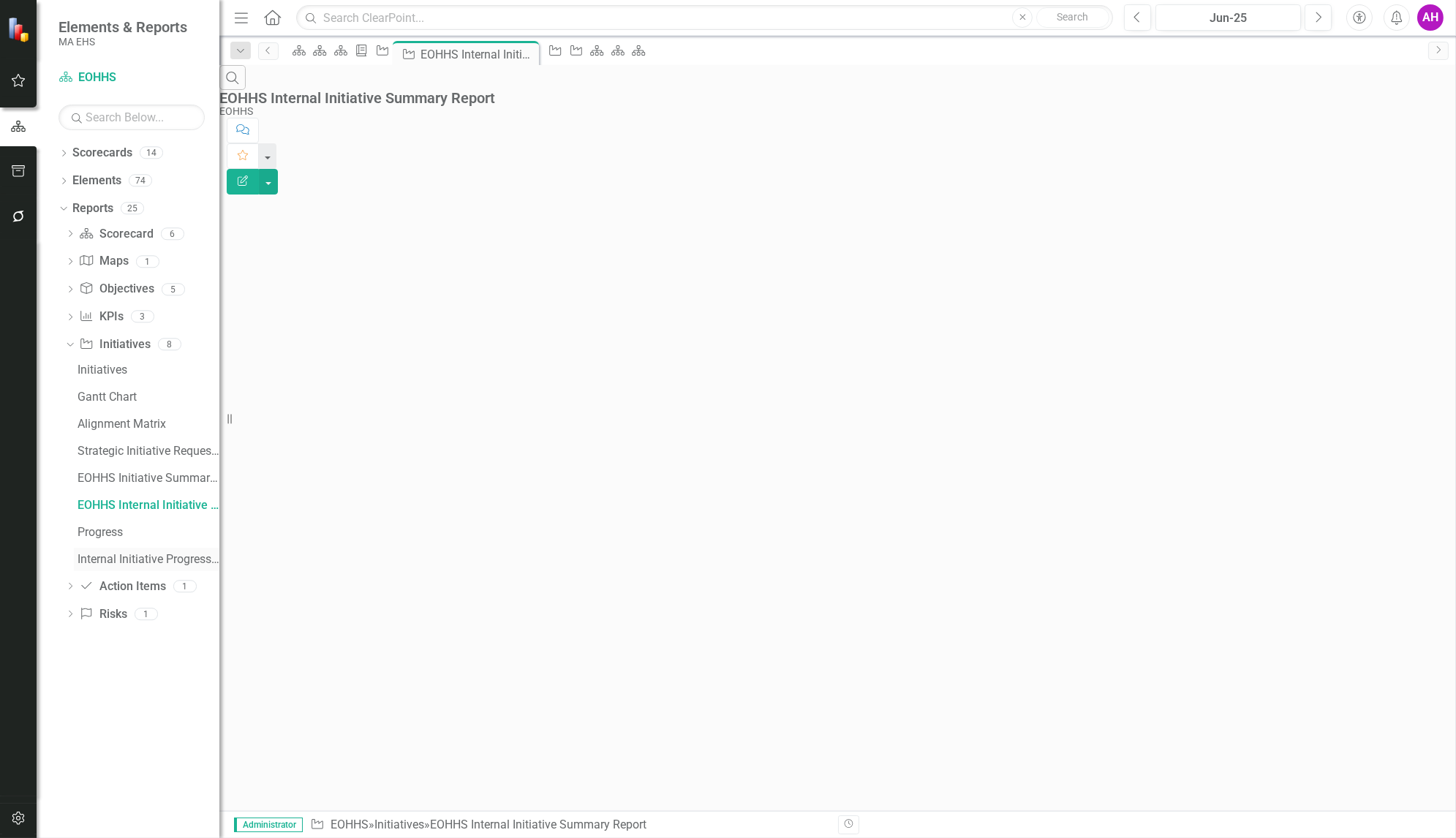
click at [105, 558] on div "Internal Initiative Progress Dashboard" at bounding box center [148, 559] width 142 height 13
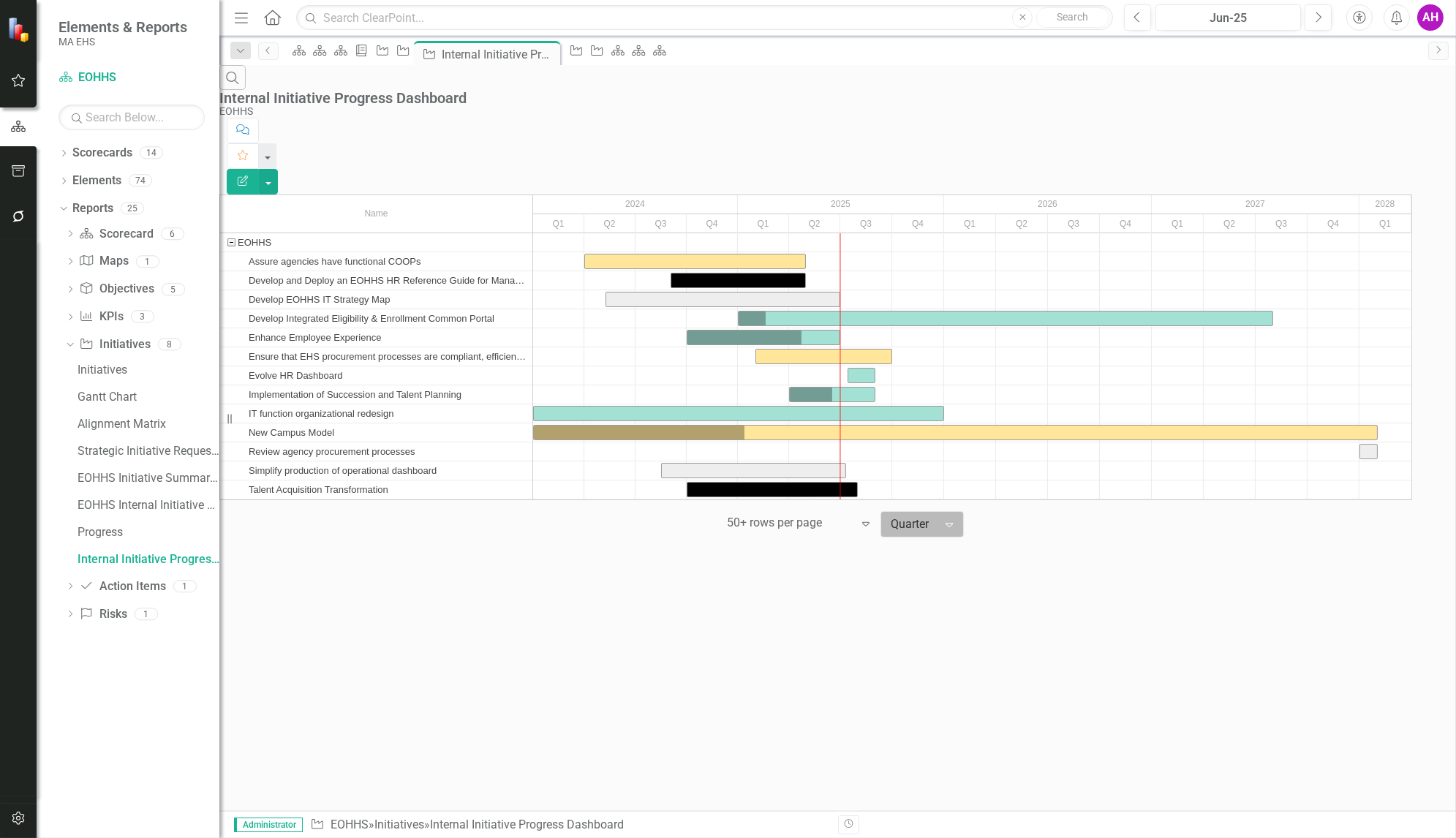
click at [953, 518] on icon "Expand" at bounding box center [949, 524] width 15 height 12
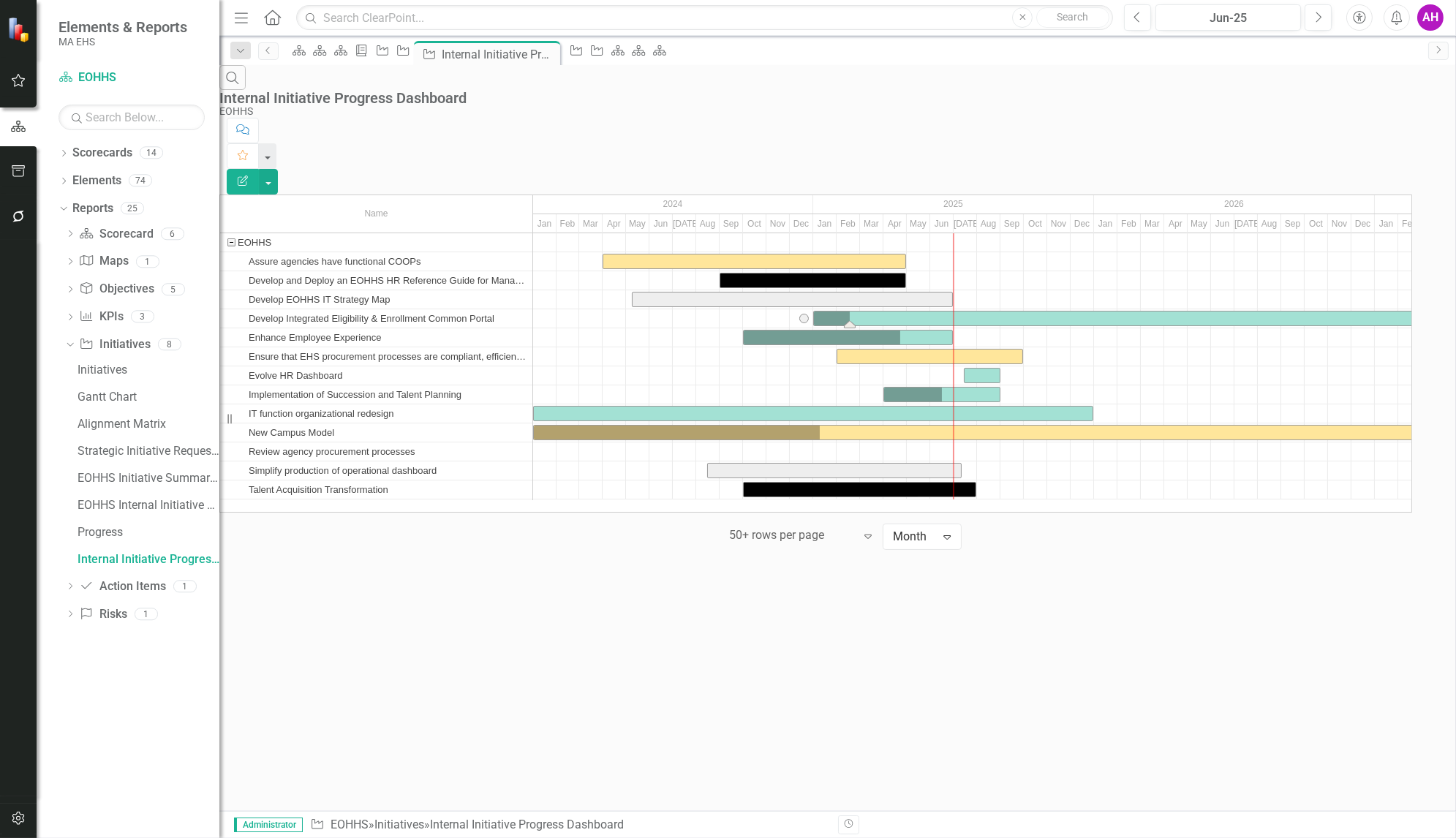
click at [1104, 311] on div "Task: Start date: 2025-01-01 End date: 2027-07-31" at bounding box center [1176, 318] width 724 height 14
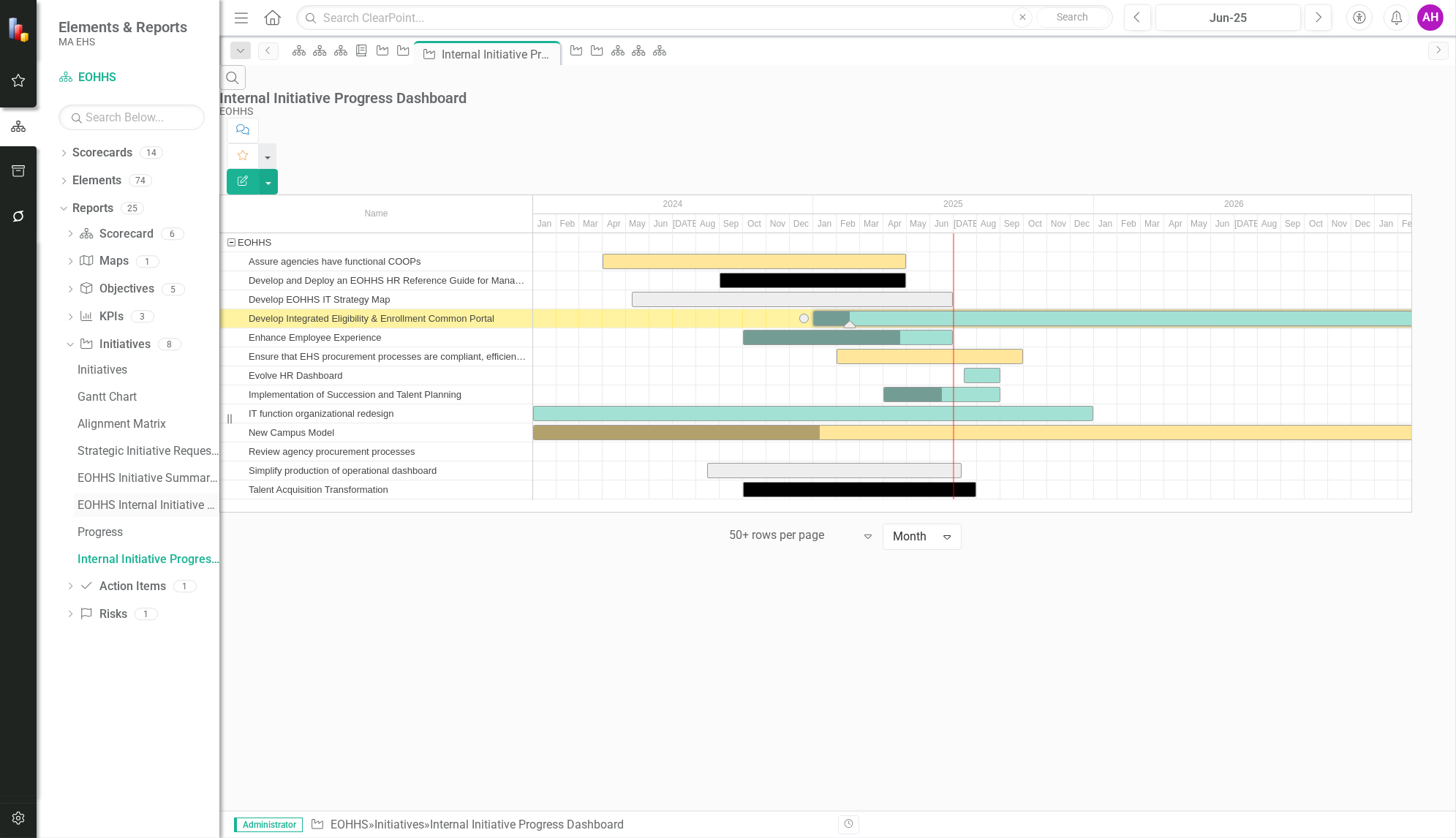
click at [109, 501] on div "EOHHS Internal Initiative Summary Report" at bounding box center [148, 505] width 142 height 13
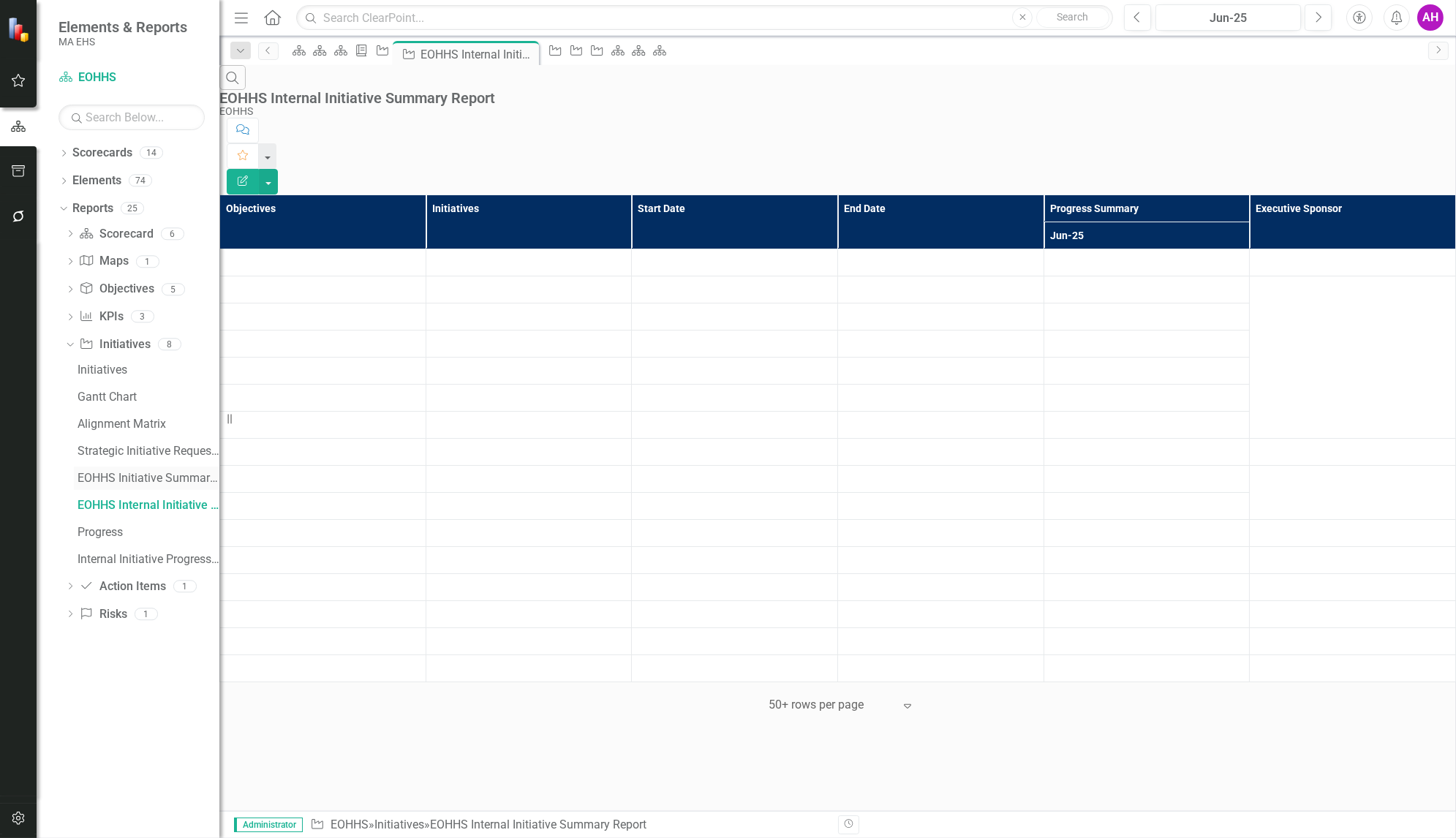
click at [110, 474] on div "EOHHS Initiative Summary Report" at bounding box center [148, 478] width 142 height 13
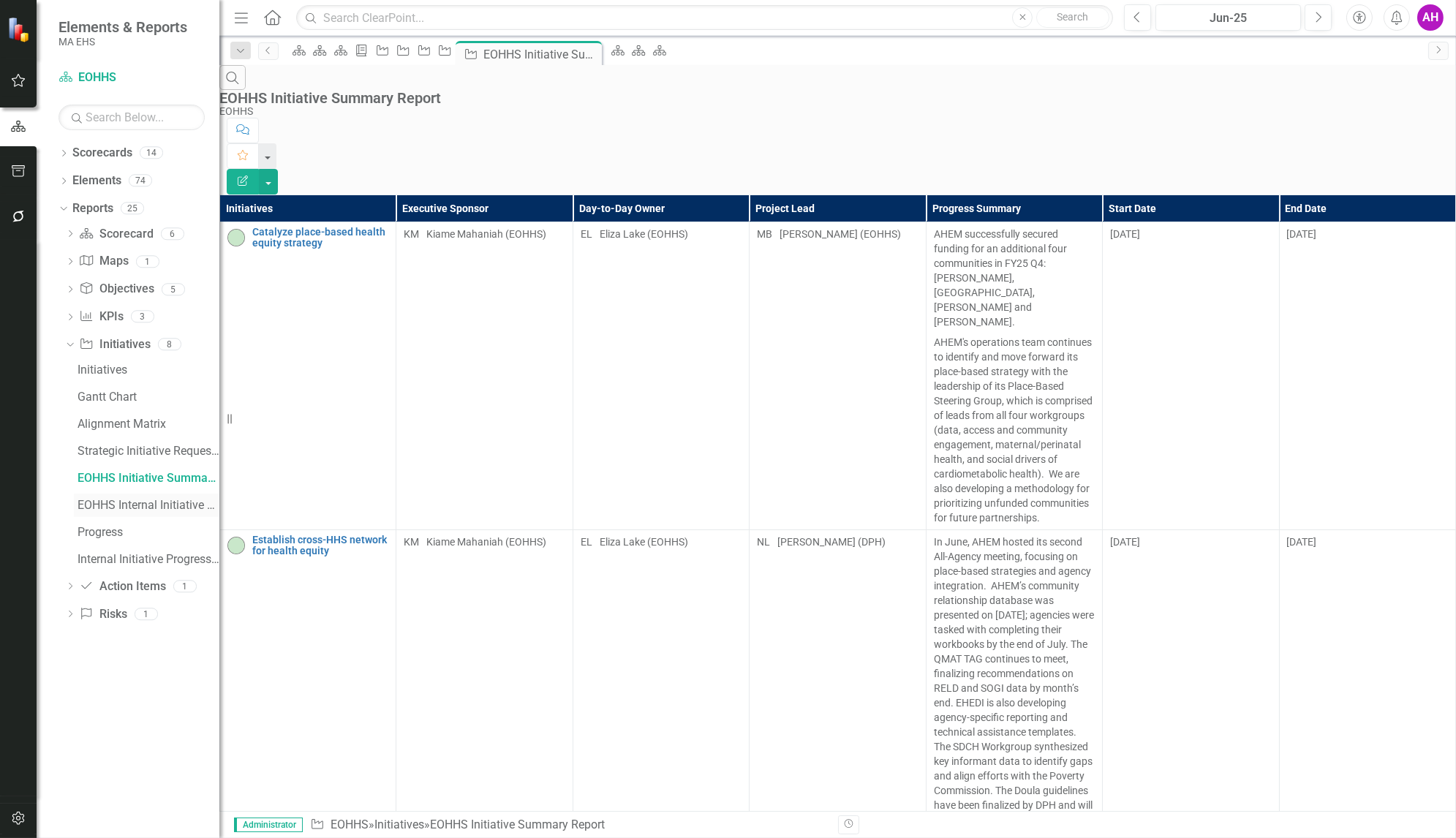
click at [115, 504] on div "EOHHS Internal Initiative Summary Report" at bounding box center [148, 505] width 142 height 13
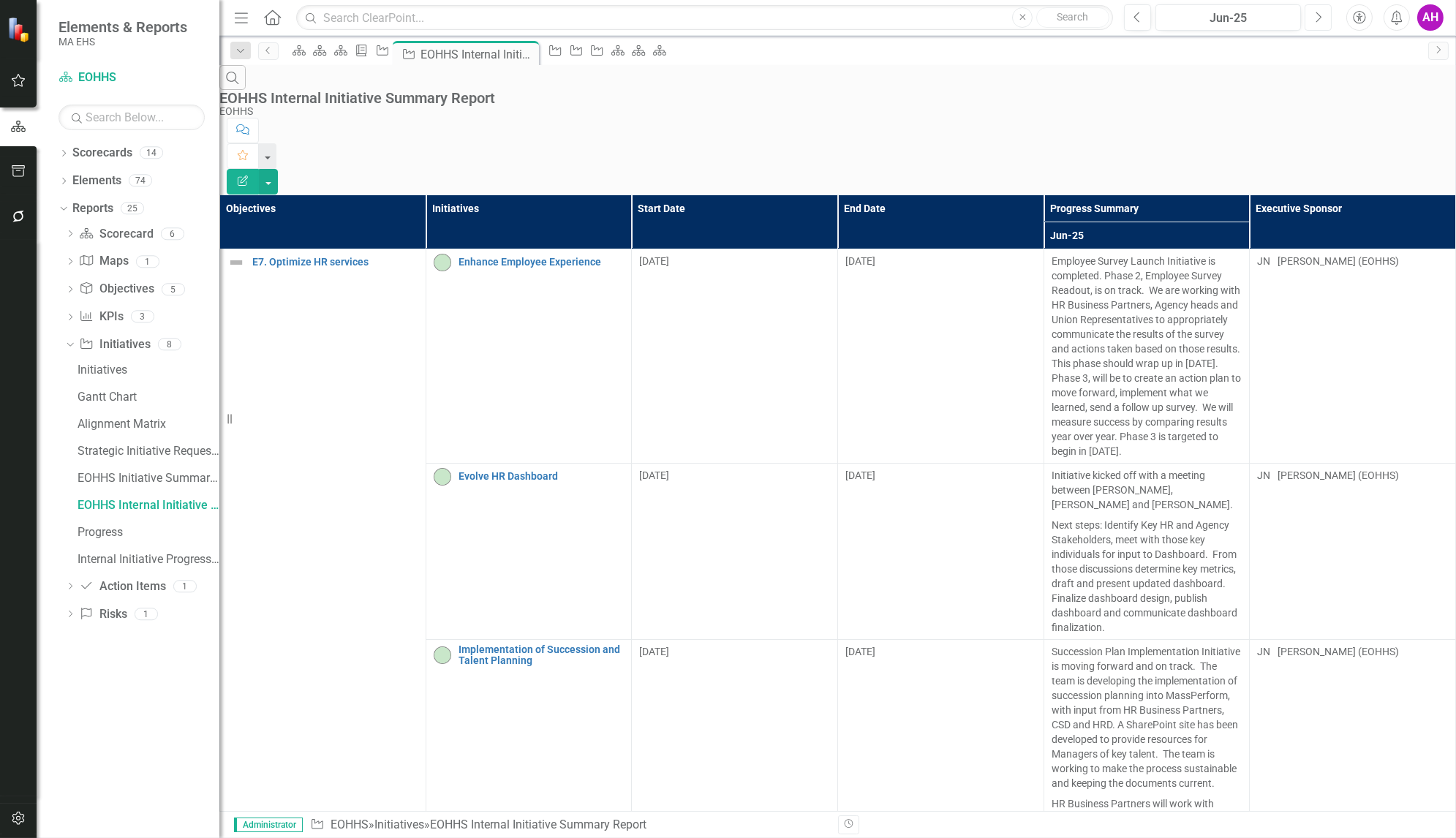
click at [1323, 15] on button "Next" at bounding box center [1318, 17] width 27 height 26
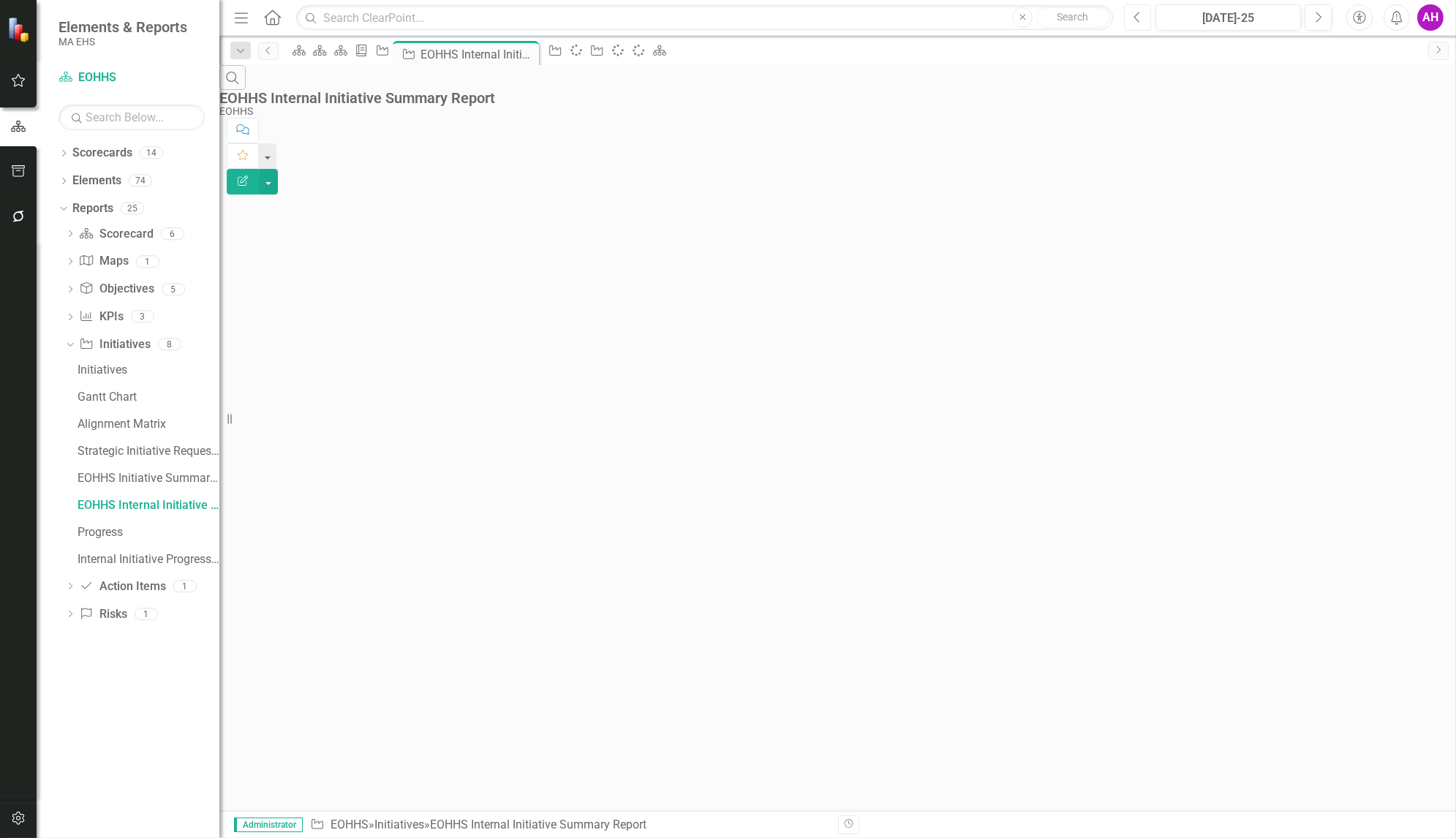
click at [1141, 16] on icon "Previous" at bounding box center [1137, 18] width 8 height 13
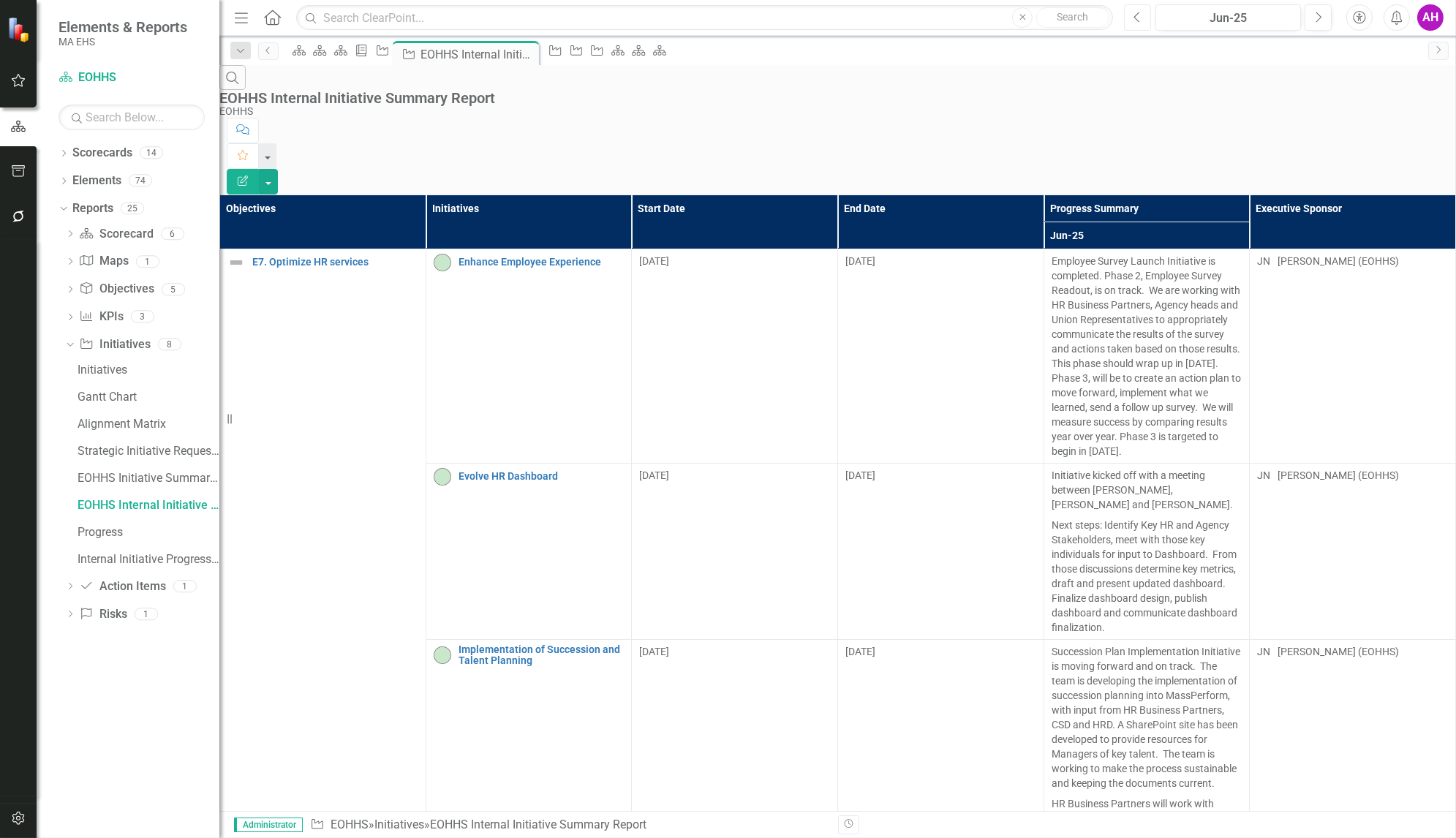
scroll to position [0, 7]
click at [1044, 222] on th "Jun-25" at bounding box center [1146, 235] width 206 height 27
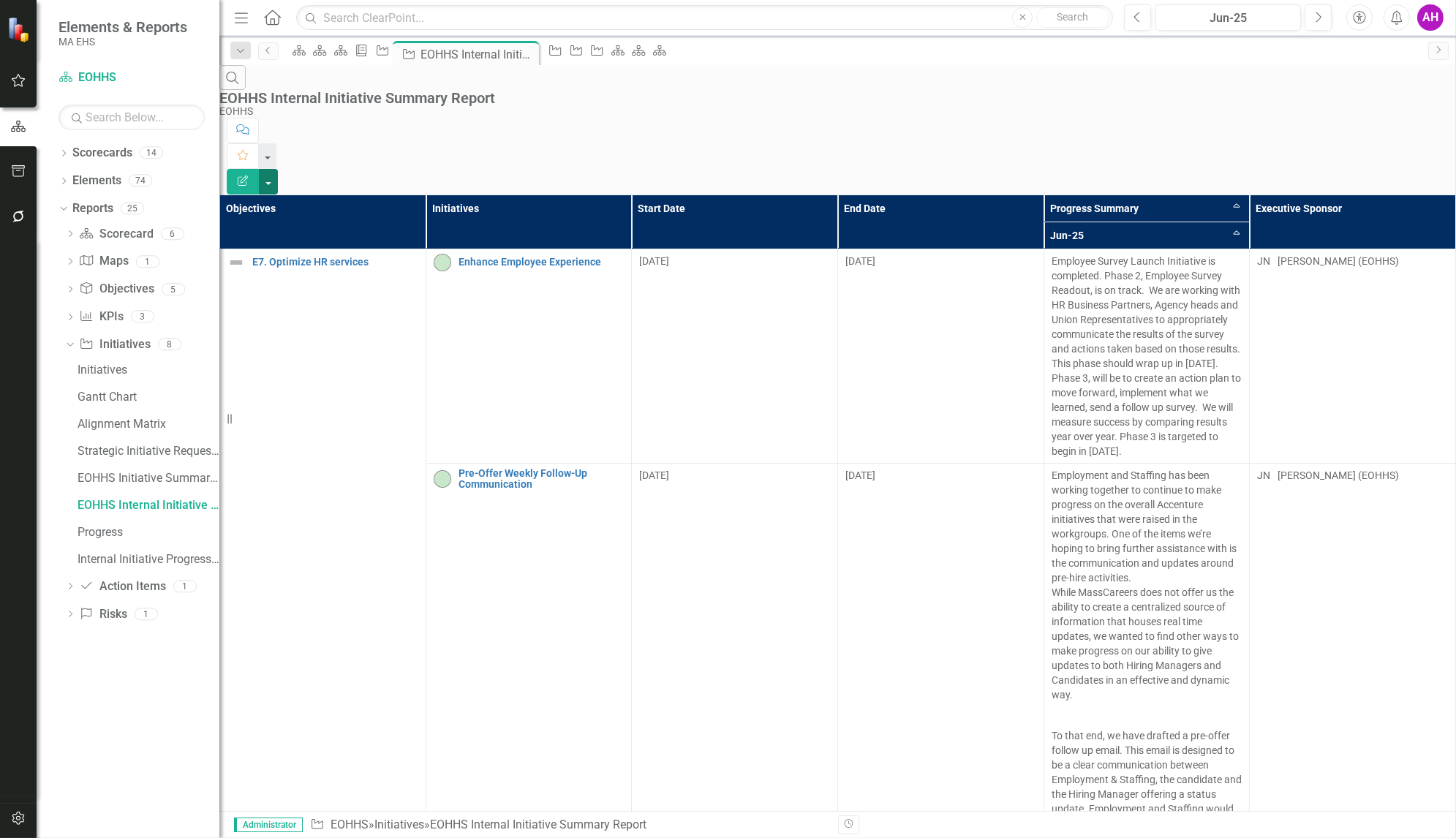
click at [278, 169] on button "button" at bounding box center [268, 181] width 19 height 25
click at [1112, 82] on div "Search EOHHS Internal Initiative Summary Report EOHHS" at bounding box center [837, 91] width 1236 height 52
click at [68, 147] on div "Dropdown Scorecards 14" at bounding box center [139, 154] width 161 height 28
click at [64, 150] on icon at bounding box center [64, 153] width 4 height 7
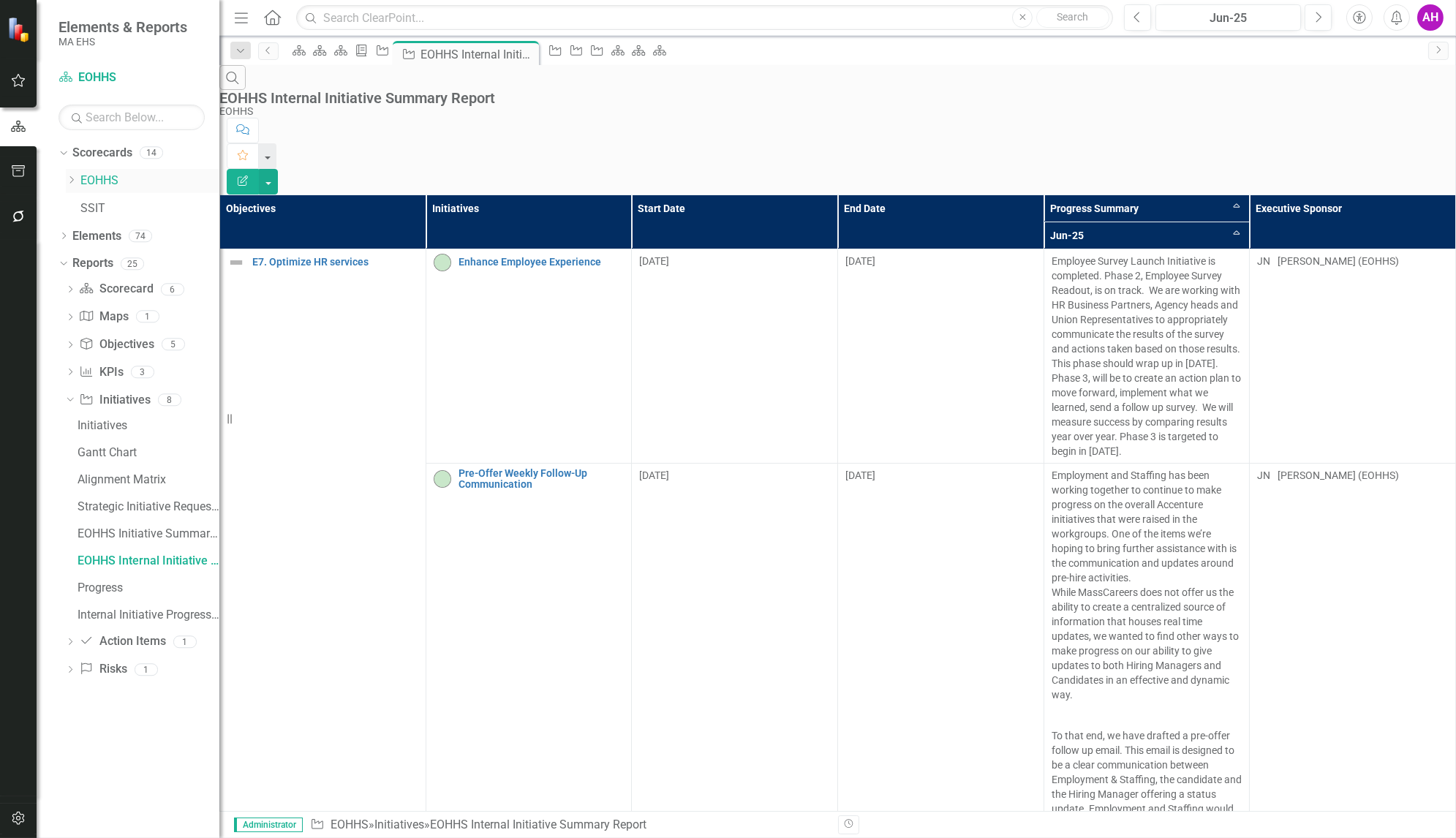
click at [90, 175] on link "EOHHS" at bounding box center [149, 181] width 139 height 16
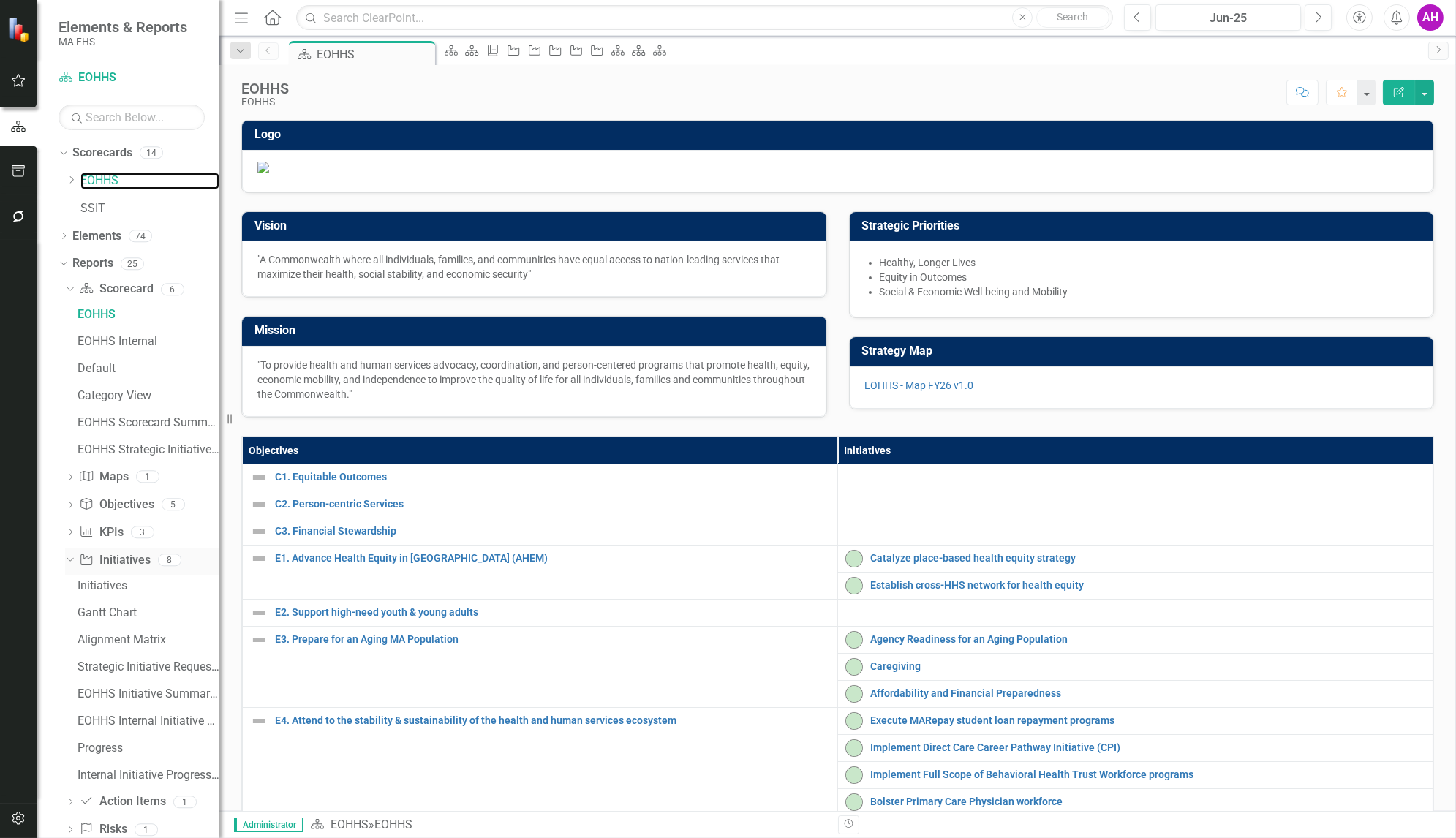
scroll to position [28, 0]
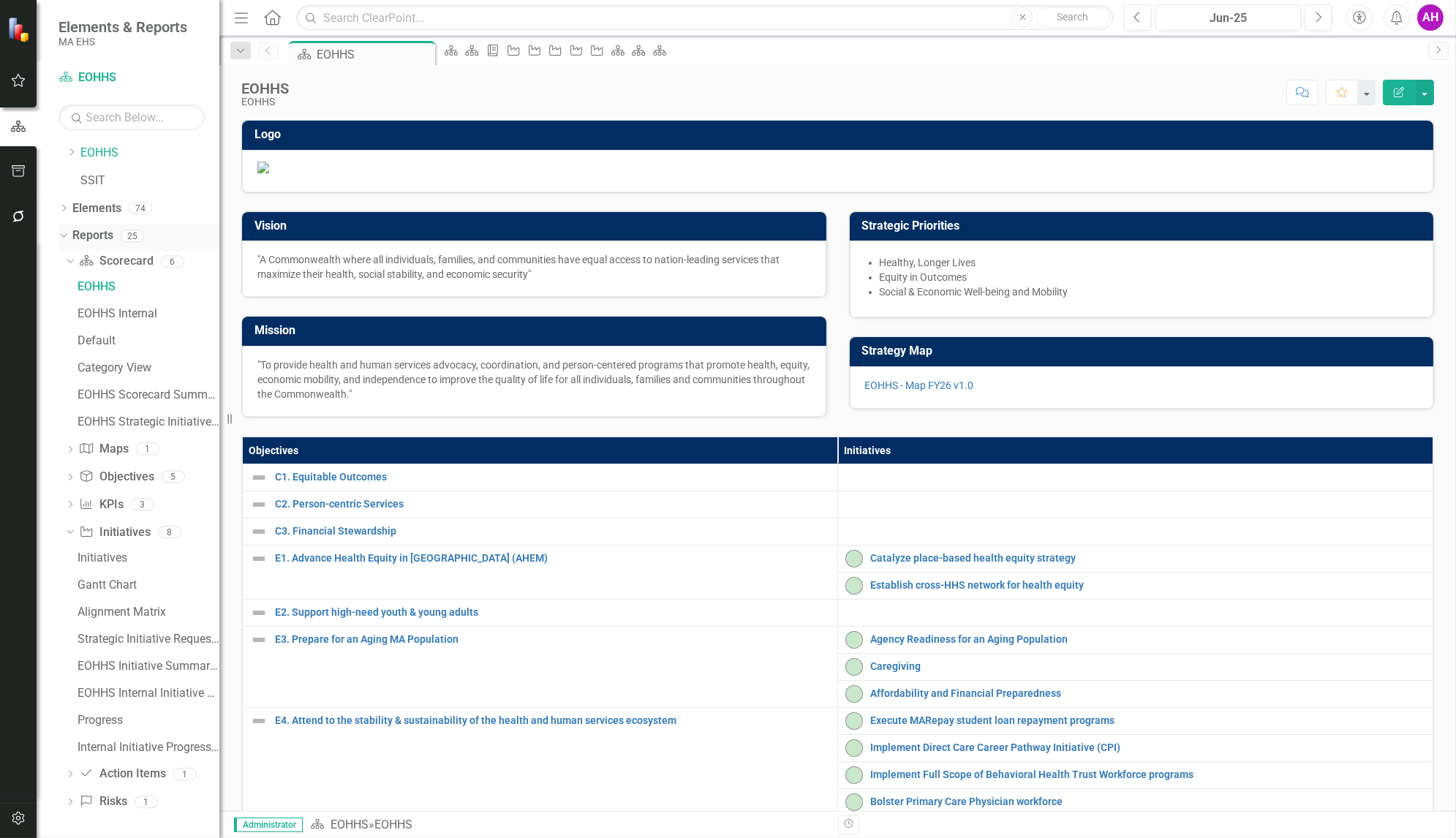
click at [98, 232] on link "Reports" at bounding box center [93, 235] width 41 height 16
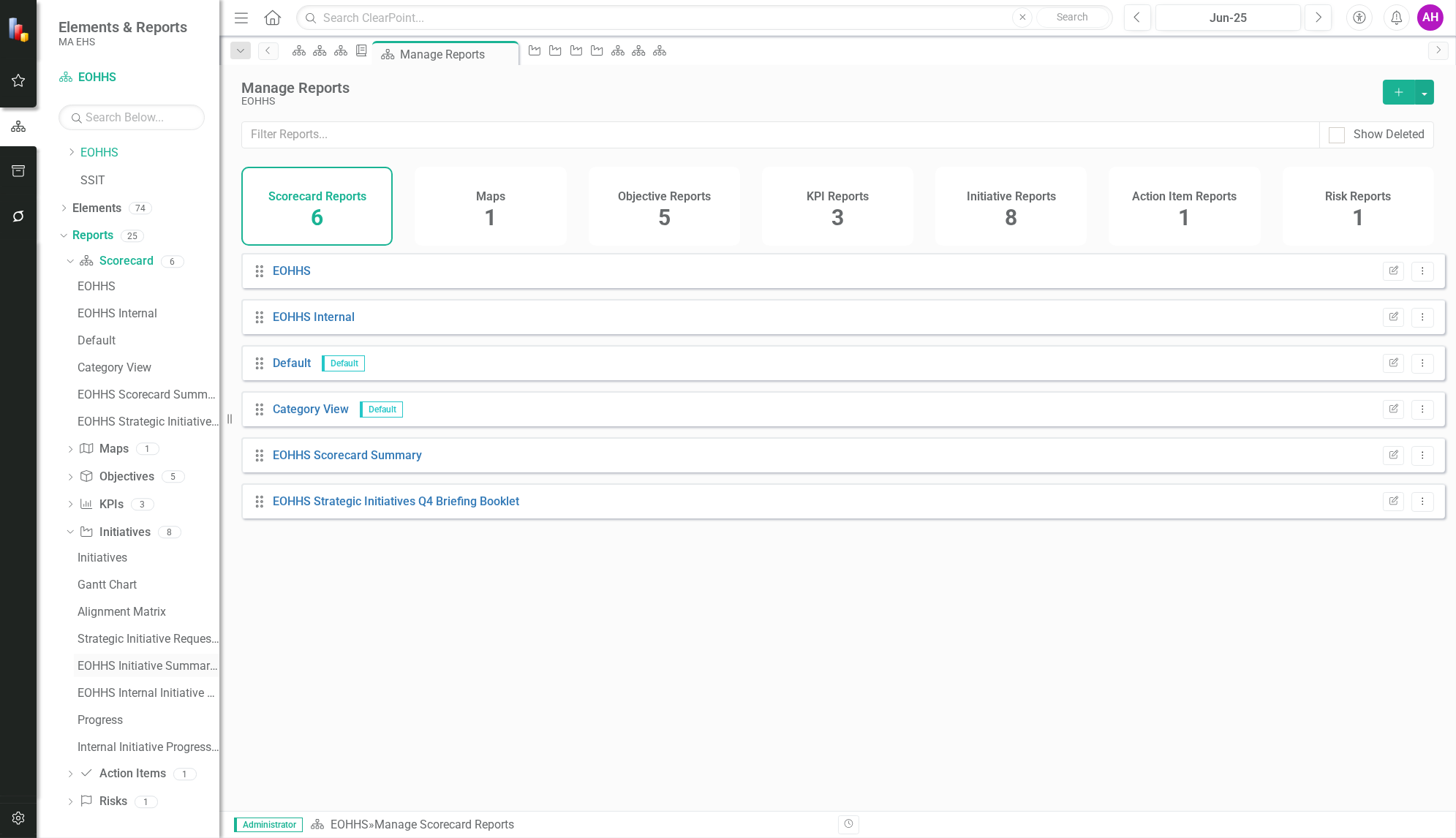
click at [105, 663] on div "EOHHS Initiative Summary Report" at bounding box center [148, 666] width 142 height 13
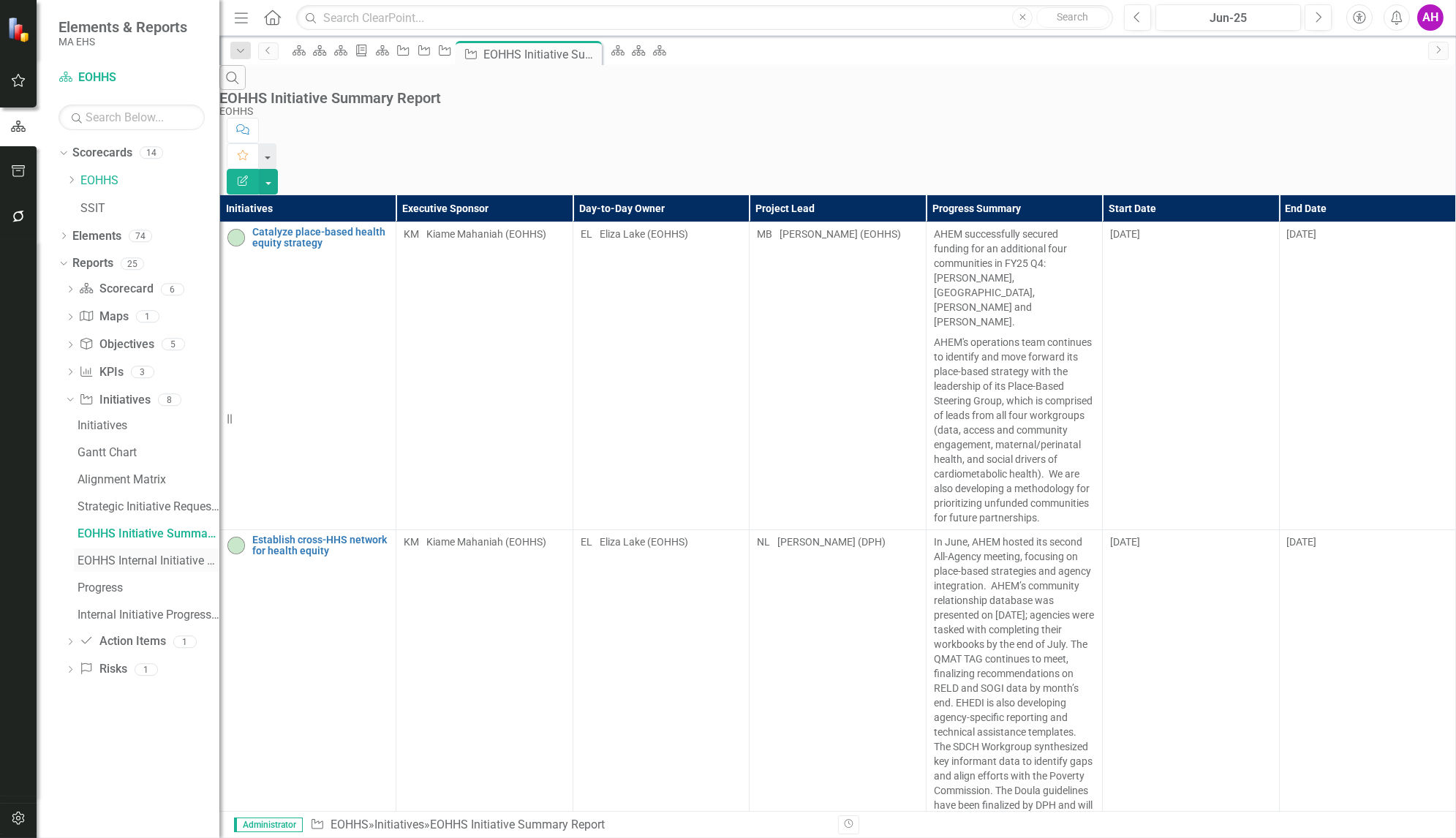
click at [102, 560] on div "EOHHS Internal Initiative Summary Report" at bounding box center [148, 561] width 142 height 13
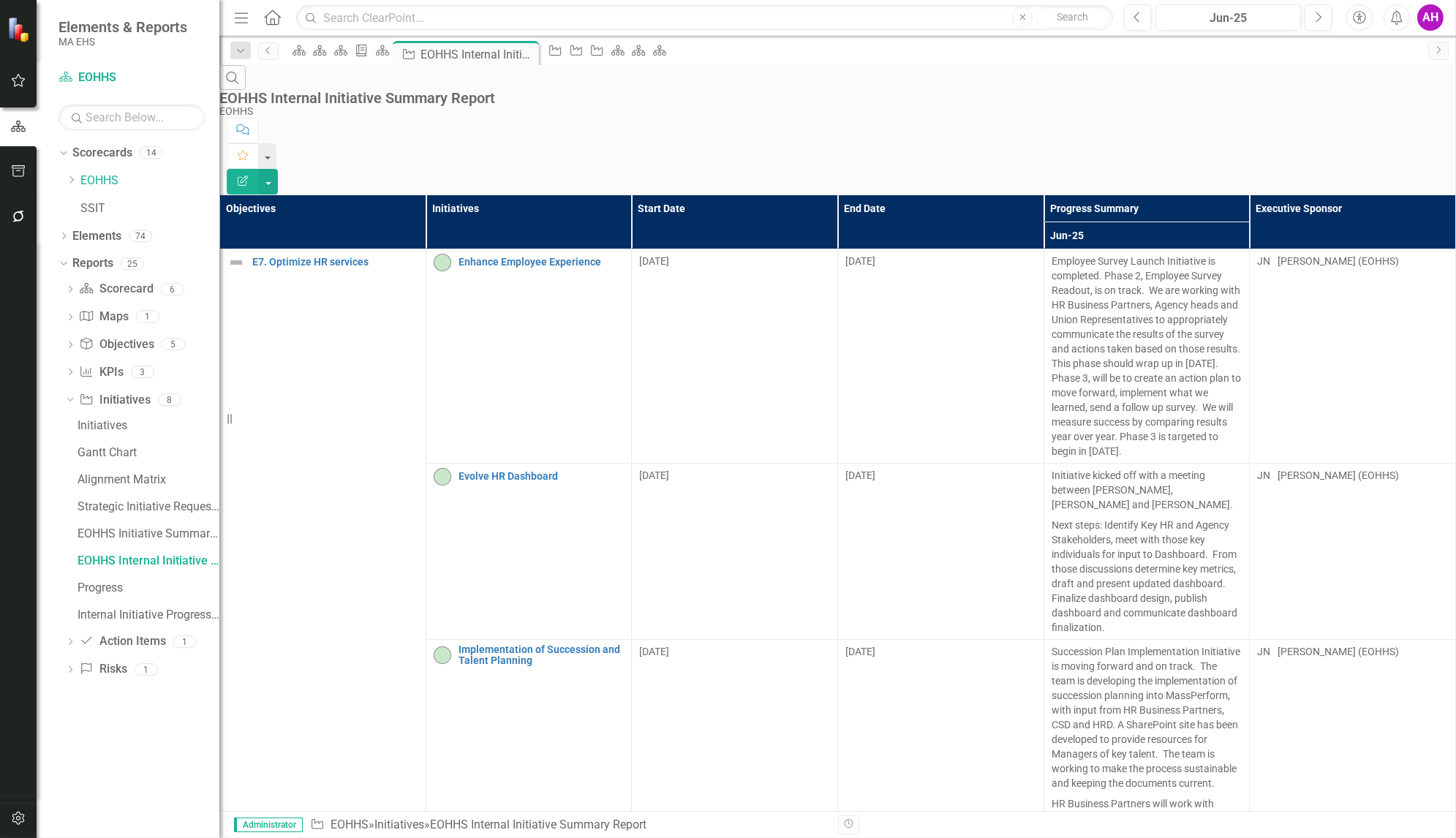
click at [1434, 94] on div "Search EOHHS Internal Initiative Summary Report EOHHS Comment Favorite Edit Rep…" at bounding box center [837, 130] width 1236 height 130
click at [278, 169] on button "button" at bounding box center [268, 181] width 19 height 25
click at [1392, 136] on link "PDF Export to PDF" at bounding box center [1376, 148] width 115 height 27
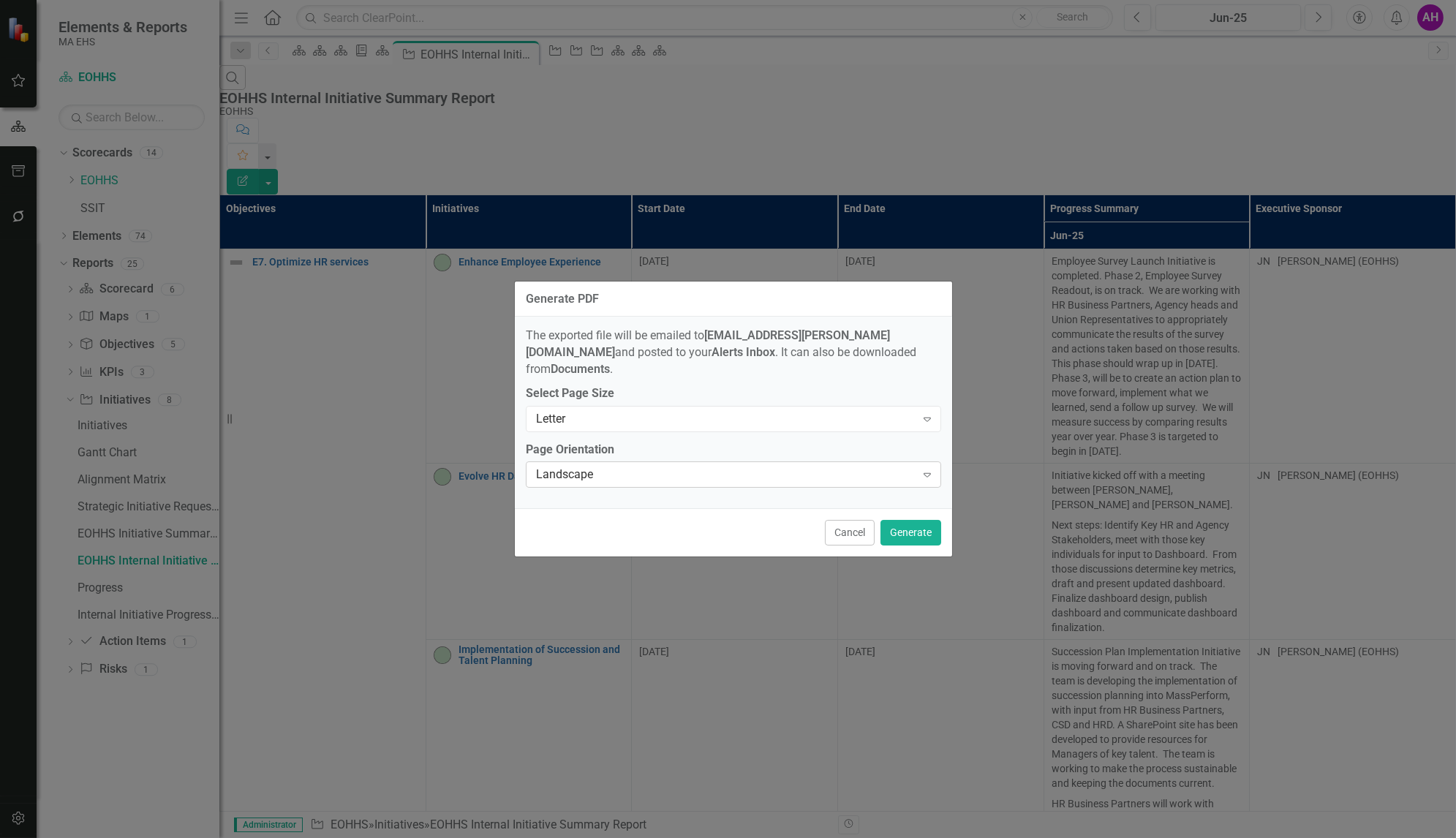
click at [650, 466] on div "Landscape" at bounding box center [726, 474] width 379 height 16
click at [630, 412] on div "Letter" at bounding box center [726, 418] width 379 height 16
click at [915, 530] on button "Generate" at bounding box center [910, 532] width 61 height 25
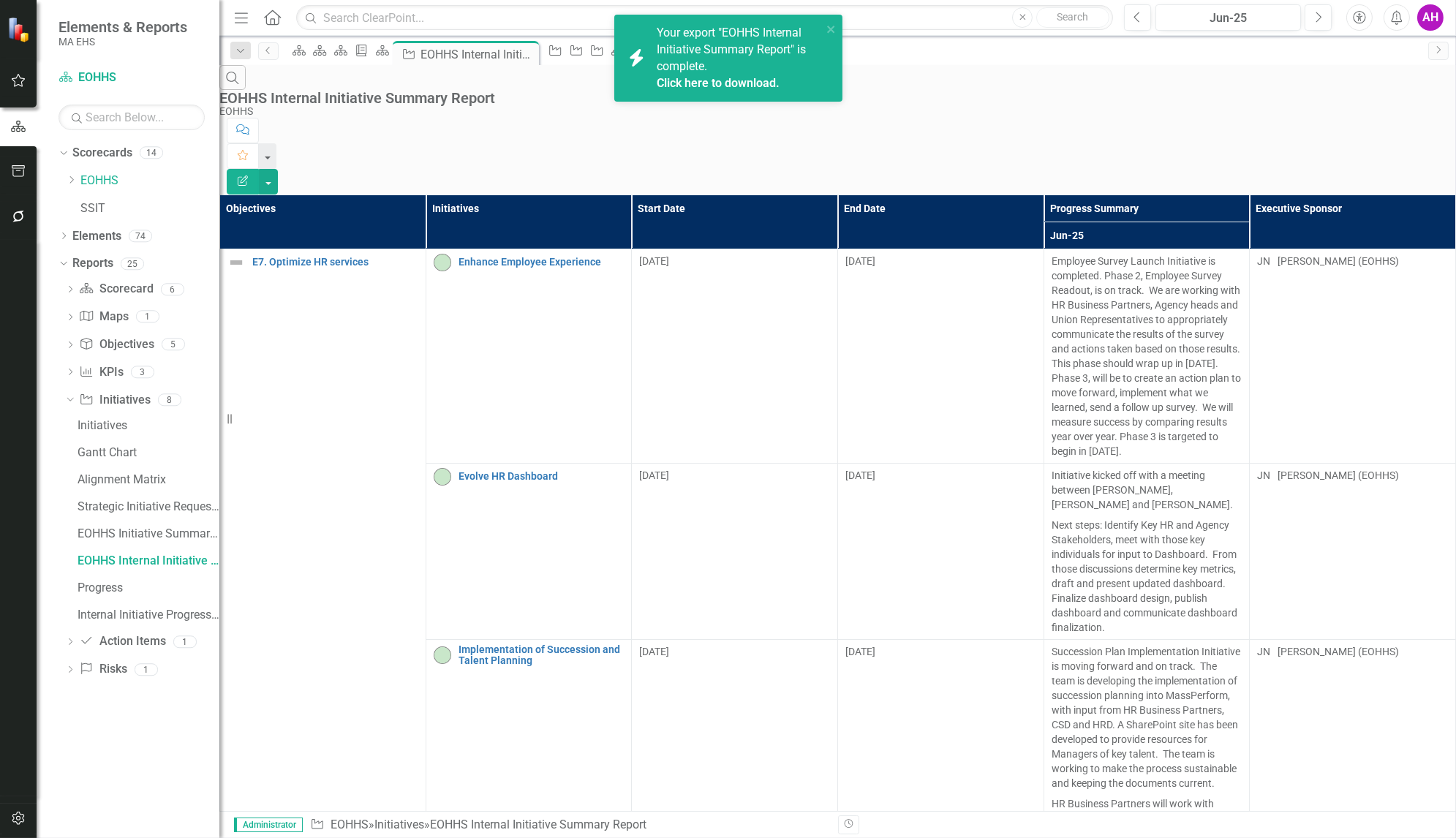
click at [699, 82] on link "Click here to download." at bounding box center [718, 82] width 123 height 14
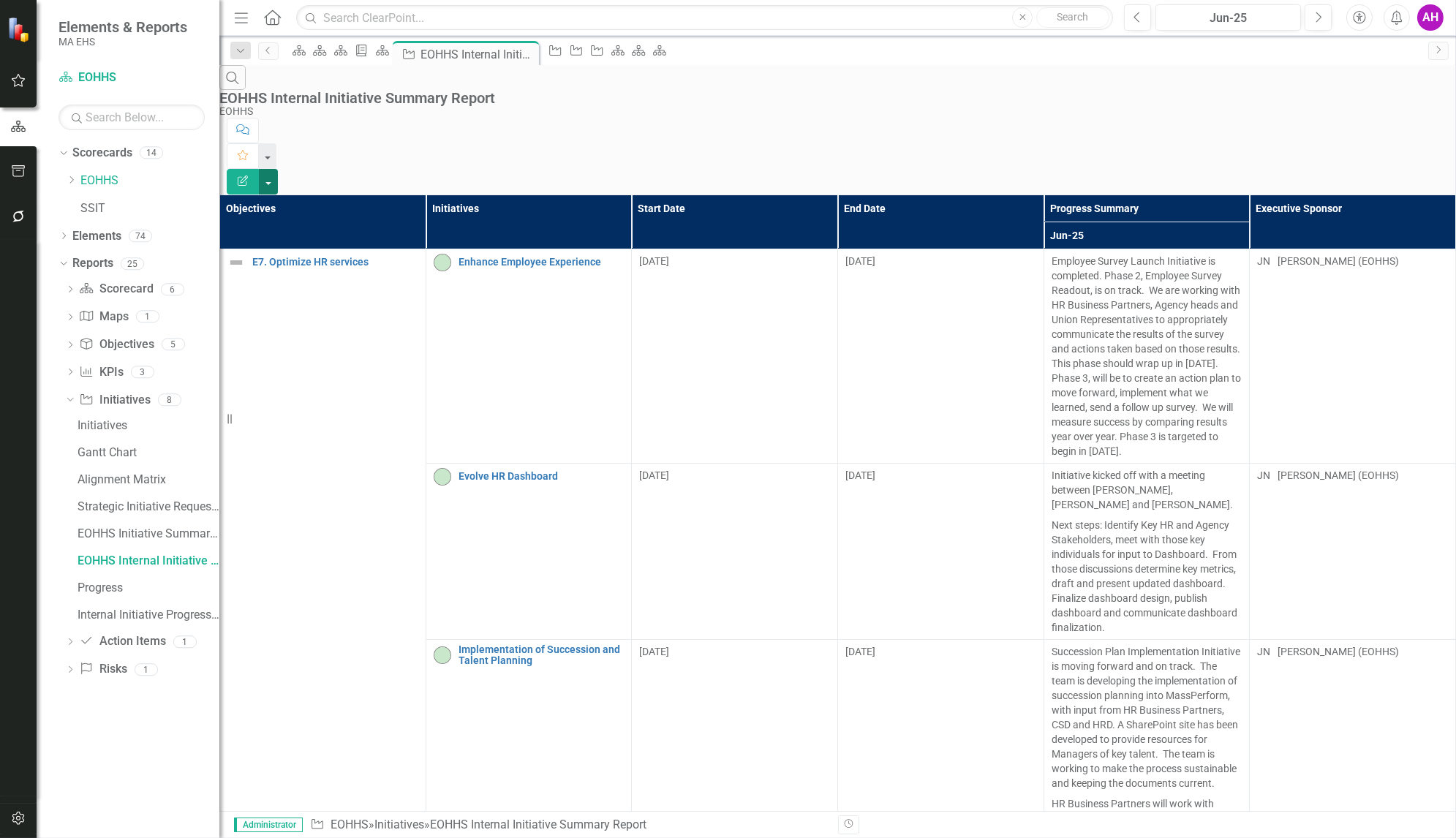
click at [278, 169] on button "button" at bounding box center [268, 181] width 19 height 25
click at [1369, 172] on link "Excel Export to Excel" at bounding box center [1376, 175] width 115 height 27
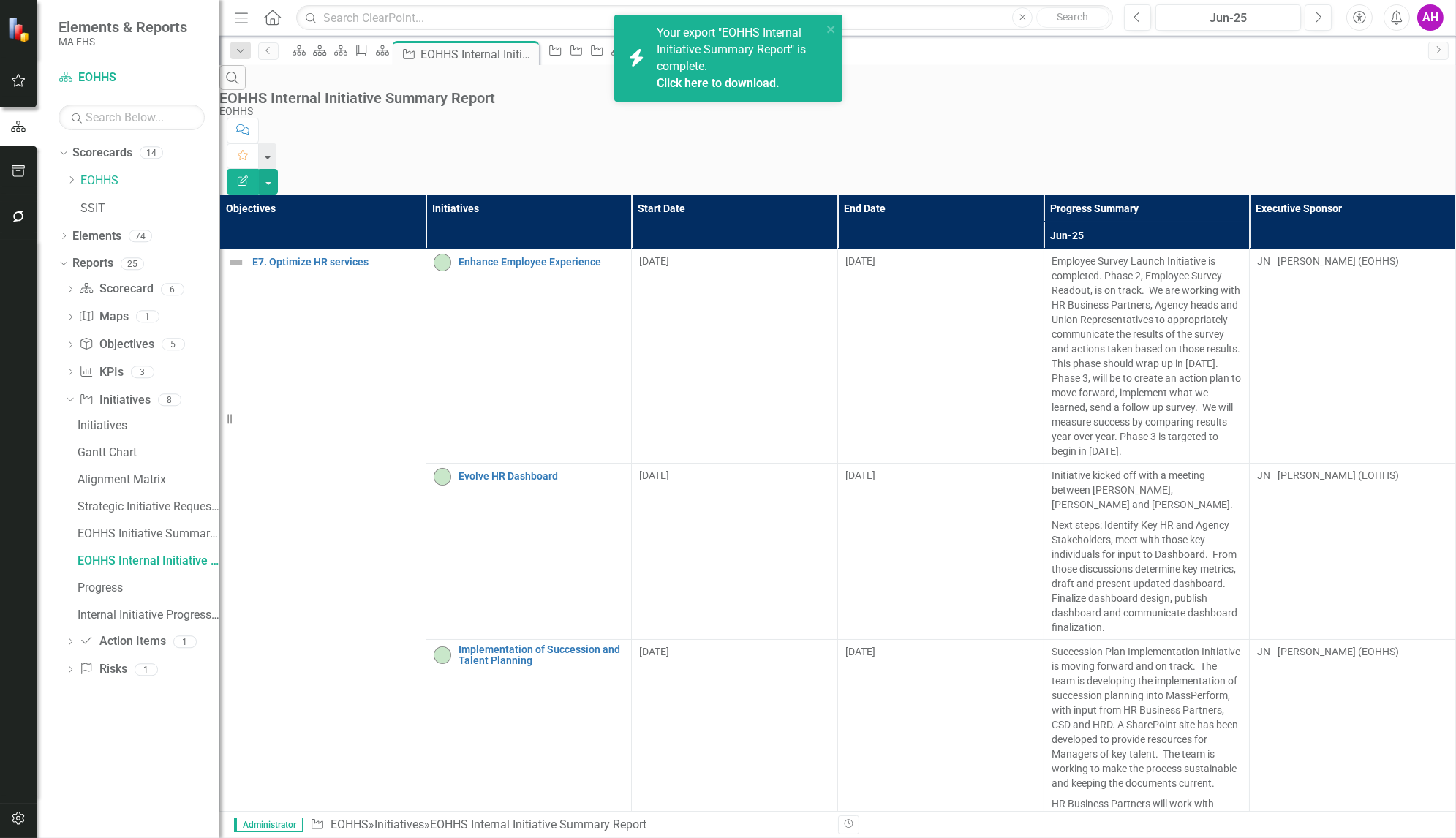
click at [715, 82] on link "Click here to download." at bounding box center [718, 82] width 123 height 14
